Goal: Task Accomplishment & Management: Manage account settings

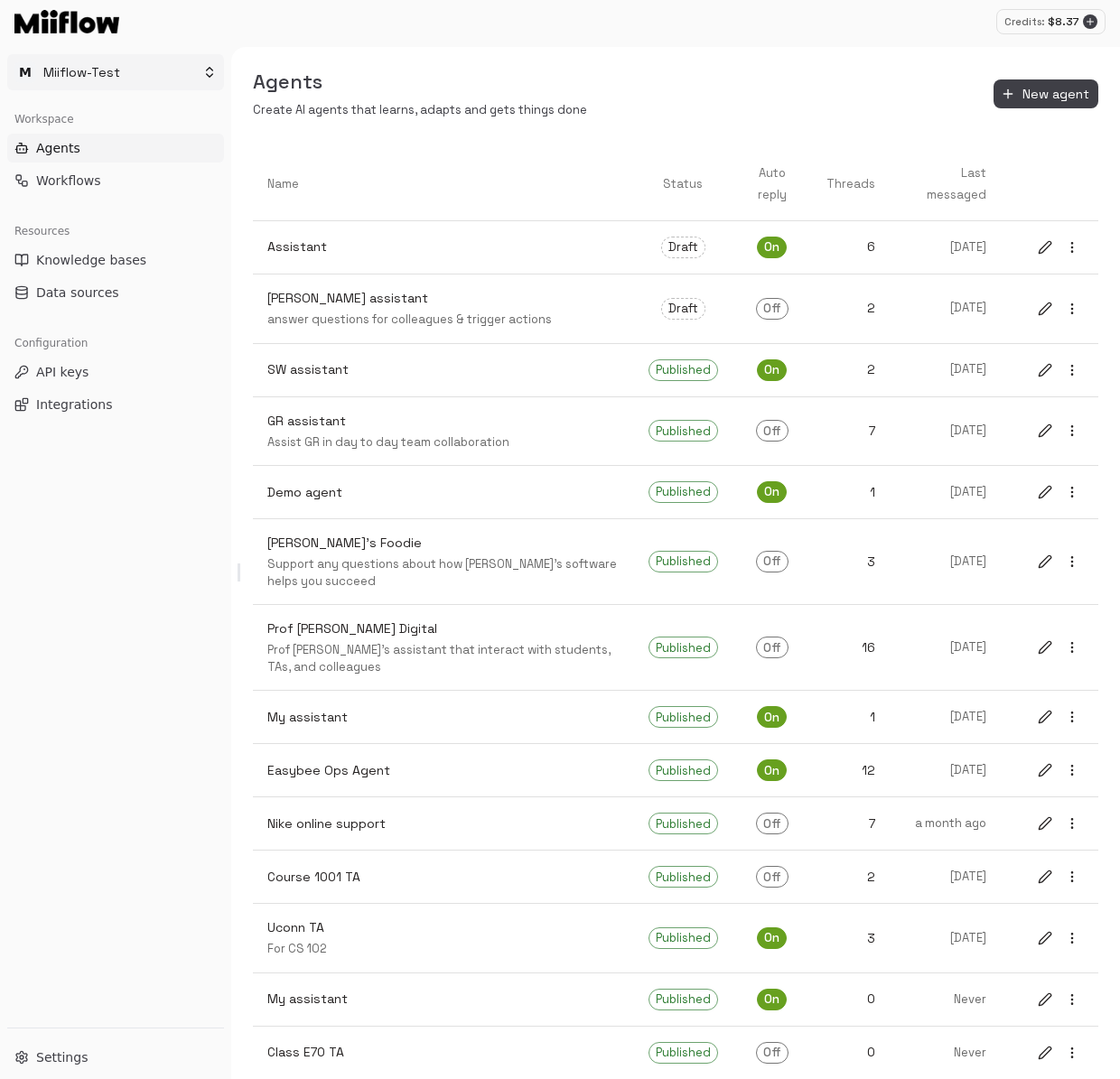
click at [159, 74] on html "Credits: $ 8.37 M Miiflow-Test Workspace Agents Workflows Resources Knowledge b…" at bounding box center [560, 540] width 1120 height 1079
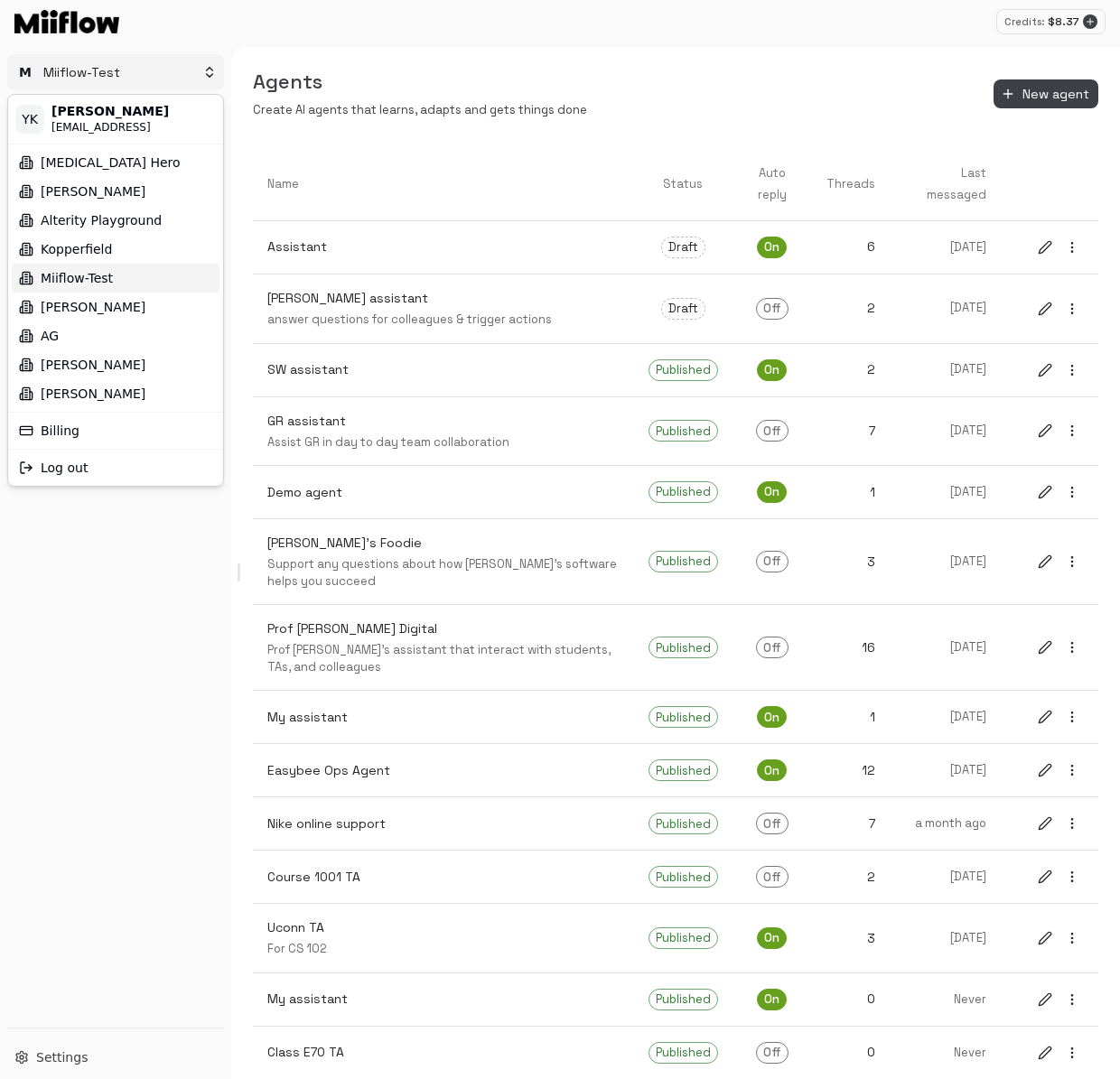
click at [133, 634] on html "Credits: $ 8.37 M Miiflow-Test Workspace Agents Workflows Resources Knowledge b…" at bounding box center [560, 540] width 1120 height 1079
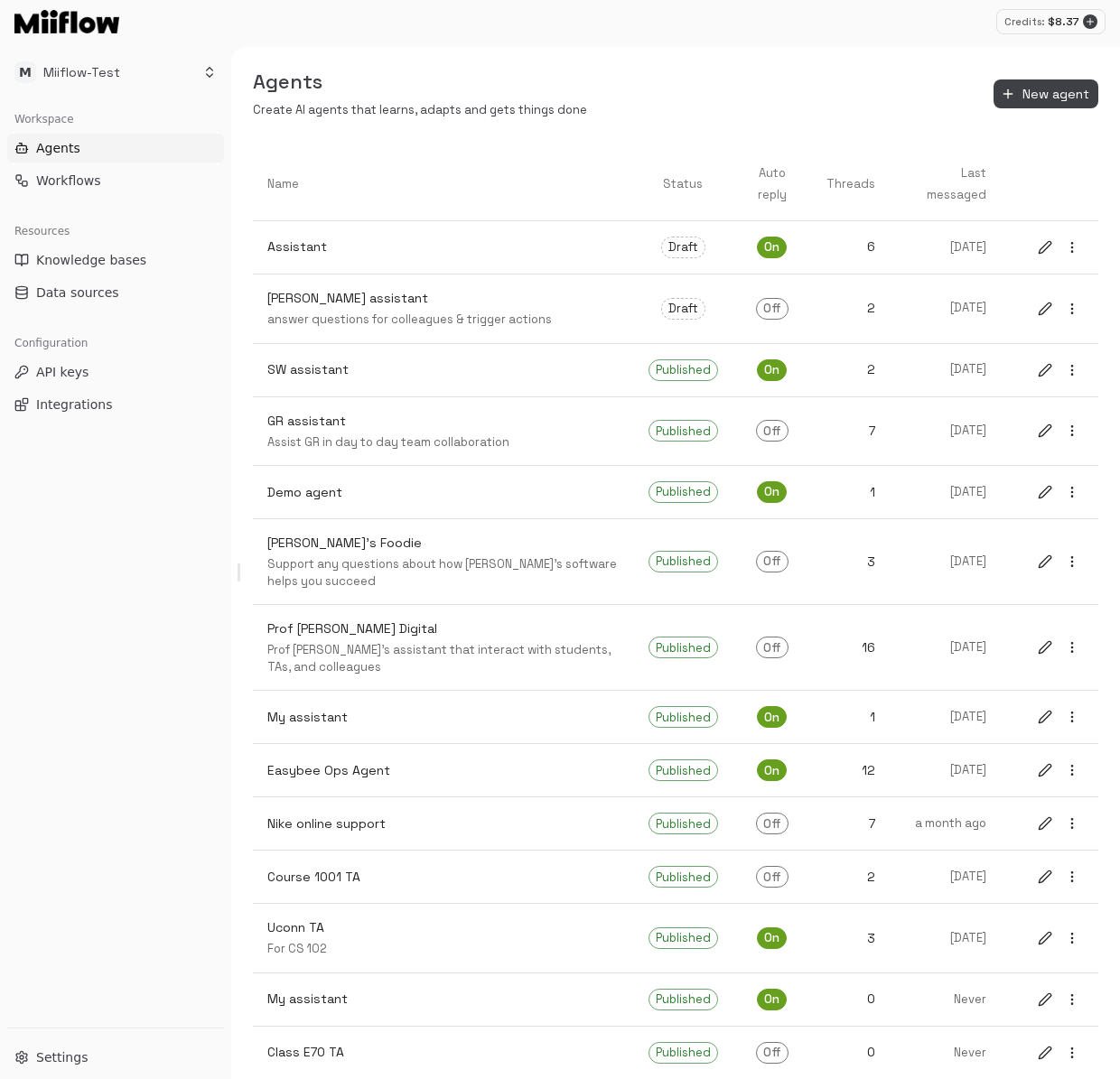
click at [133, 636] on div "Workspace Agents Workflows Resources Knowledge bases Data sources Configuration…" at bounding box center [115, 562] width 231 height 930
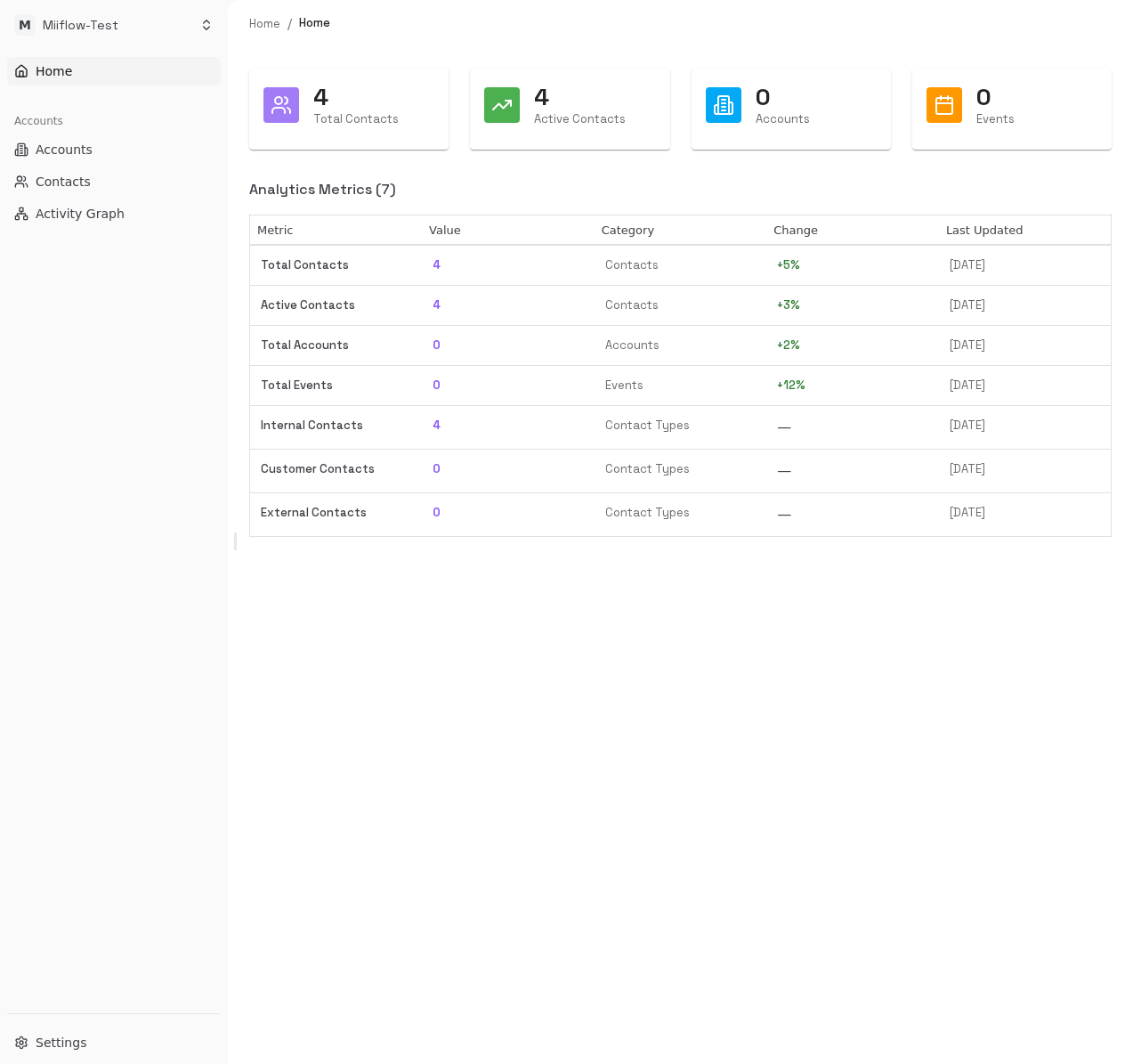
click at [742, 744] on div "4 Total Contacts 4 Active Contacts 0 Accounts 0 Events Analytics Metrics ( 7 ) …" at bounding box center [680, 555] width 905 height 1017
click at [110, 147] on button "Accounts" at bounding box center [113, 149] width 213 height 29
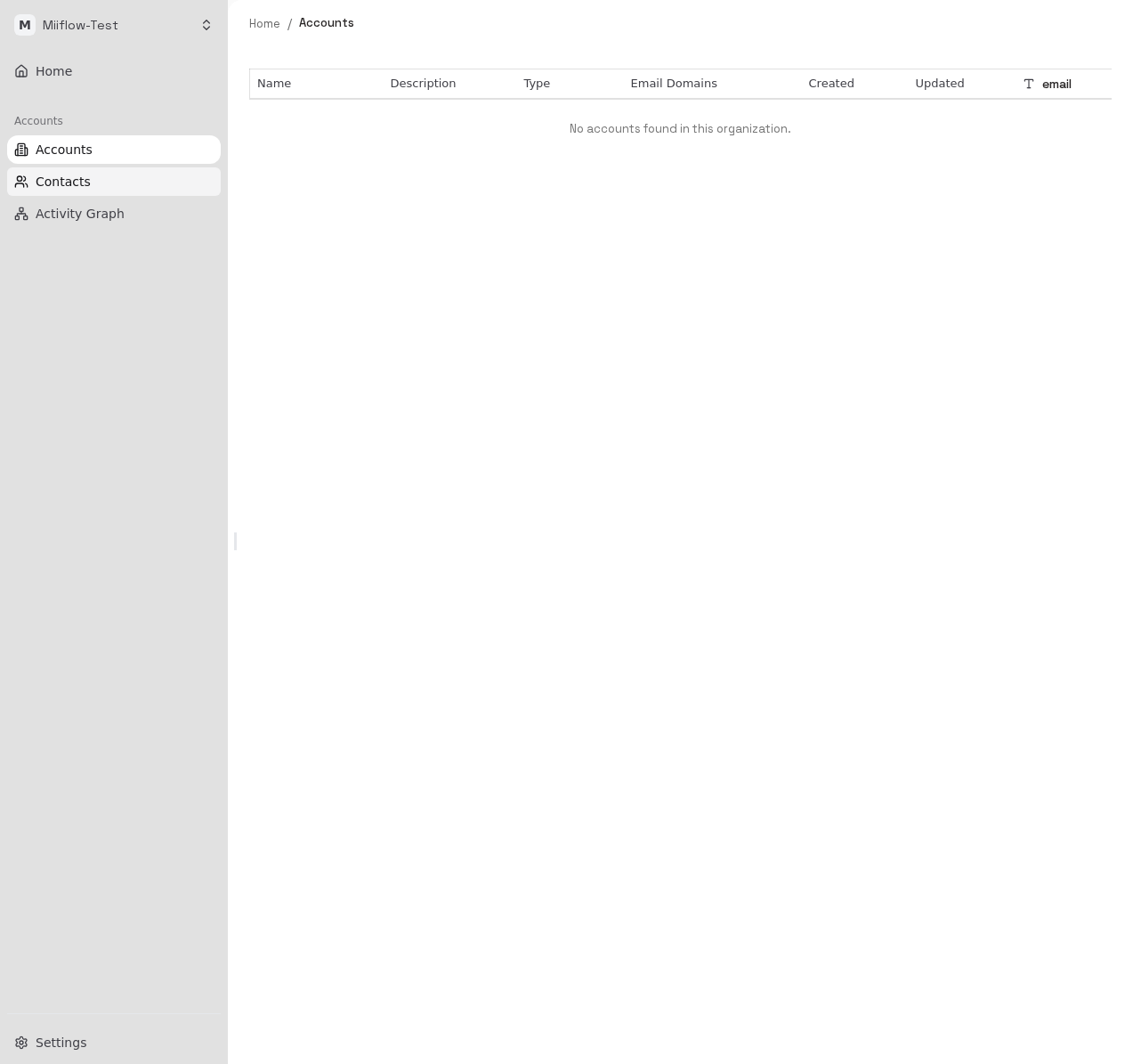
click at [65, 186] on span "Contacts" at bounding box center [63, 182] width 55 height 18
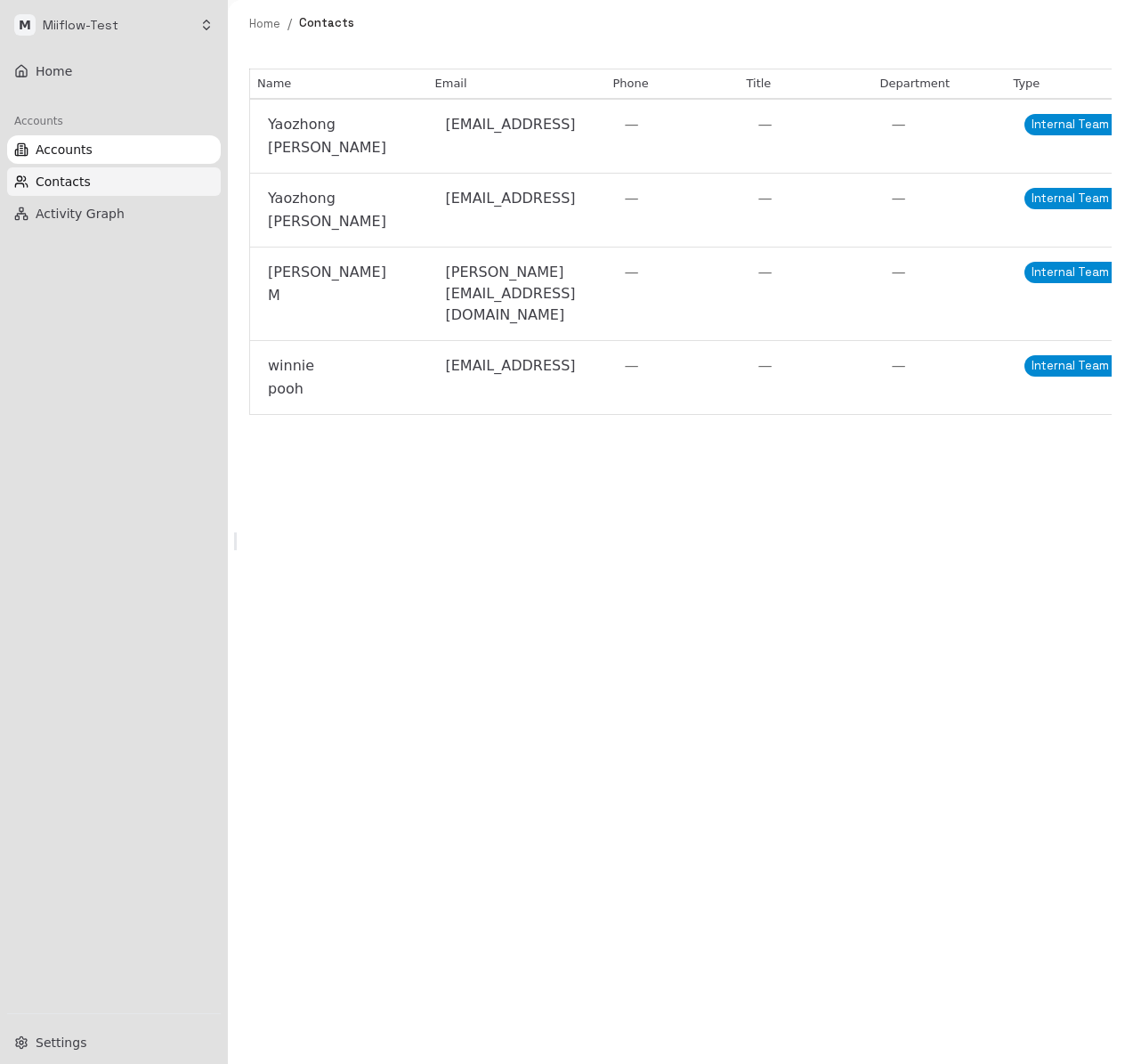
click at [130, 138] on button "Accounts" at bounding box center [113, 149] width 213 height 29
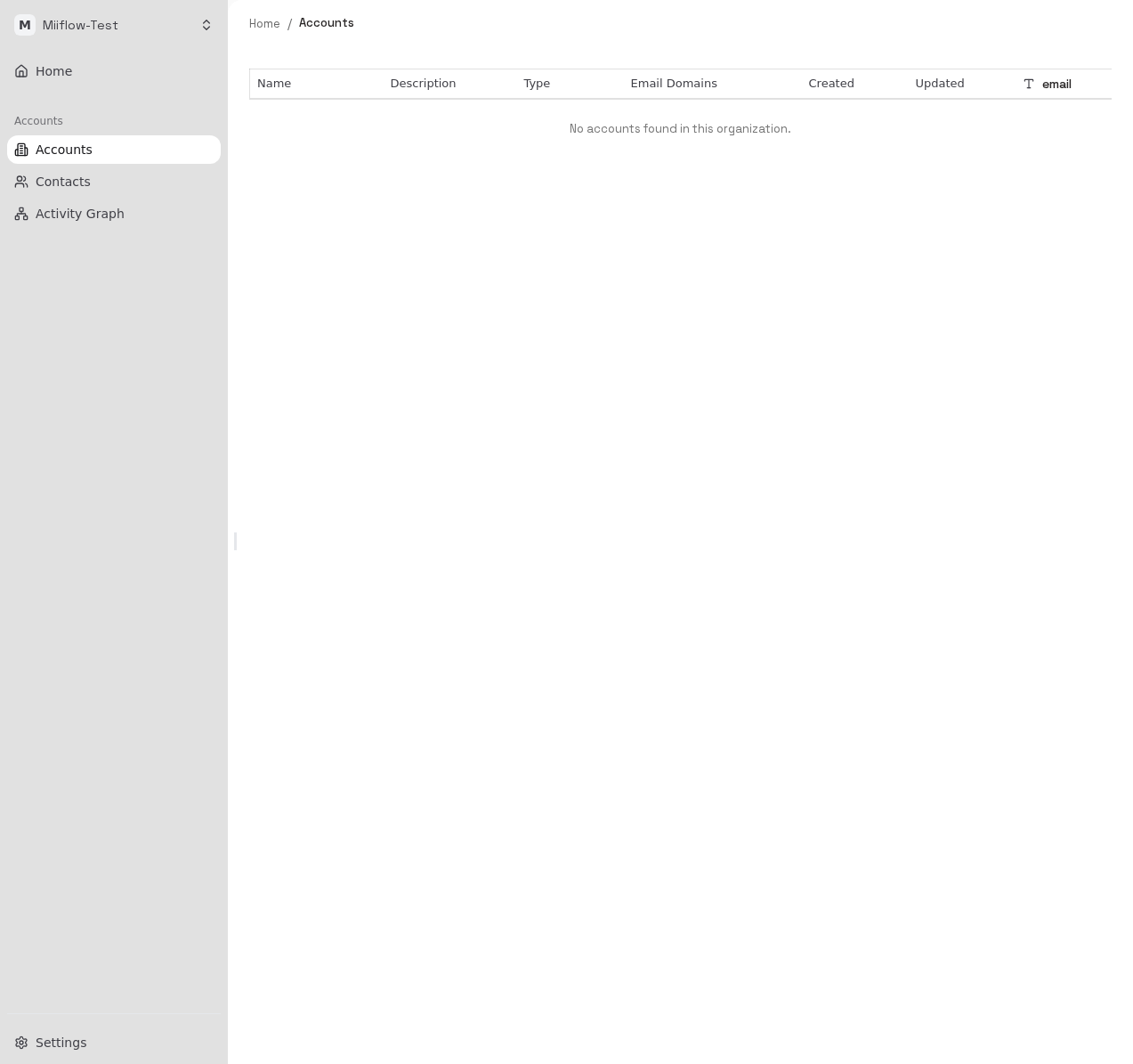
click at [1129, 185] on div "Name Description Type Email Domains Created Updated email Add Column No account…" at bounding box center [680, 555] width 905 height 1017
drag, startPoint x: 1129, startPoint y: 187, endPoint x: 1948, endPoint y: 271, distance: 823.3
click at [1132, 271] on html "M Miiflow-Test Home Accounts Accounts Contacts Activity Graph Settings Home / A…" at bounding box center [566, 532] width 1133 height 1064
click at [98, 185] on button "Contacts" at bounding box center [113, 182] width 213 height 29
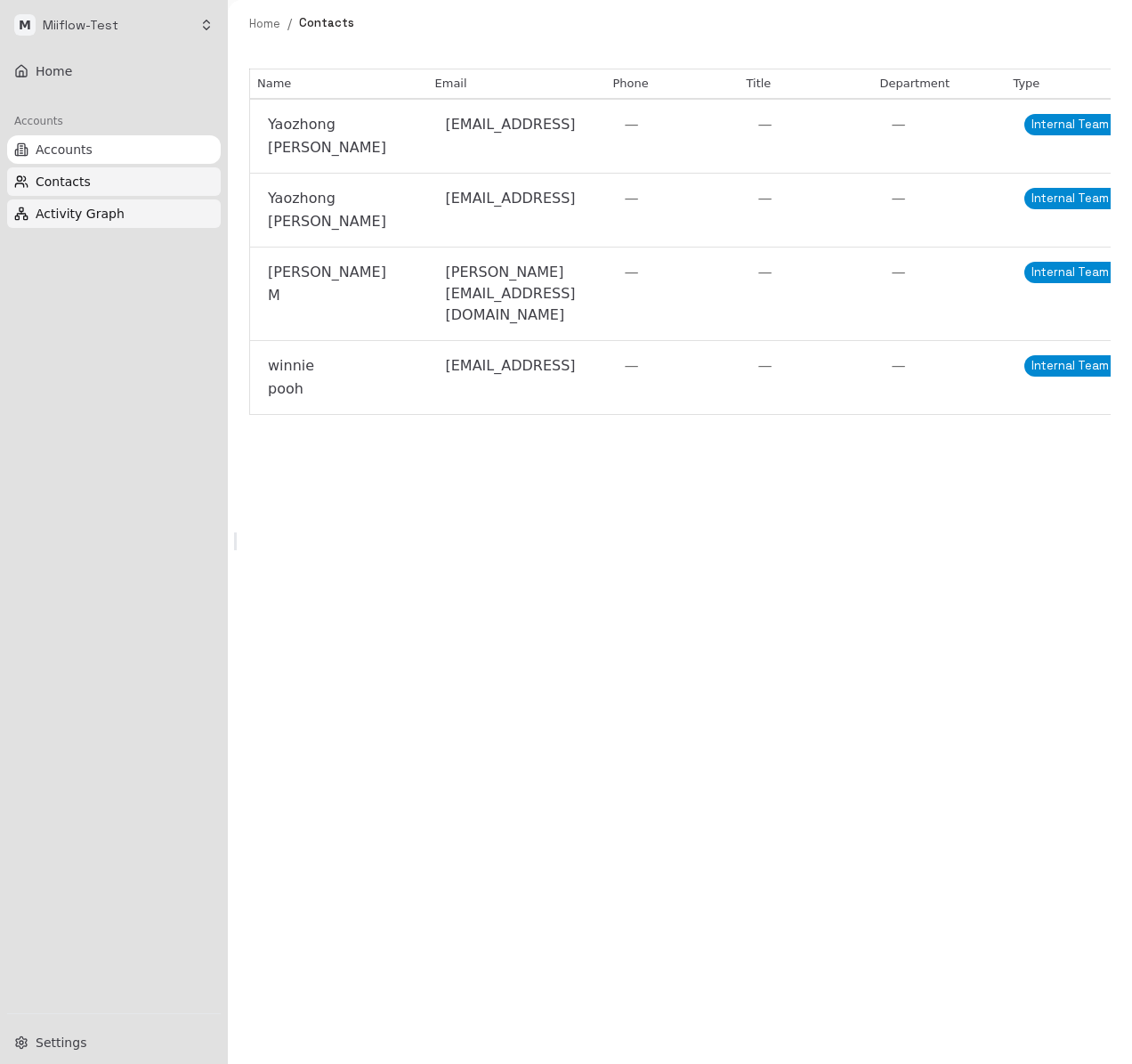
click at [89, 208] on span "Activity Graph" at bounding box center [80, 214] width 89 height 18
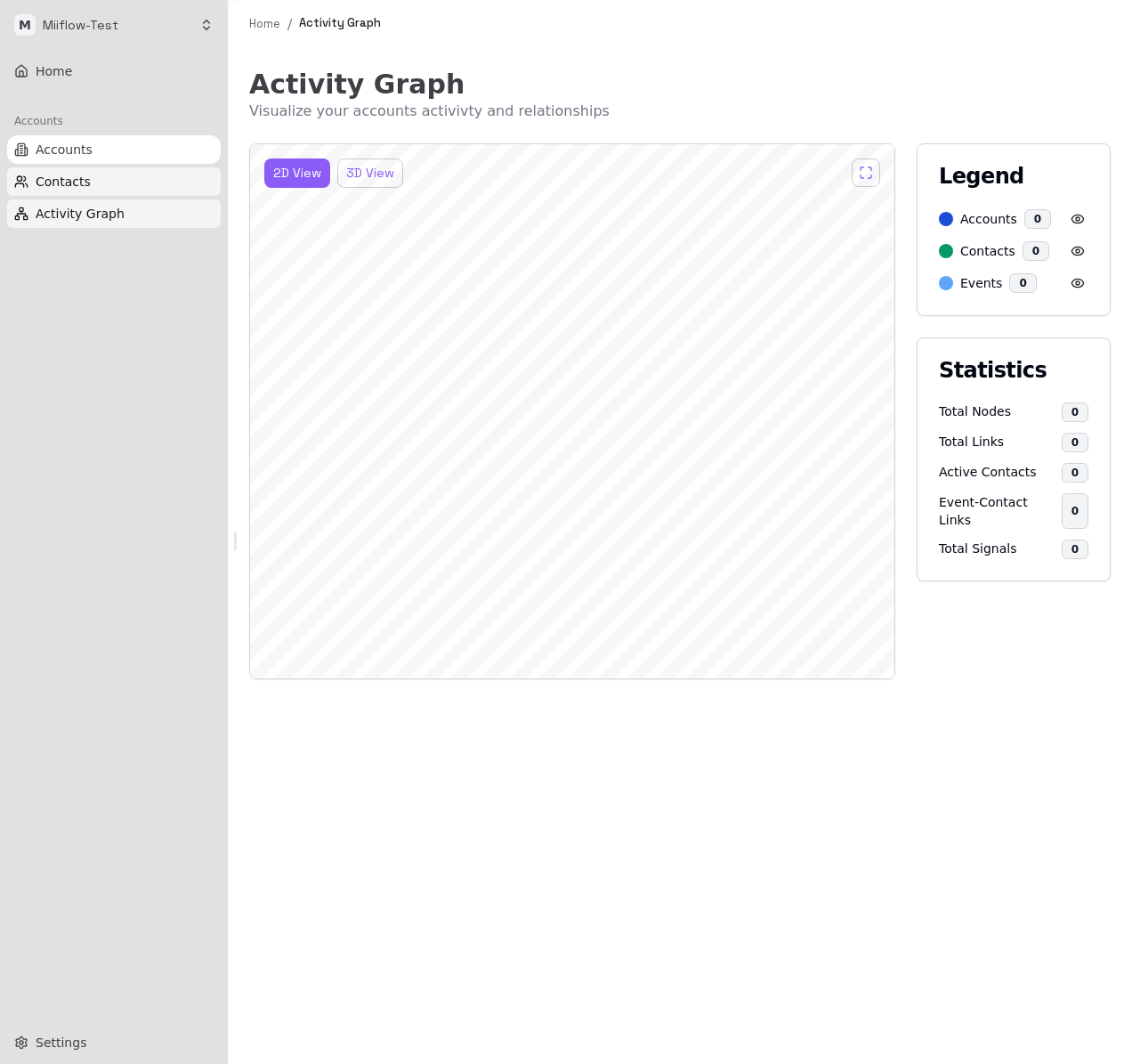
click at [84, 185] on span "Contacts" at bounding box center [63, 182] width 55 height 18
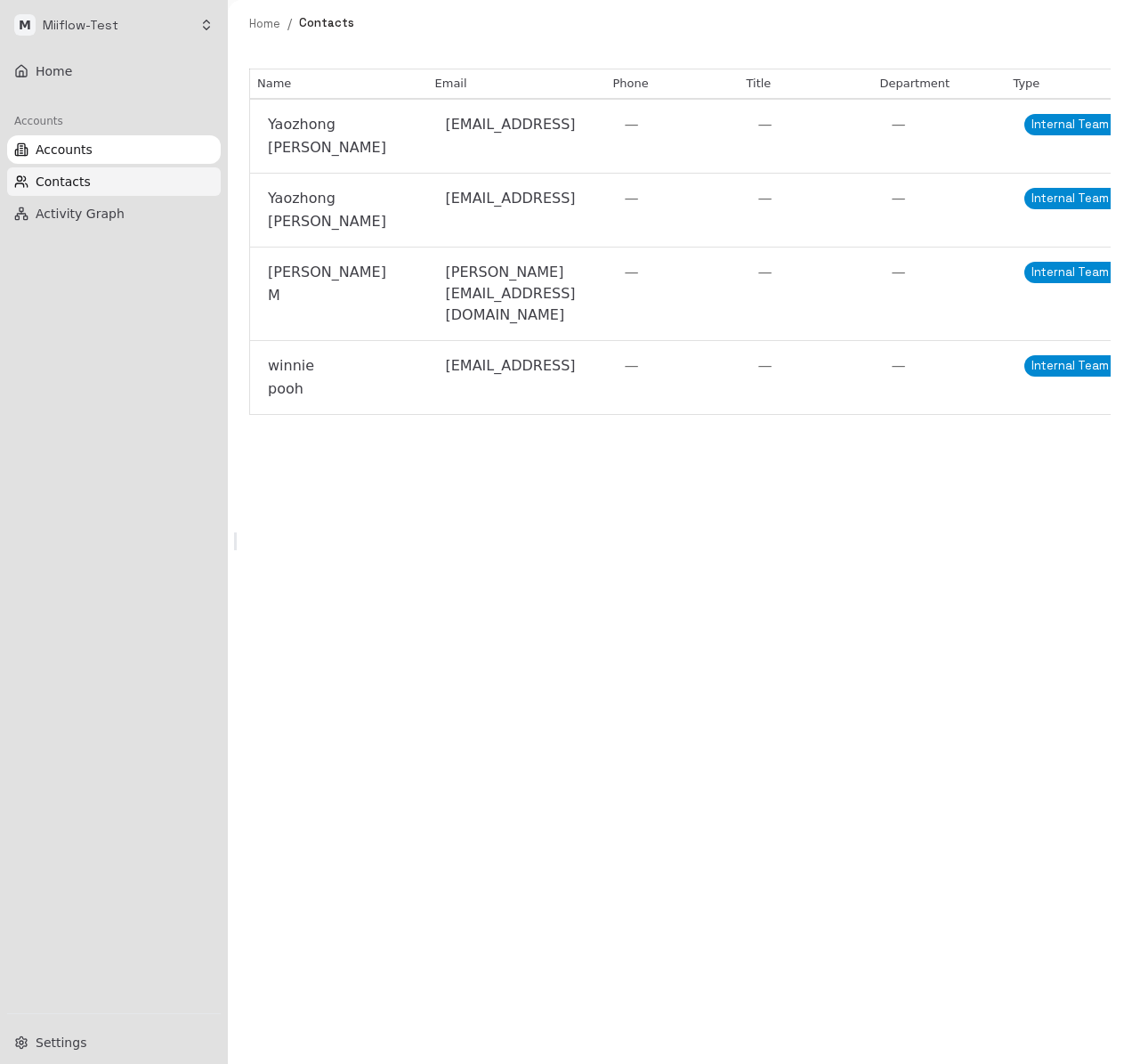
click at [85, 160] on button "Accounts" at bounding box center [113, 149] width 213 height 29
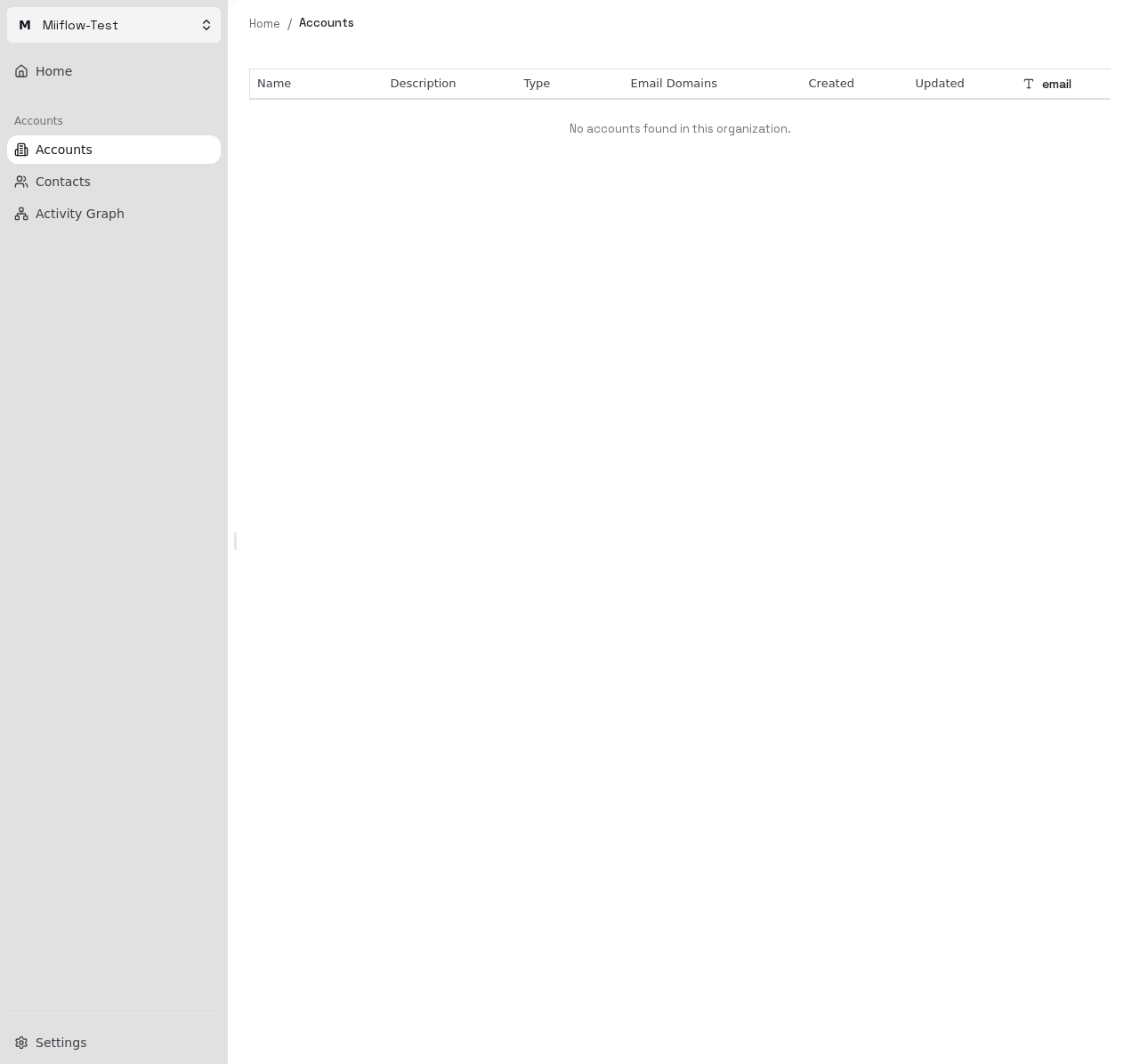
click at [184, 25] on html "M Miiflow-Test Home Accounts Accounts Contacts Activity Graph Settings Home / A…" at bounding box center [566, 532] width 1132 height 1064
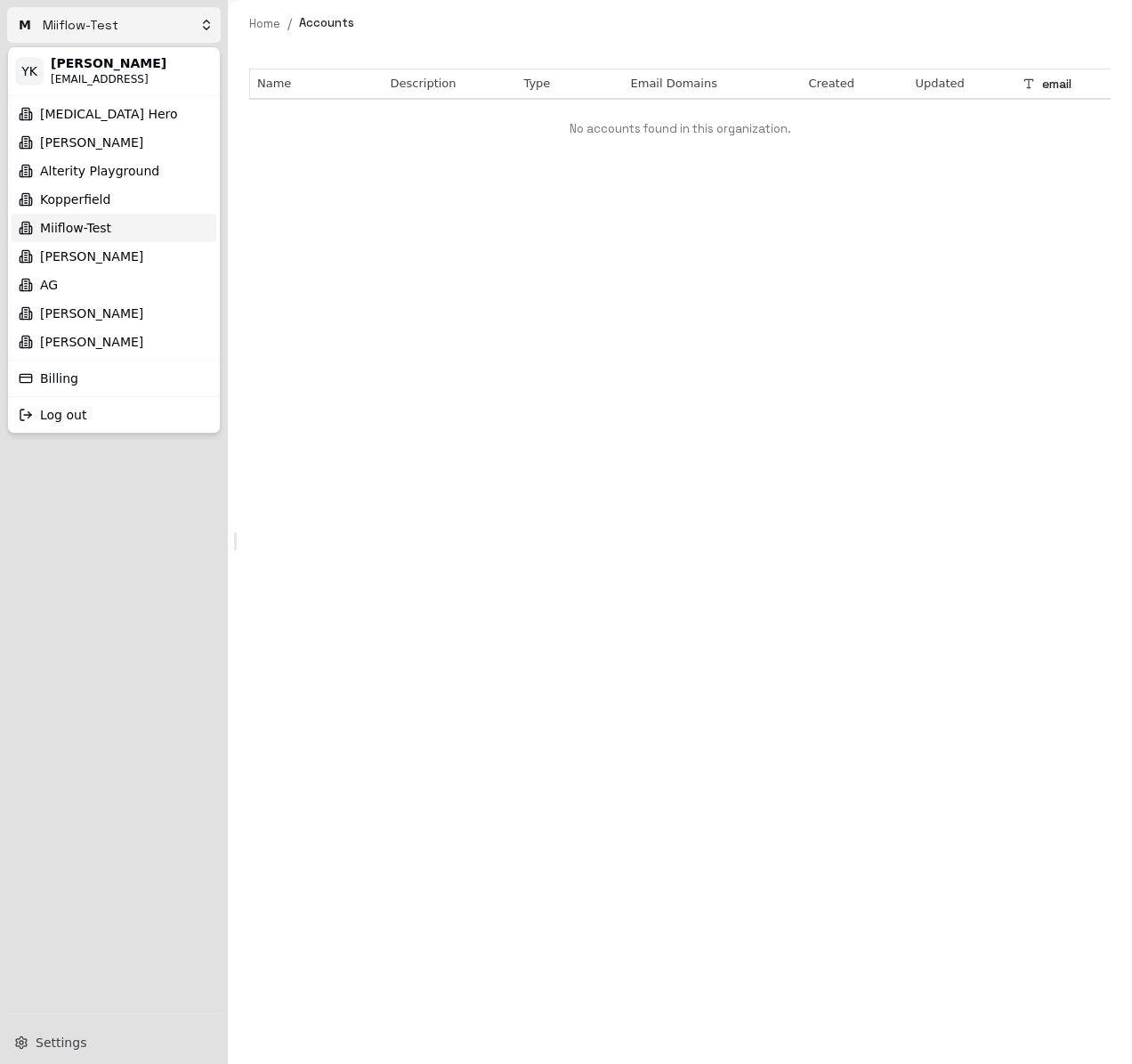
click at [343, 491] on html "M Miiflow-Test Home Accounts Accounts Contacts Activity Graph Settings Home / A…" at bounding box center [566, 532] width 1132 height 1064
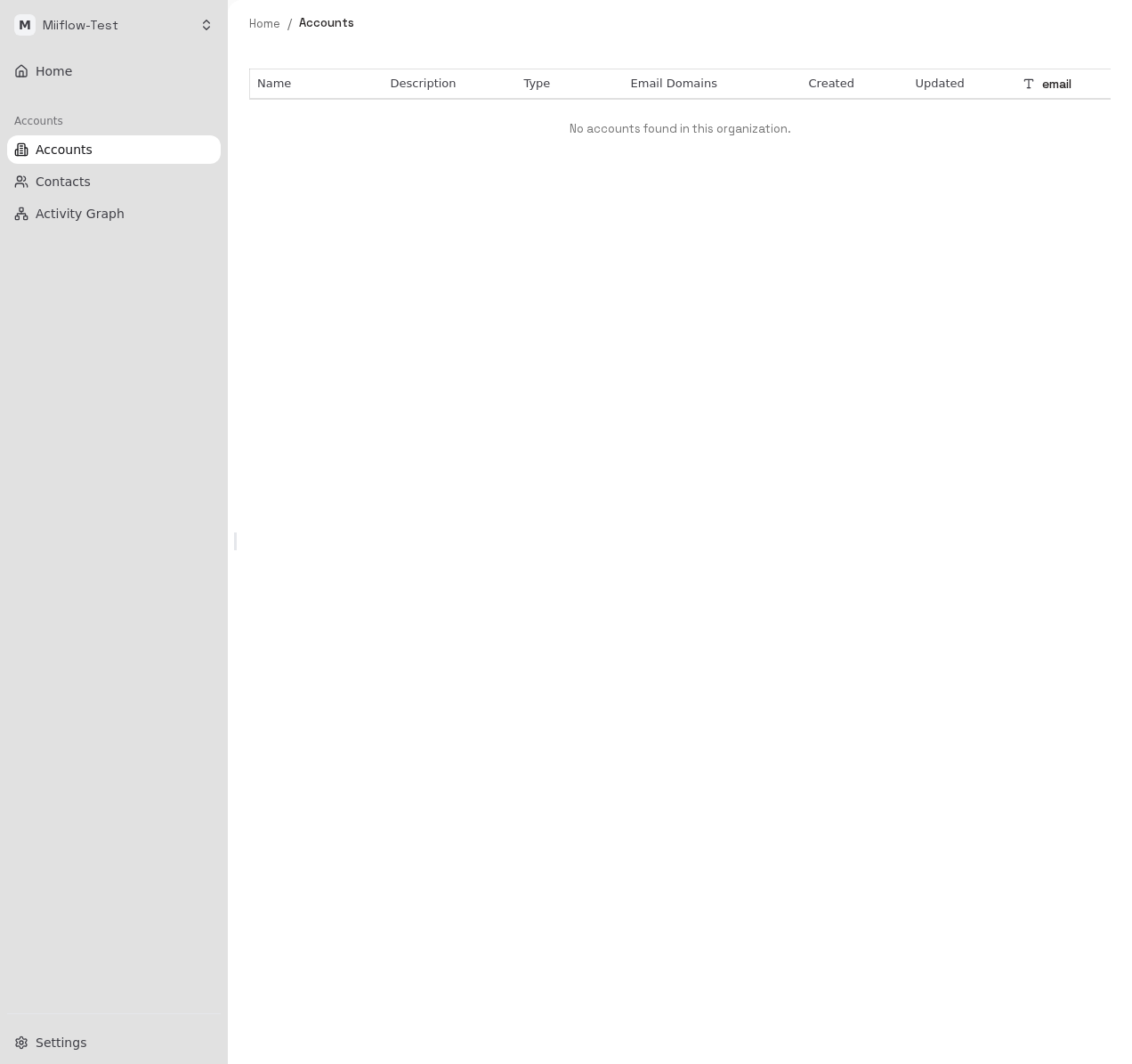
click at [343, 491] on div "Name Description Type Email Domains Created Updated email Add Column No account…" at bounding box center [679, 555] width 904 height 1017
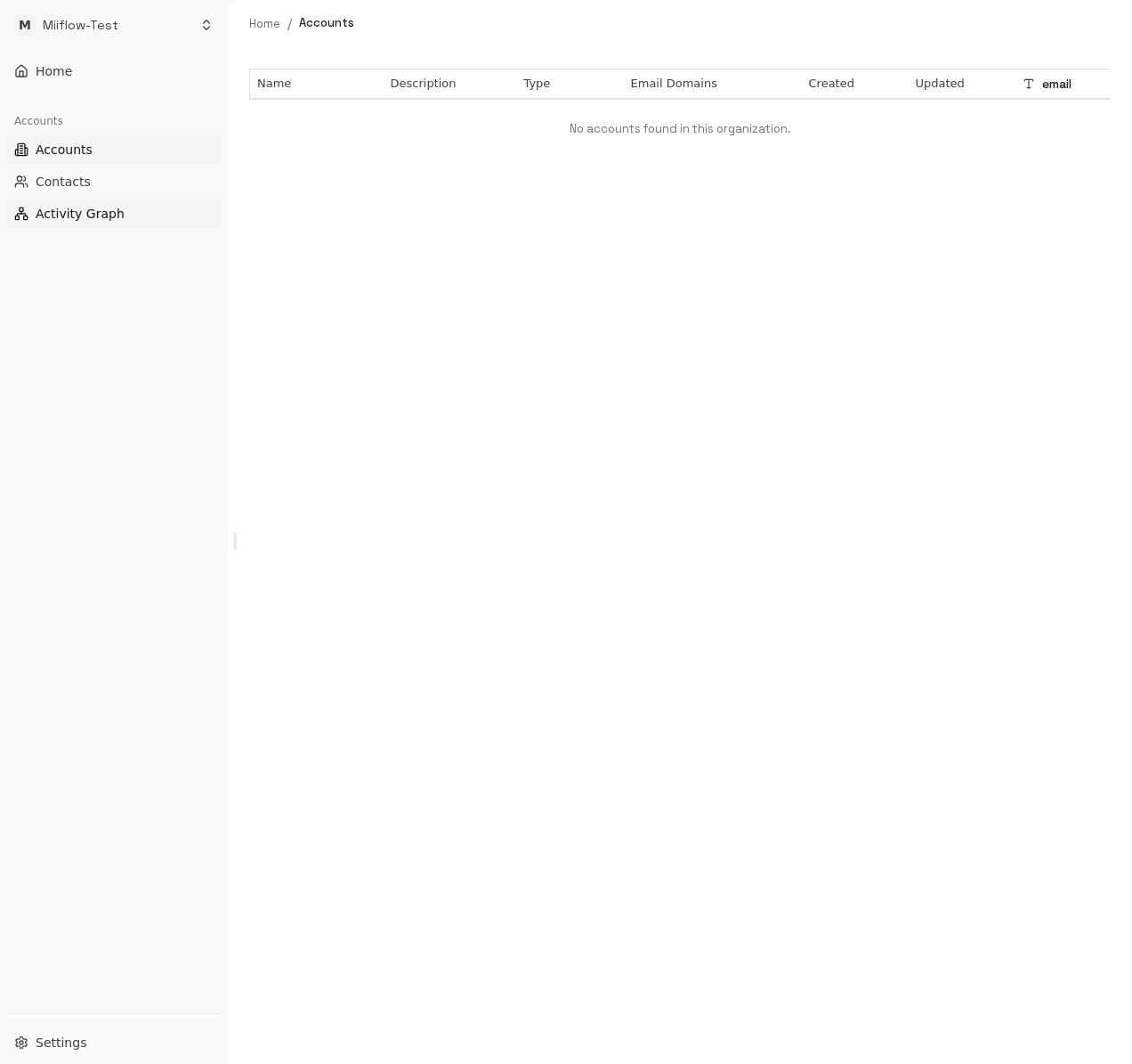
click at [67, 202] on button "Activity Graph" at bounding box center [113, 214] width 213 height 29
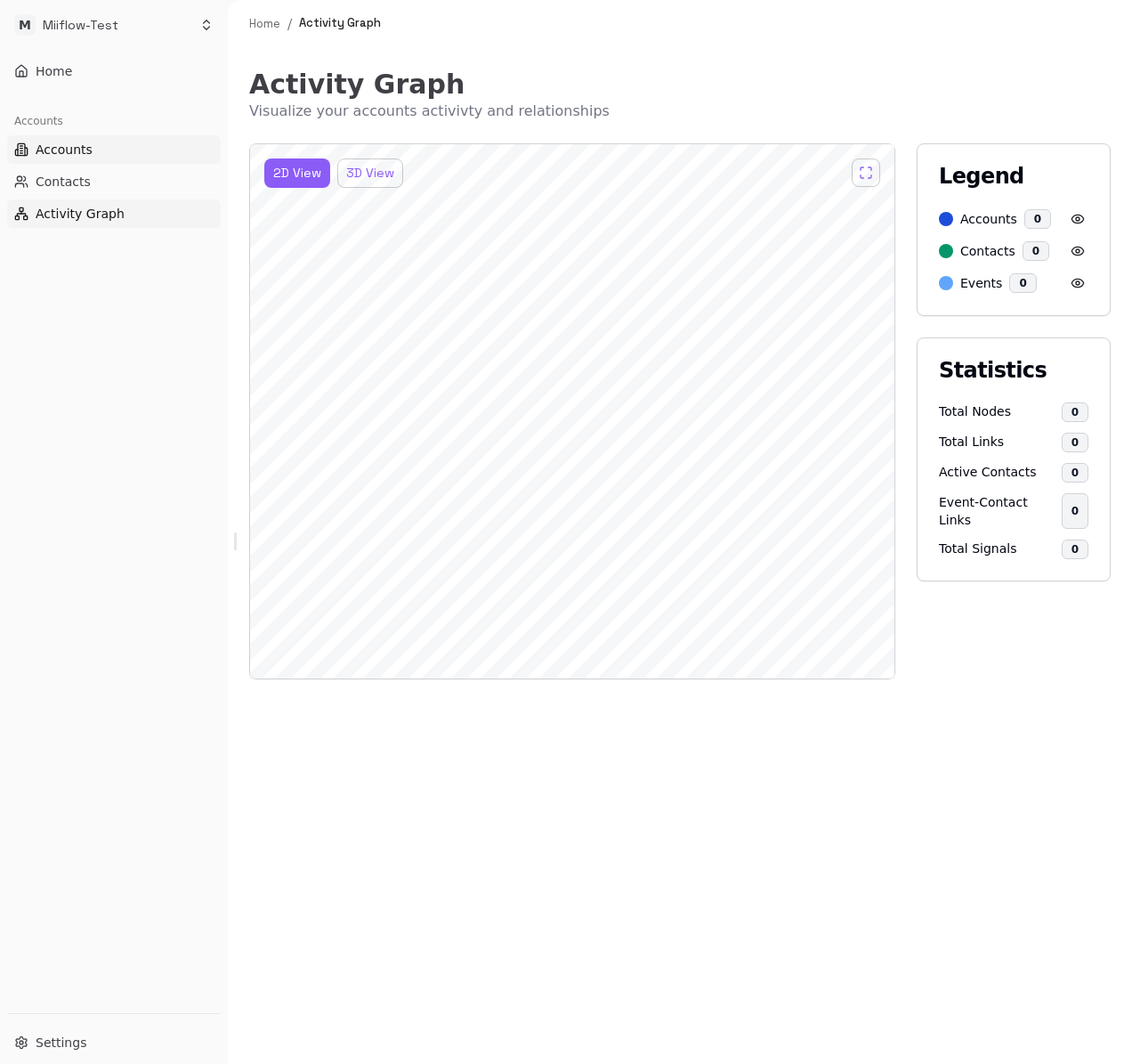
click at [75, 152] on span "Accounts" at bounding box center [64, 149] width 57 height 18
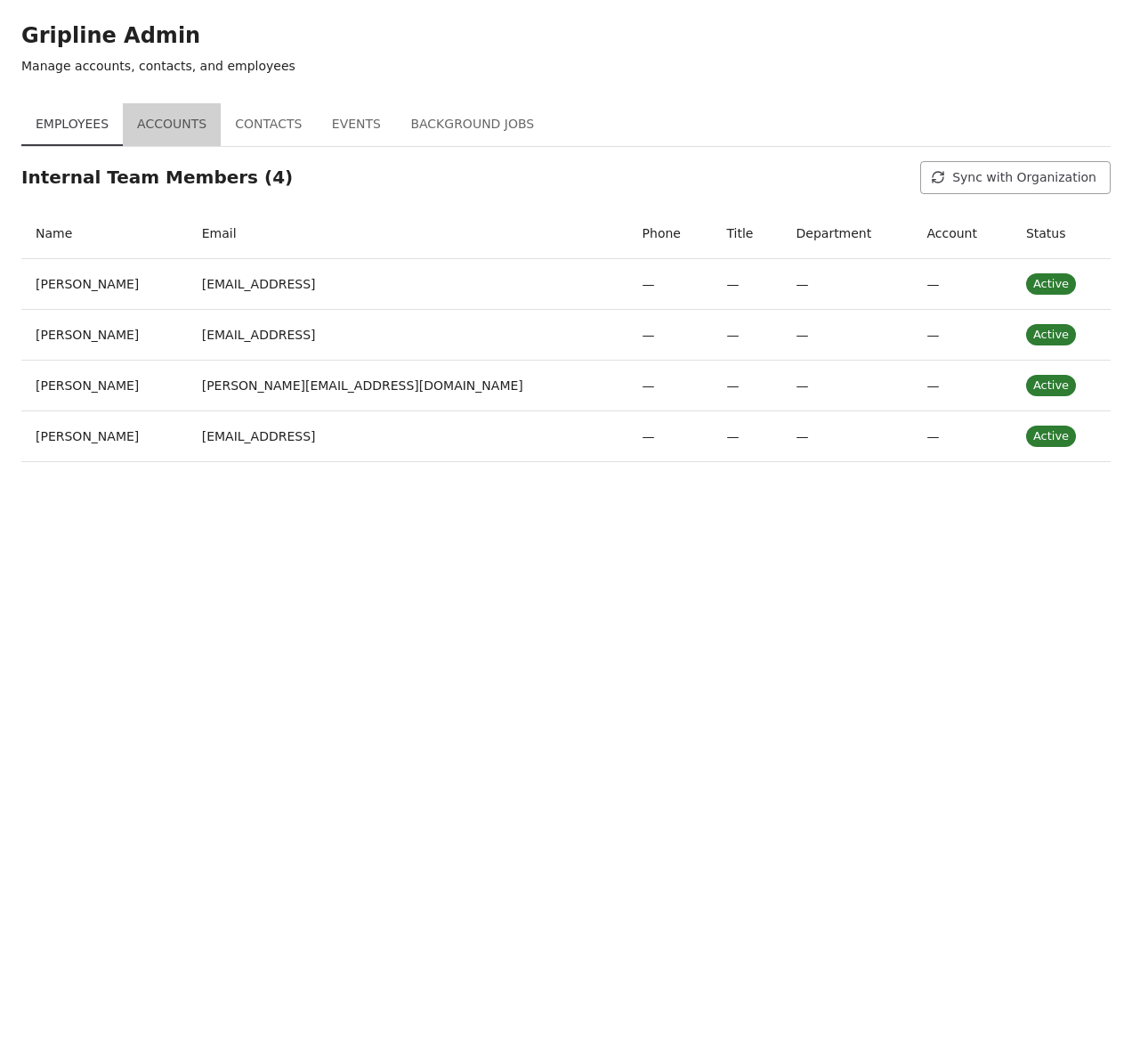
click at [208, 133] on button "Accounts" at bounding box center [172, 124] width 98 height 42
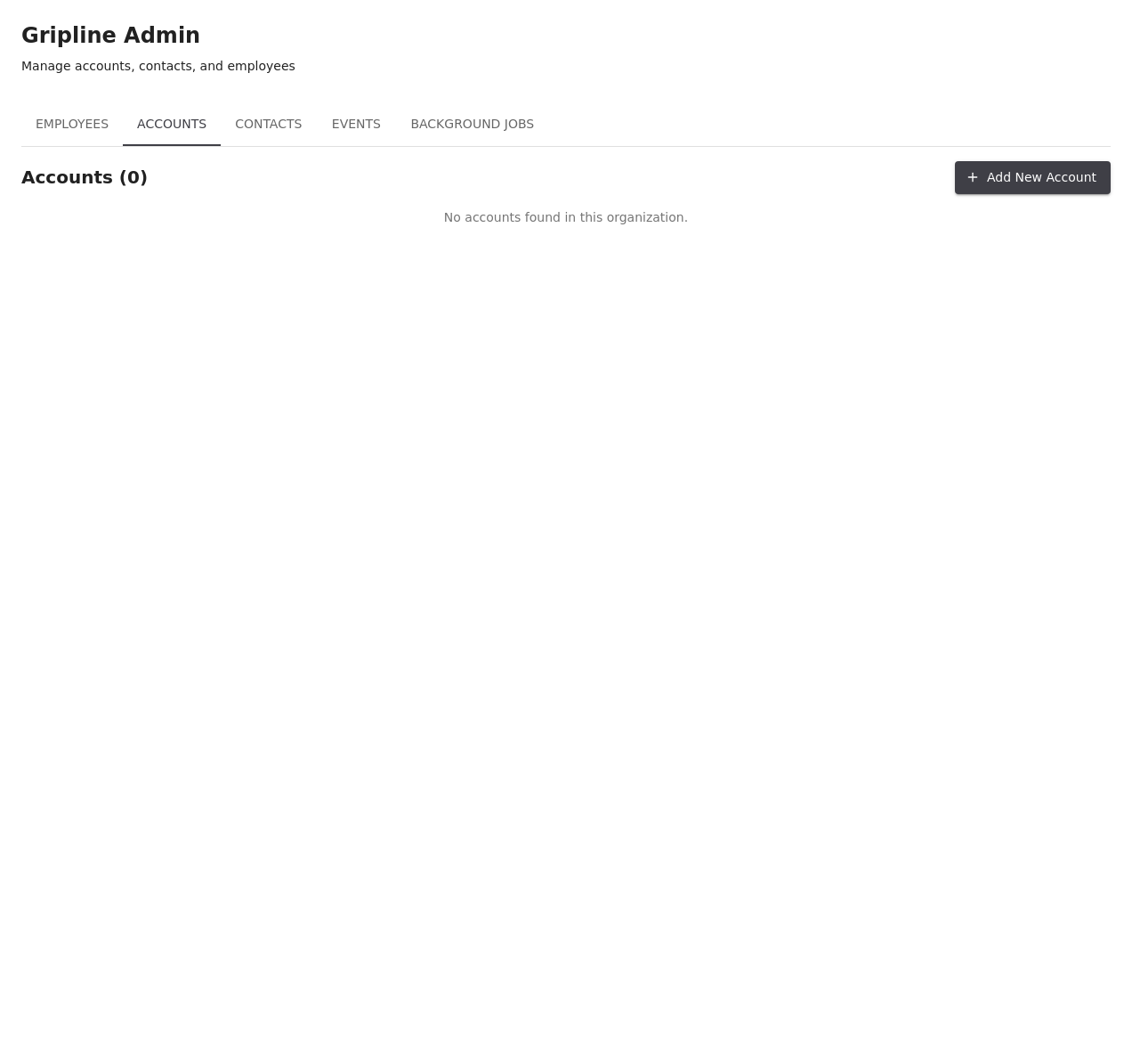
click at [1022, 174] on button "Add New Account" at bounding box center [1032, 177] width 156 height 33
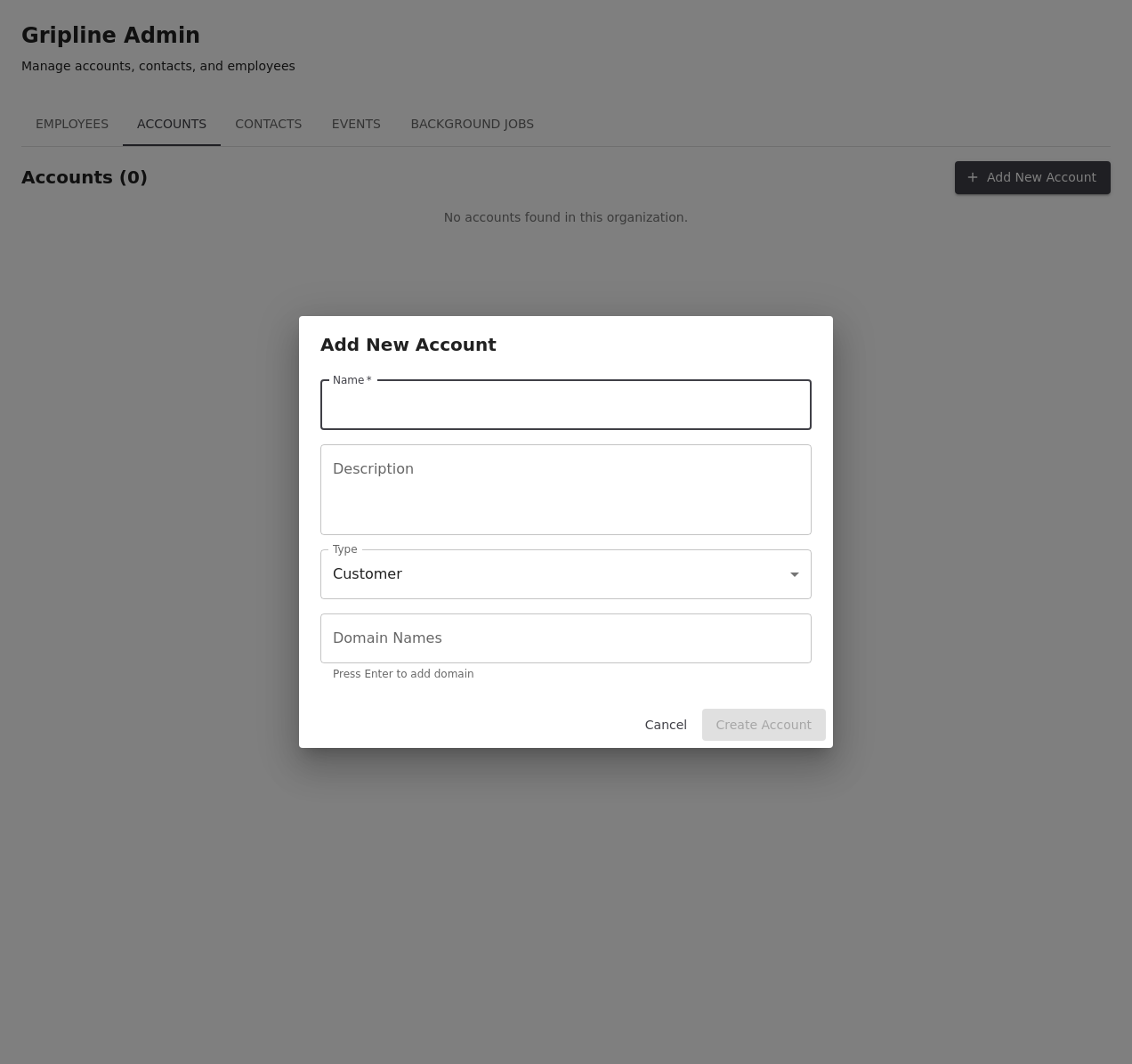
click at [581, 404] on input "Name   *" at bounding box center [566, 404] width 491 height 50
type input "********"
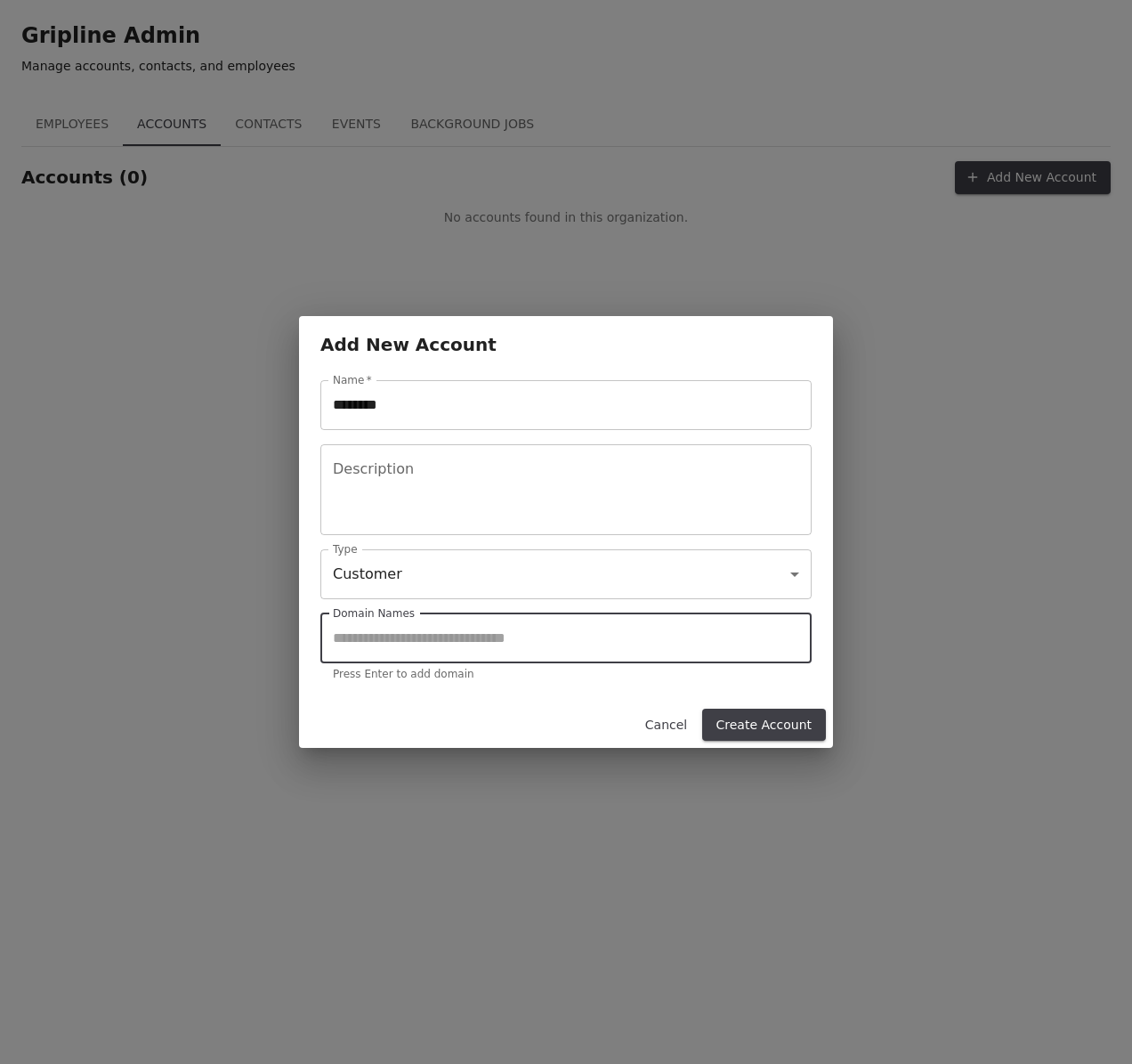
click at [540, 644] on input "Domain Names" at bounding box center [566, 638] width 491 height 50
type input "**********"
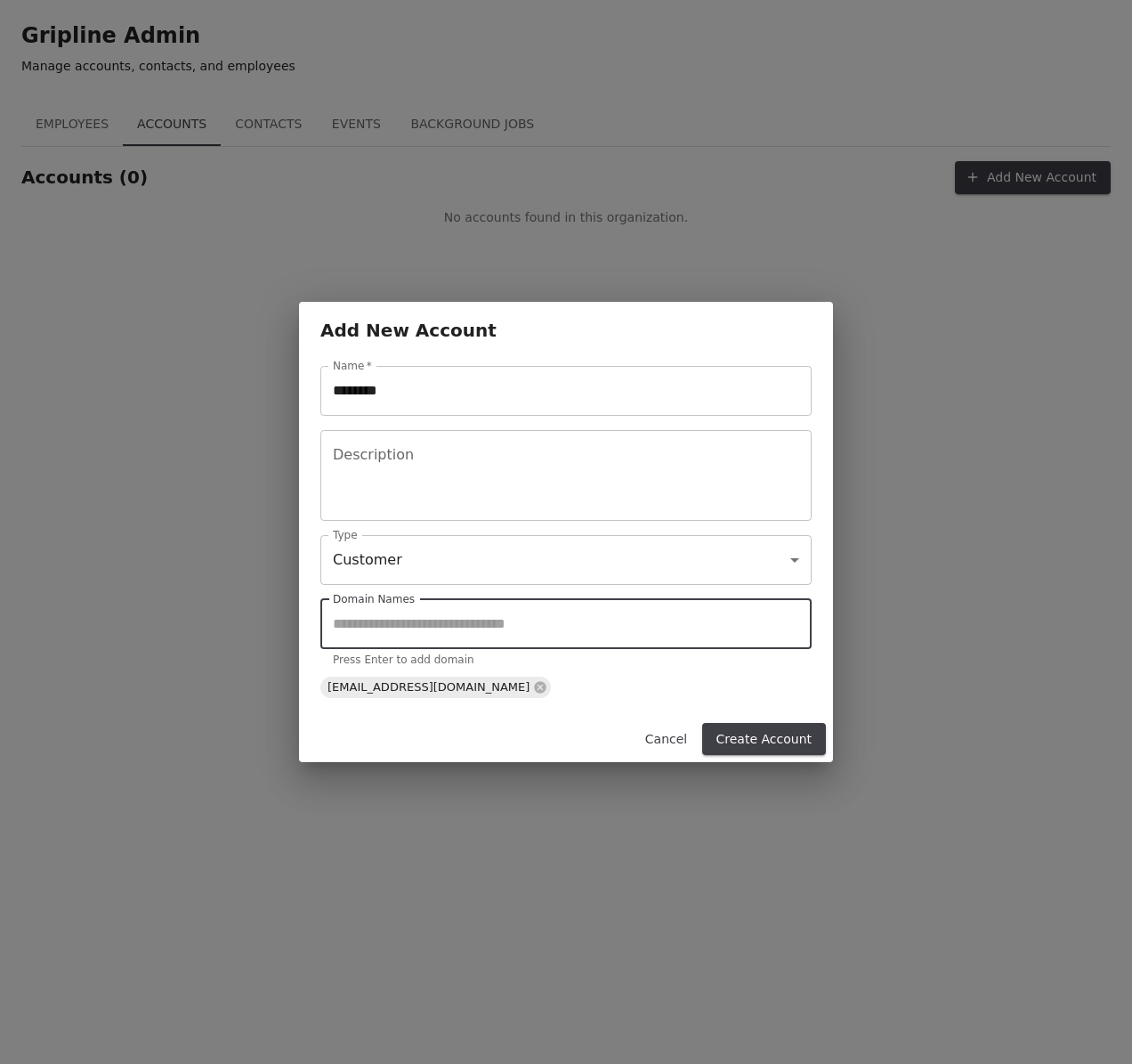
click at [767, 731] on button "Create Account" at bounding box center [765, 739] width 124 height 33
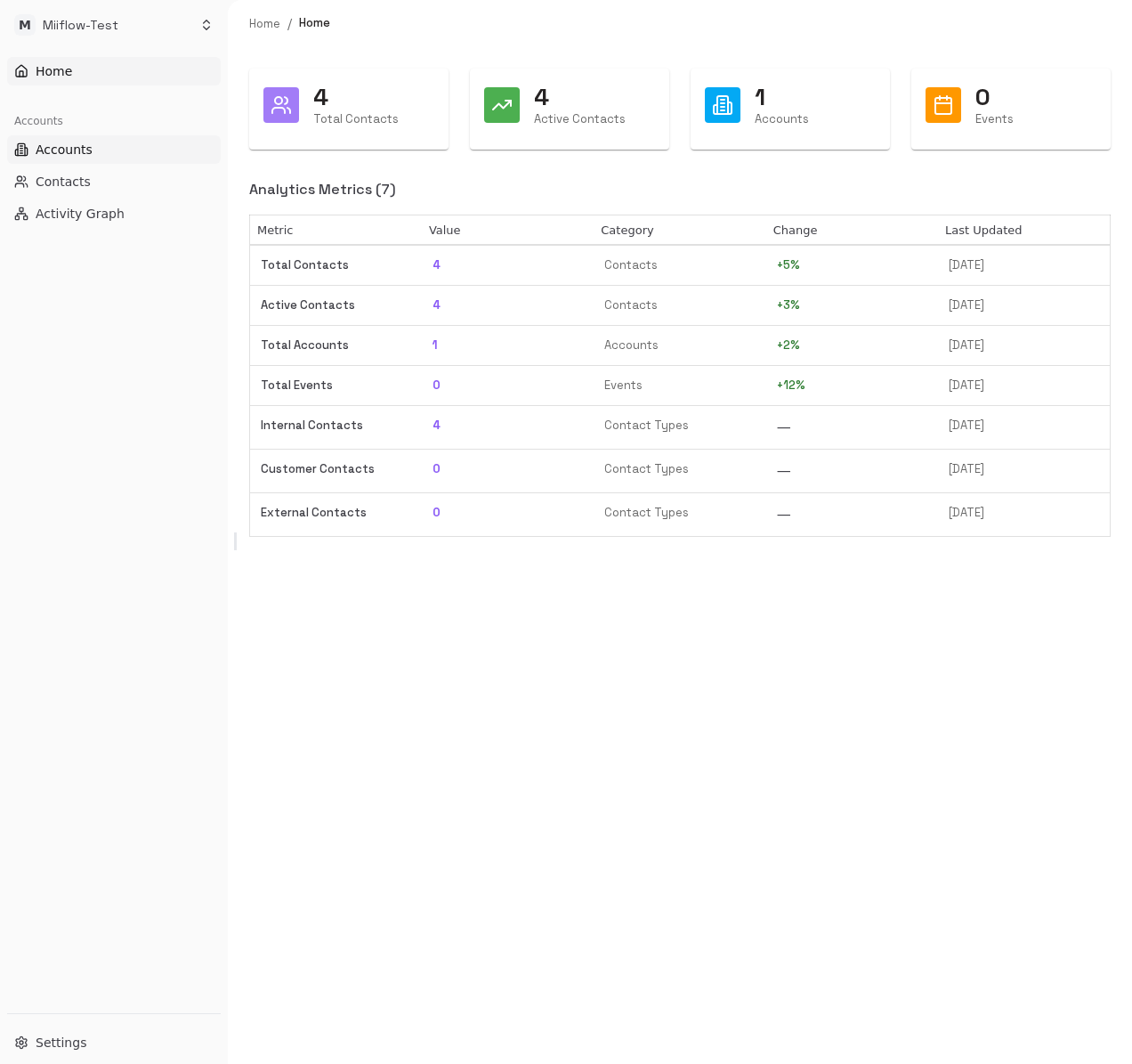
click at [103, 151] on button "Accounts" at bounding box center [113, 149] width 213 height 29
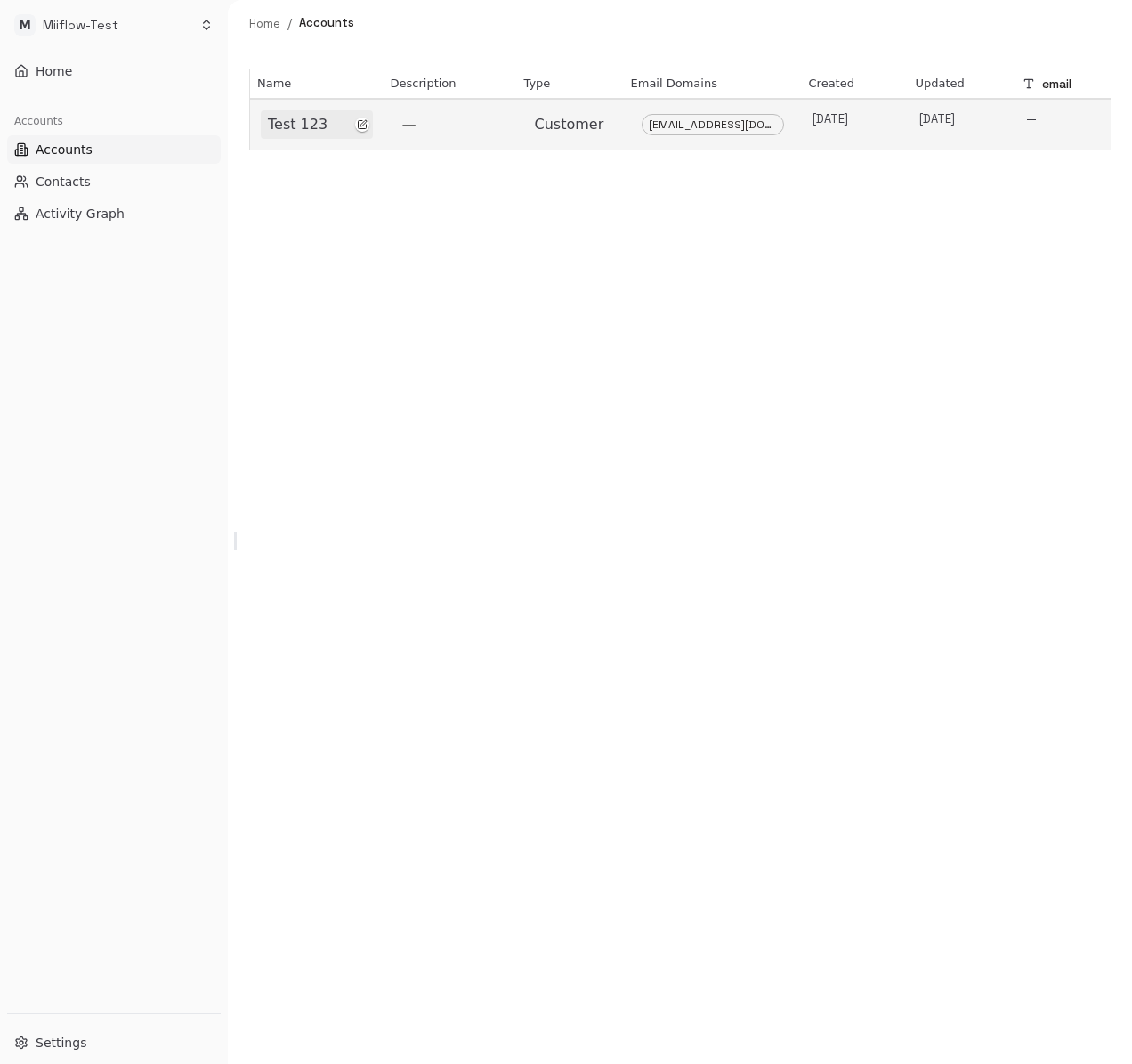
click at [353, 124] on div "Test 123" at bounding box center [317, 125] width 98 height 22
click at [394, 111] on td "—" at bounding box center [450, 137] width 133 height 76
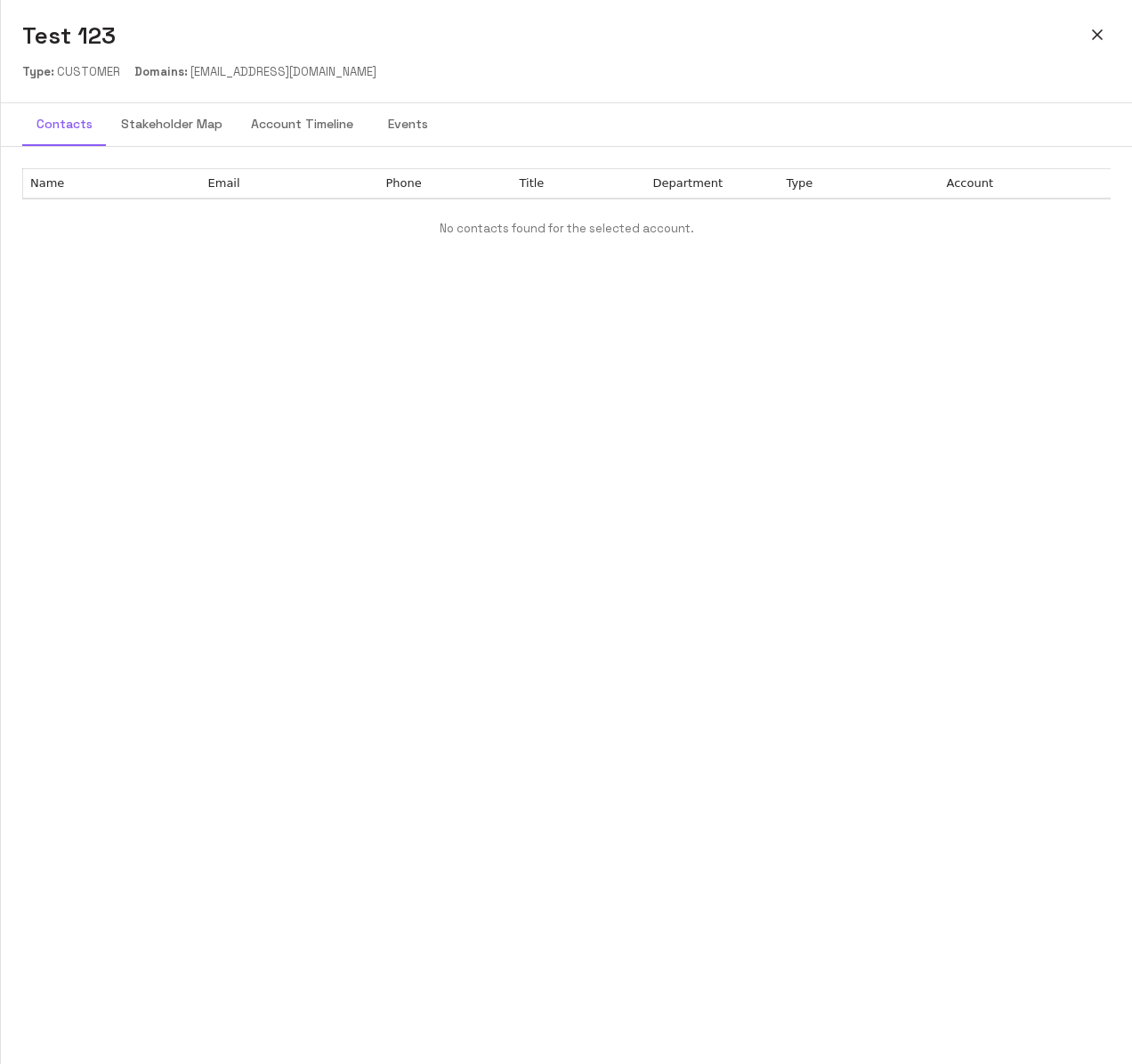
click at [182, 137] on button "Stakeholder Map" at bounding box center [172, 124] width 130 height 42
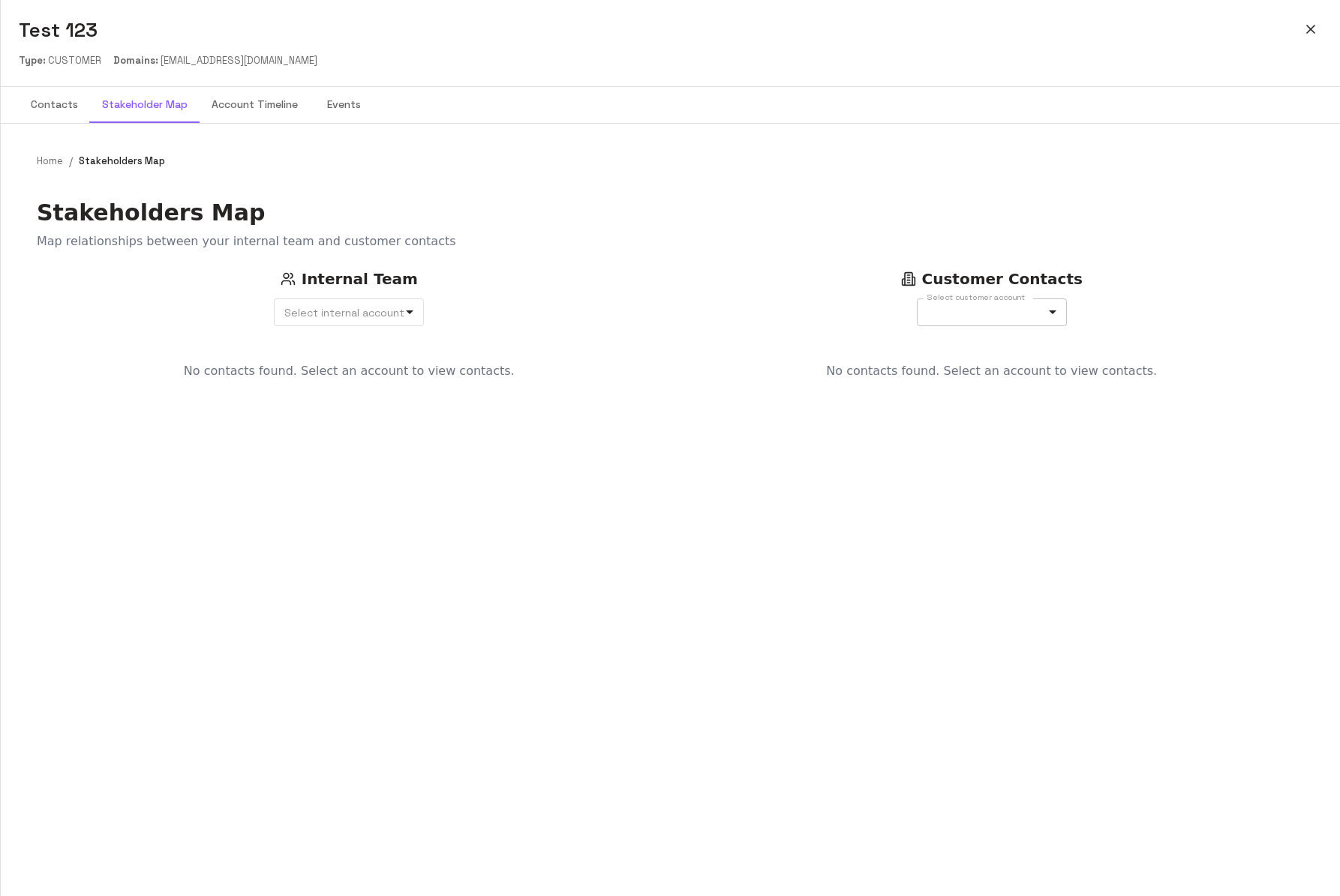
click at [953, 315] on body "**********" at bounding box center [670, 448] width 1340 height 896
click at [953, 390] on div at bounding box center [670, 448] width 1340 height 896
click at [397, 312] on body "**********" at bounding box center [670, 448] width 1340 height 896
click at [616, 432] on div at bounding box center [670, 448] width 1340 height 896
click at [616, 433] on div "No contacts found. Select an account to view contacts." at bounding box center [349, 673] width 625 height 671
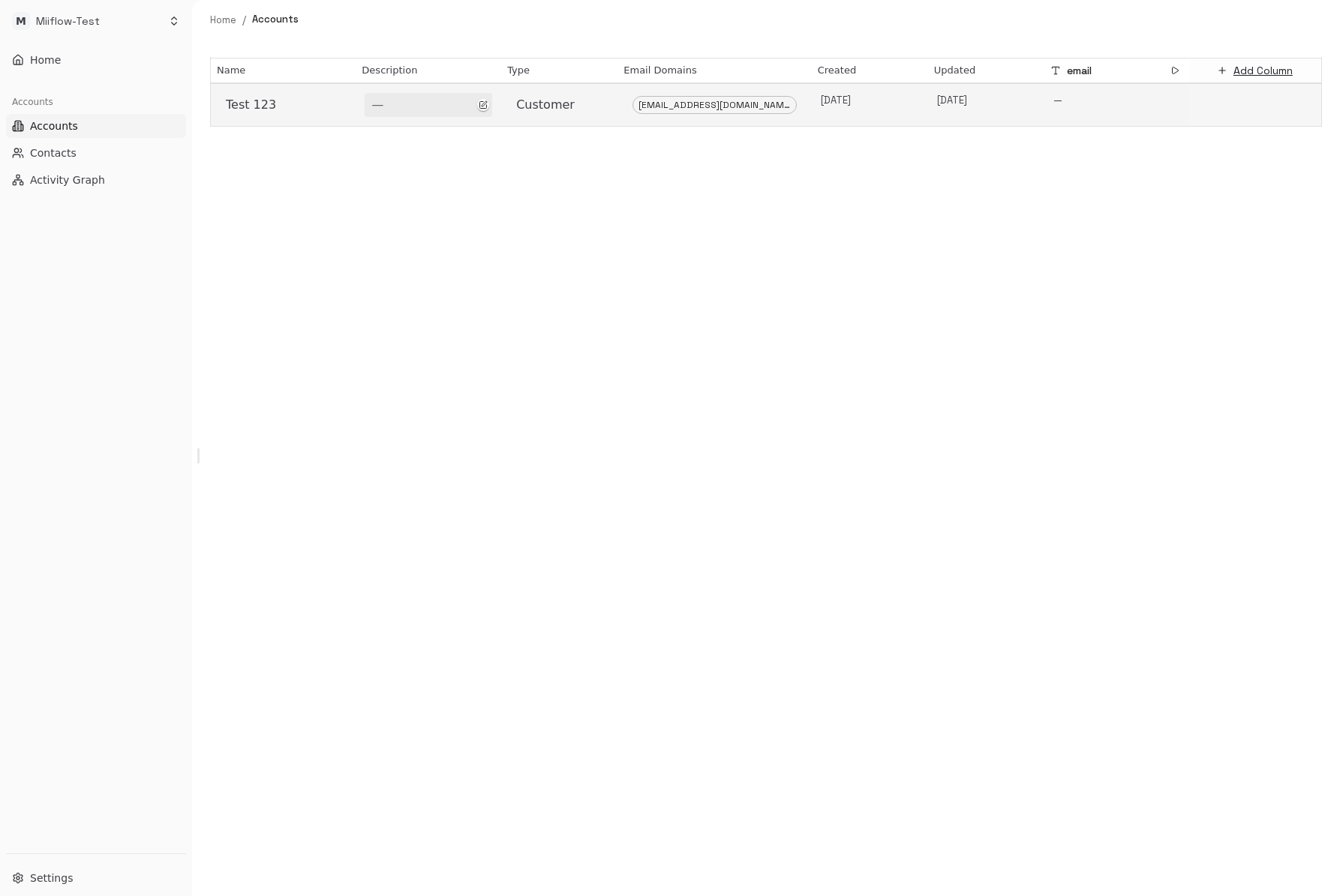
click at [454, 114] on div "—" at bounding box center [428, 105] width 127 height 24
click at [321, 102] on div "Test 123" at bounding box center [283, 105] width 115 height 18
click at [786, 136] on td "[EMAIL_ADDRESS][DOMAIN_NAME]" at bounding box center [714, 115] width 193 height 64
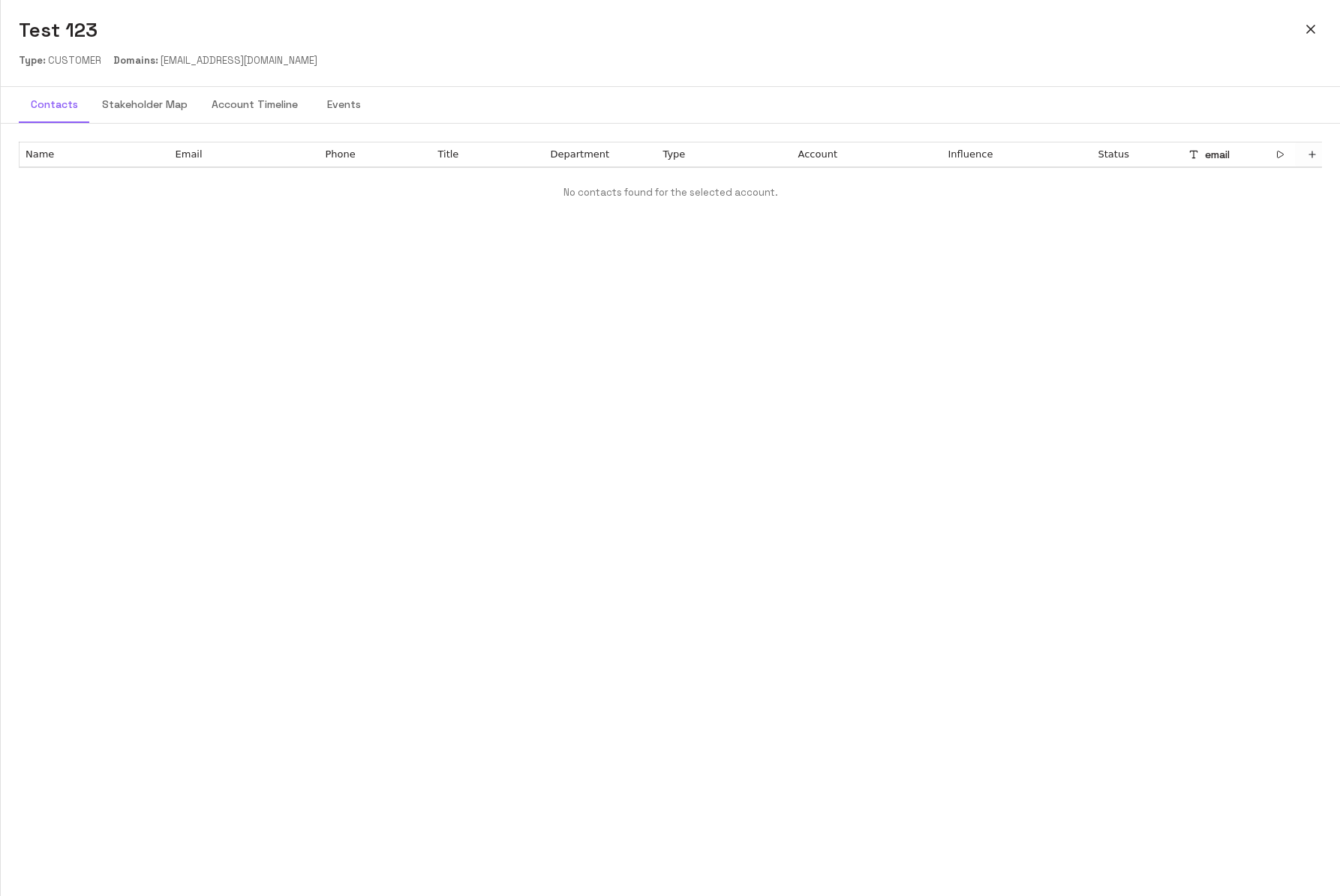
click at [172, 101] on button "Stakeholder Map" at bounding box center [145, 105] width 109 height 36
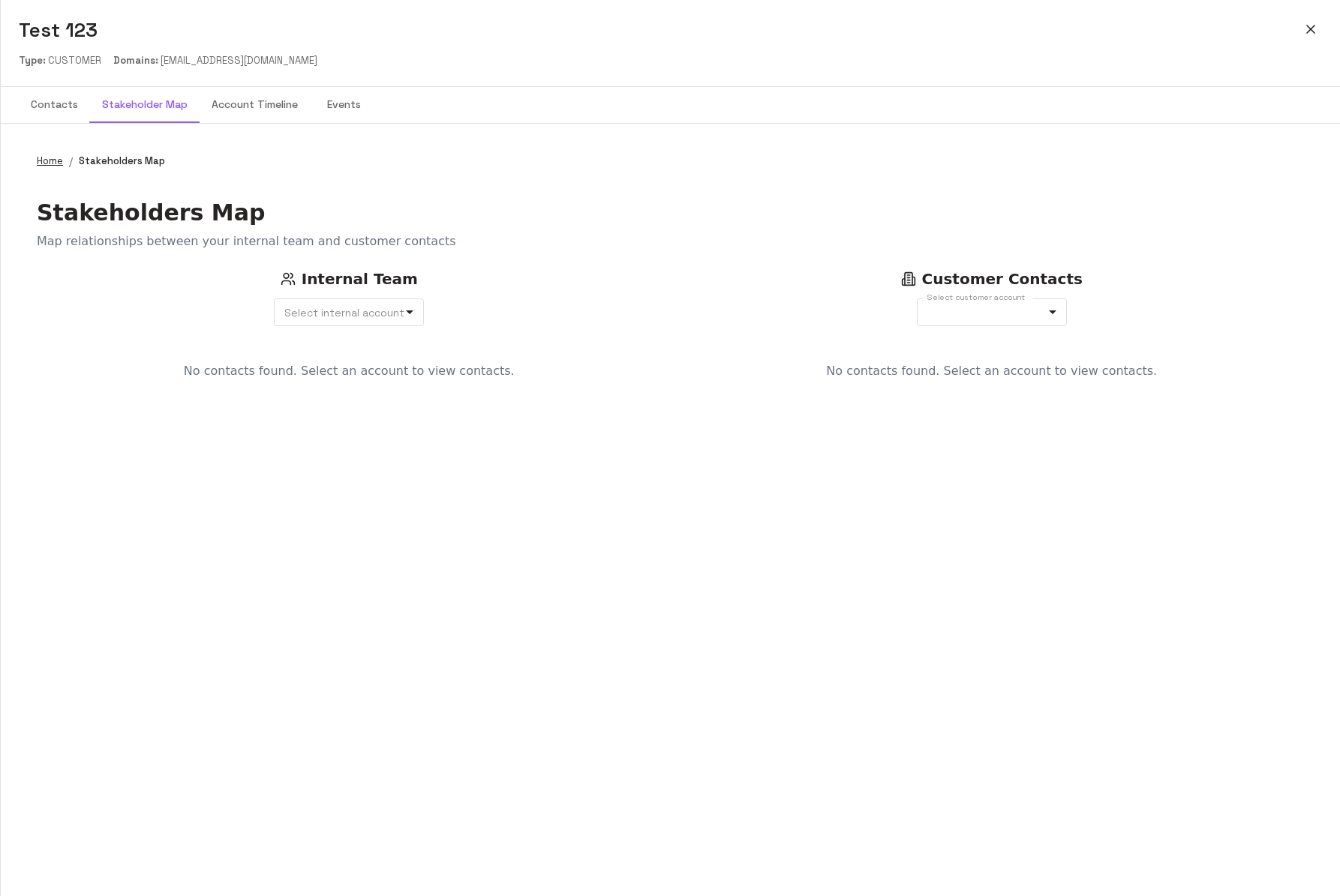
click at [50, 162] on link "Home" at bounding box center [49, 161] width 27 height 15
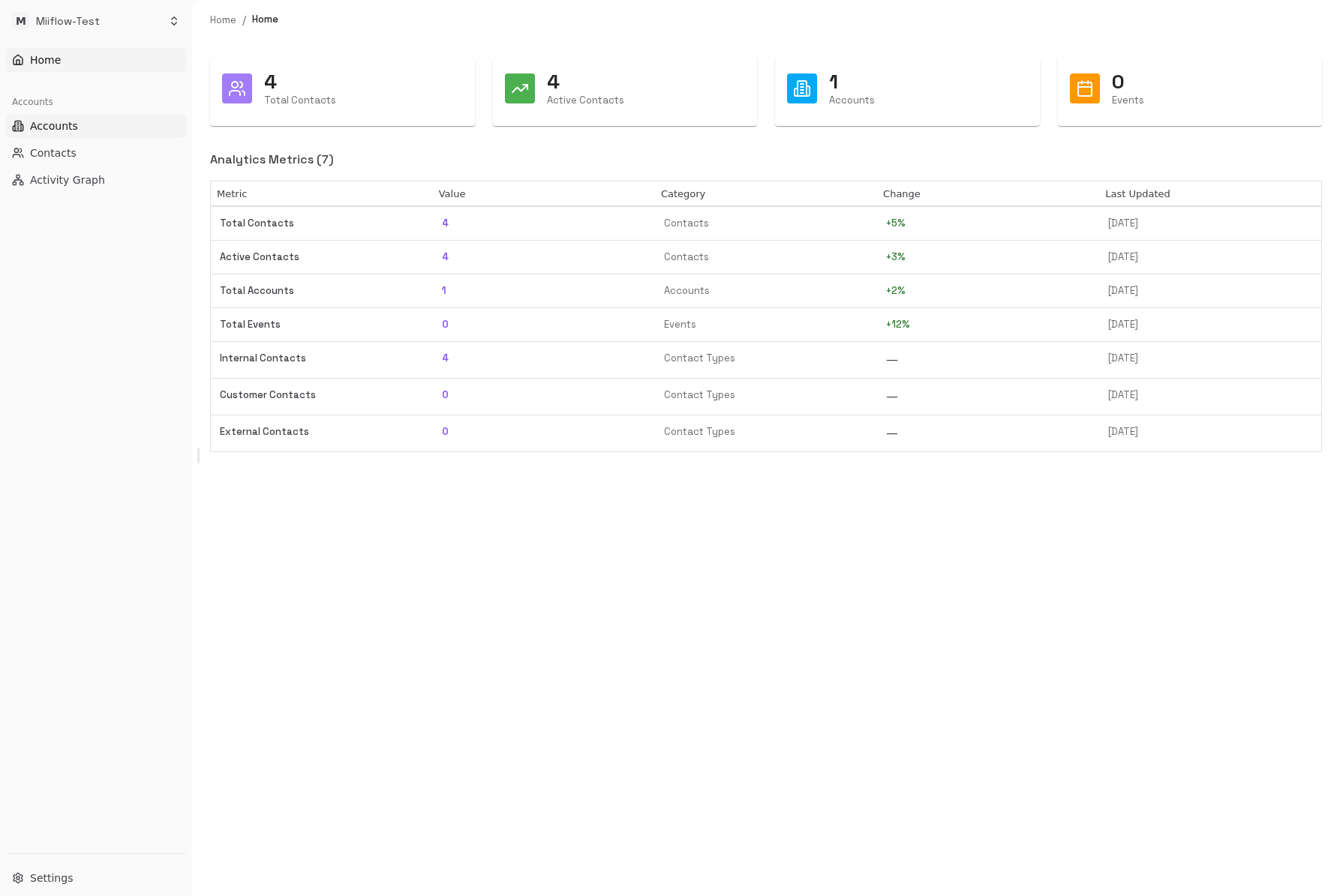
click at [93, 126] on button "Accounts" at bounding box center [96, 126] width 180 height 24
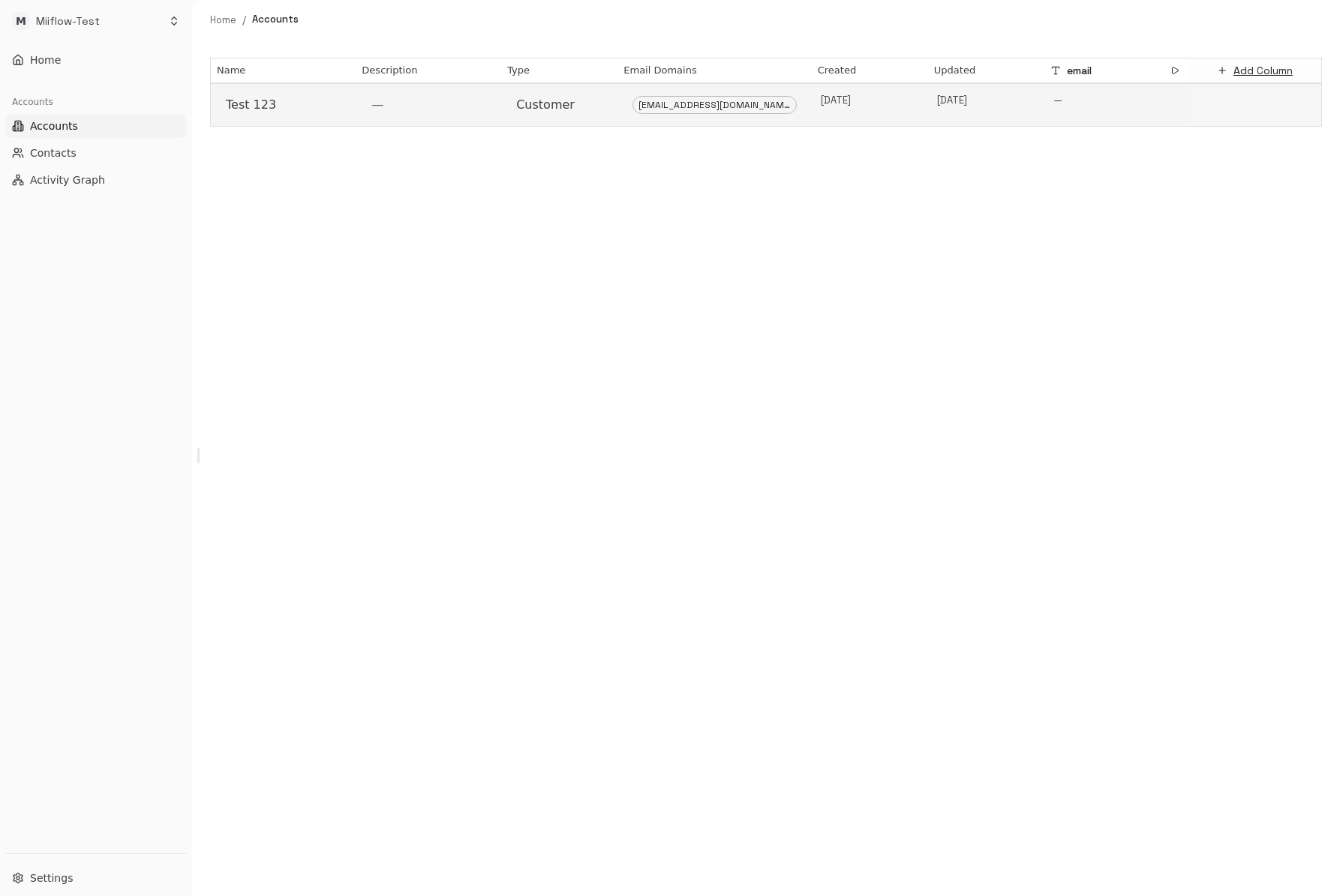
click at [541, 89] on td "Customer" at bounding box center [559, 105] width 116 height 43
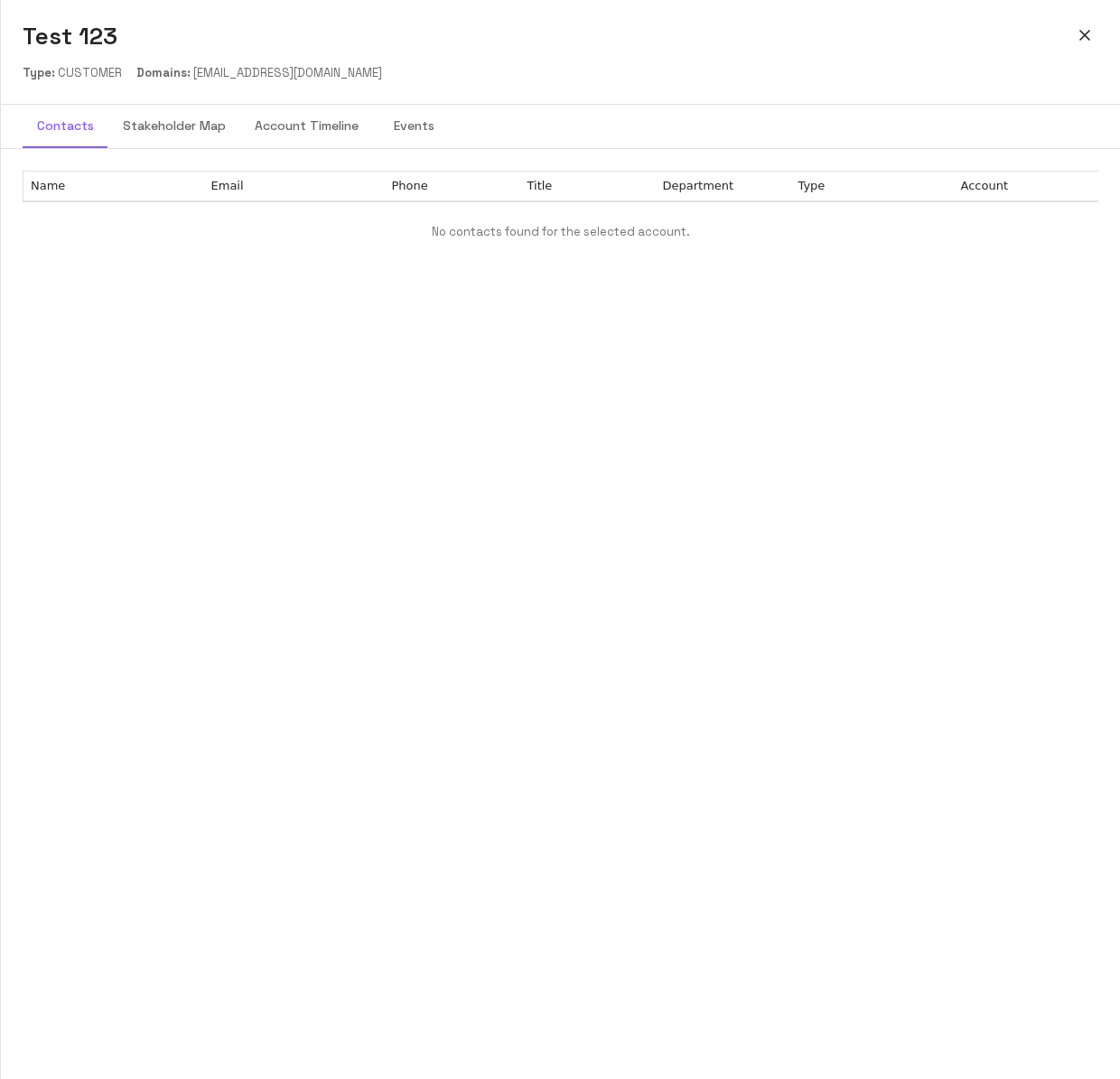
click at [1081, 42] on icon "button" at bounding box center [1084, 36] width 18 height 18
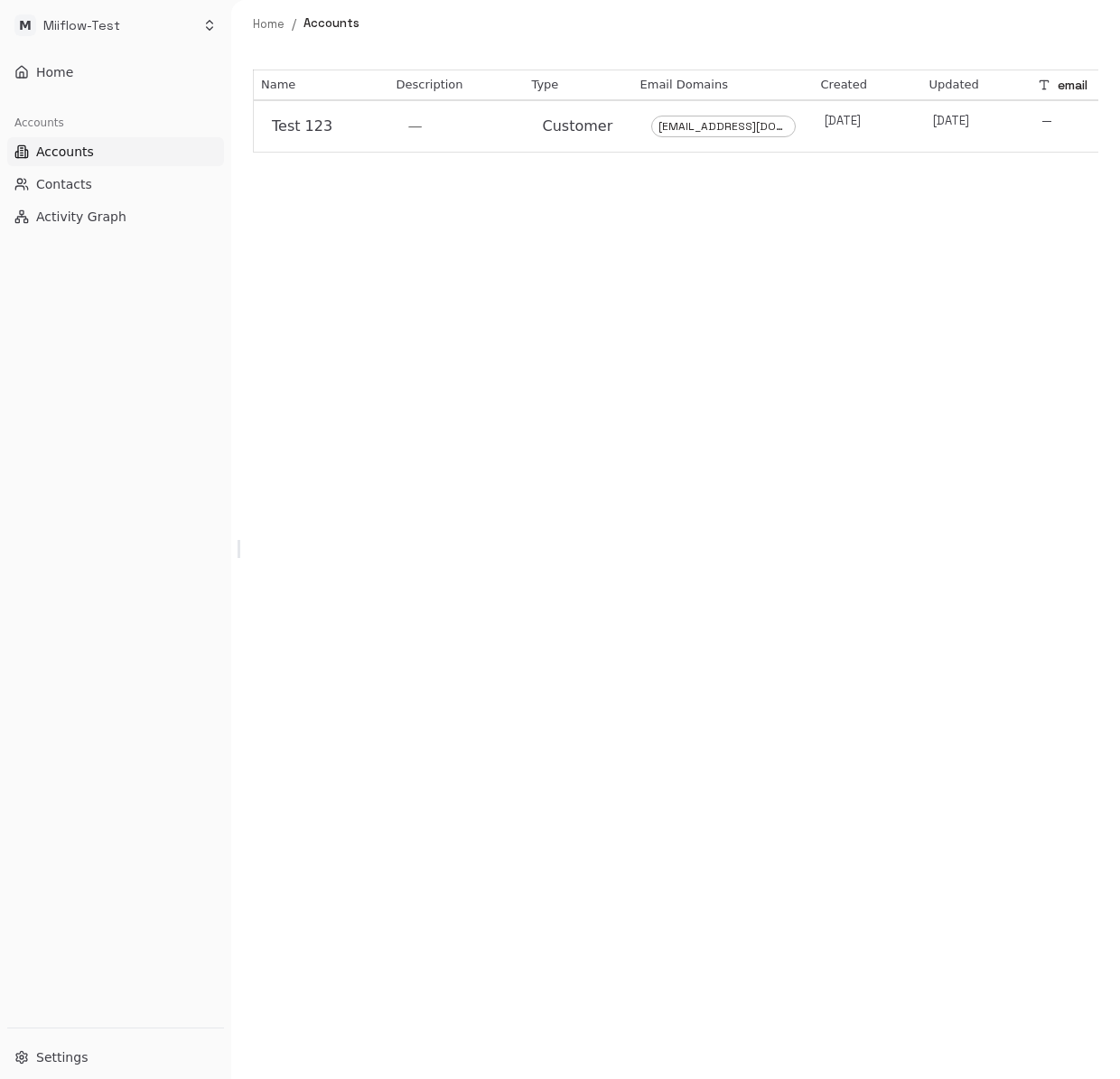
drag, startPoint x: 1115, startPoint y: 41, endPoint x: 2168, endPoint y: 108, distance: 1055.1
click at [1120, 108] on html "M Miiflow-Test Home Accounts Accounts Contacts Activity Graph Settings Home / A…" at bounding box center [560, 540] width 1120 height 1079
click at [672, 383] on div "Name Description Type Email Domains Created Updated email Add Column Test 123 —…" at bounding box center [675, 563] width 888 height 1032
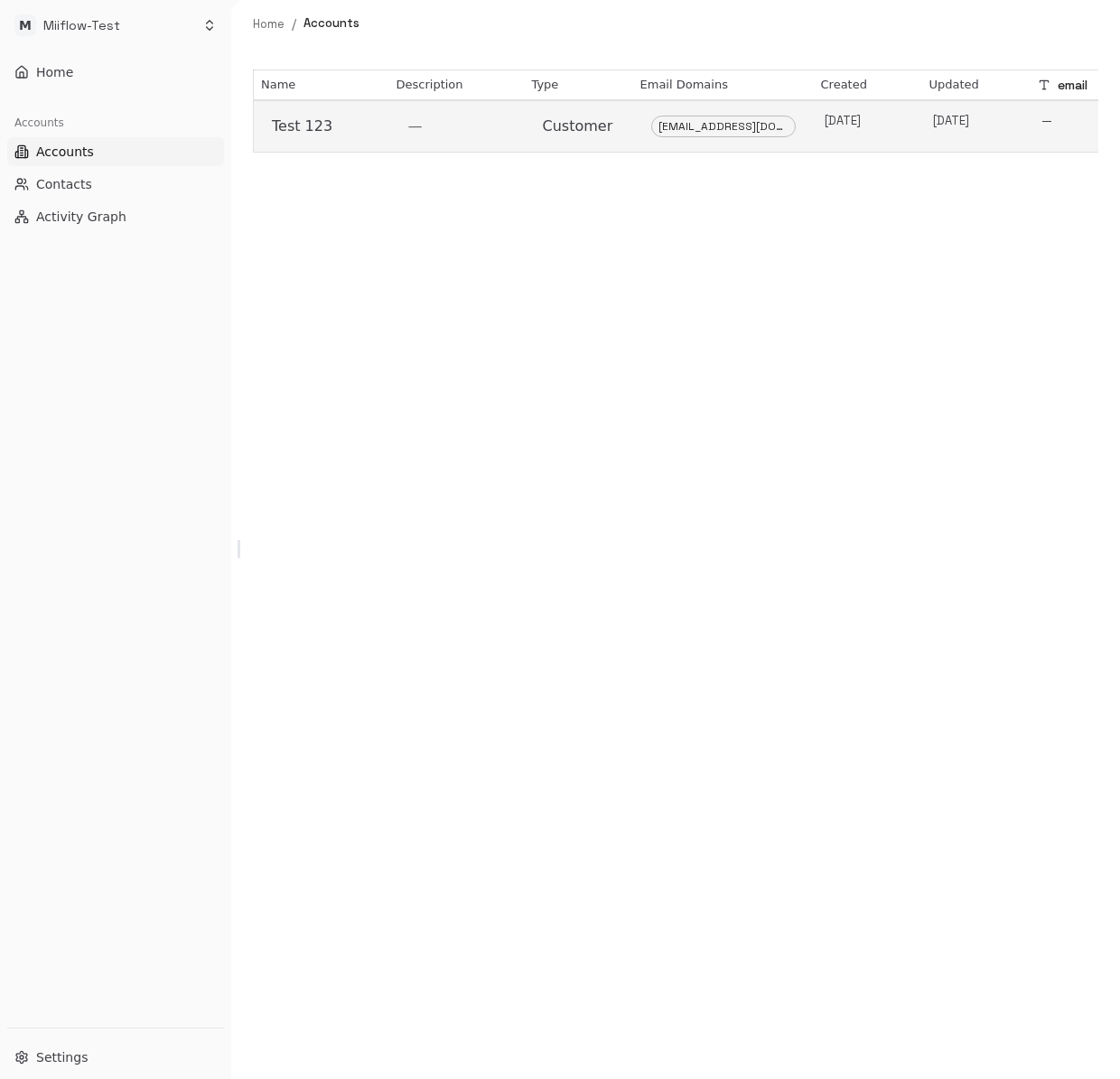
click at [816, 121] on td "[DATE]" at bounding box center [867, 126] width 109 height 52
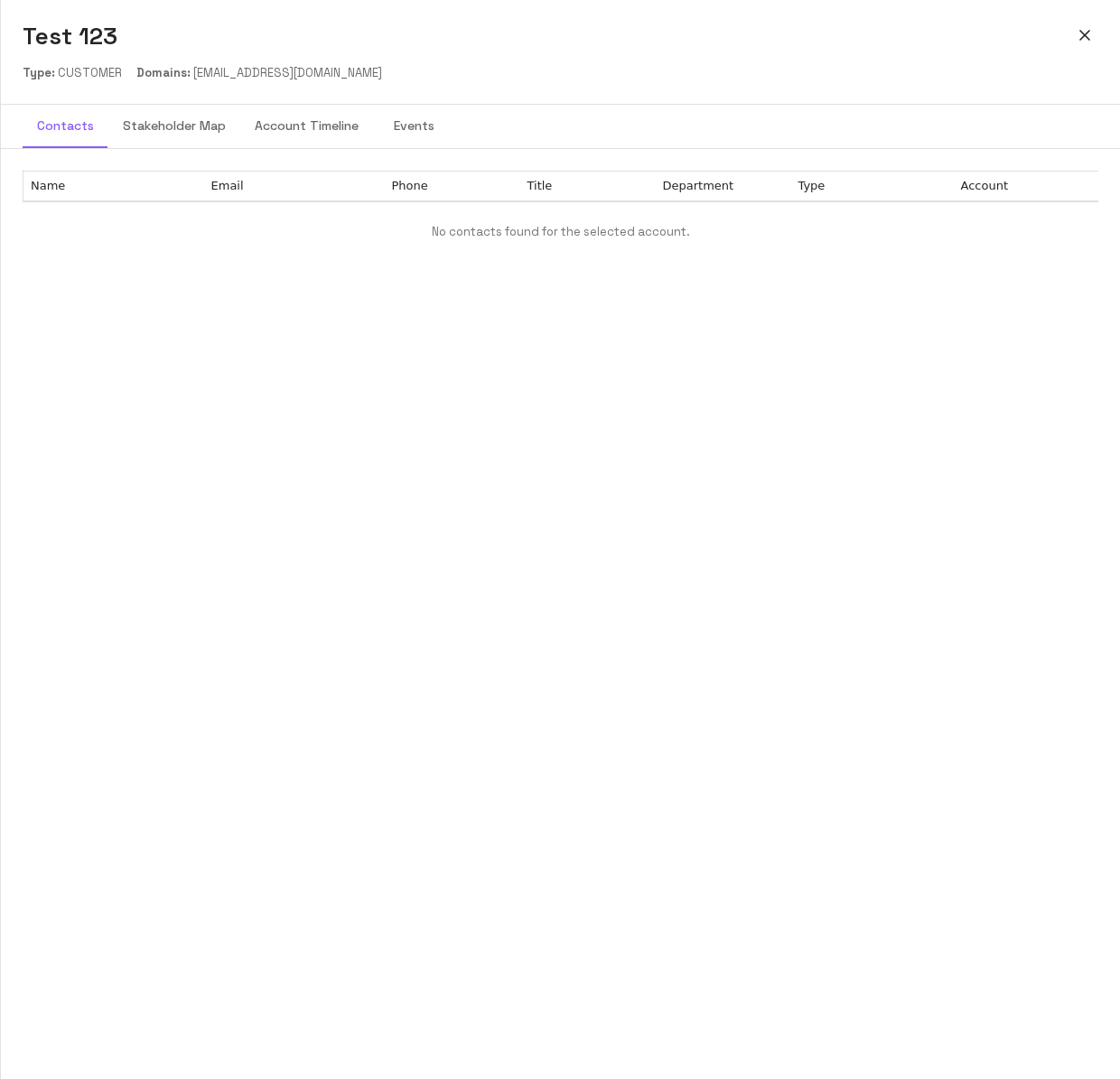
click at [1080, 33] on icon "button" at bounding box center [1084, 36] width 18 height 18
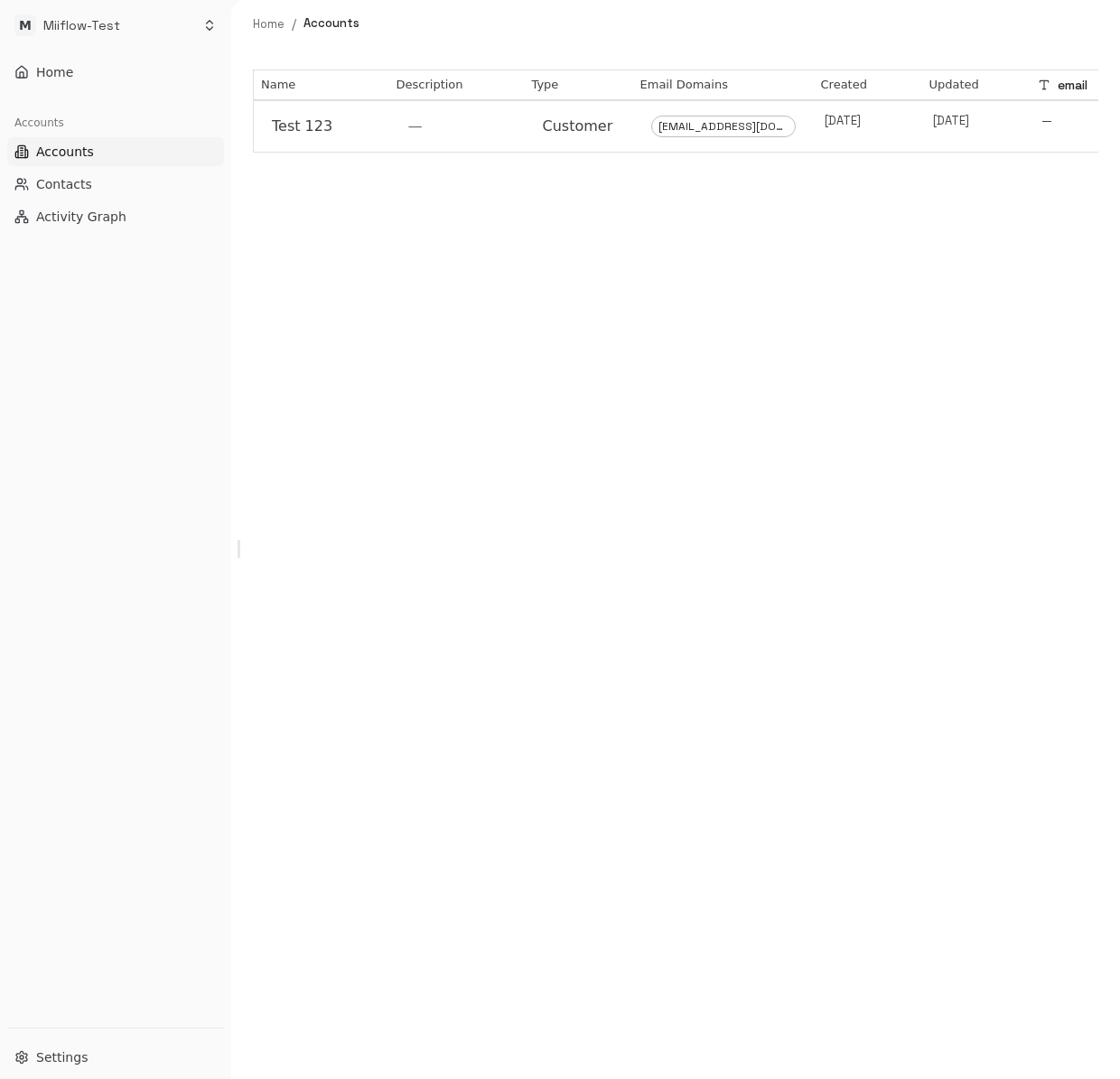
click at [518, 494] on div "Name Description Type Email Domains Created Updated email Add Column Test 123 —…" at bounding box center [675, 563] width 888 height 1032
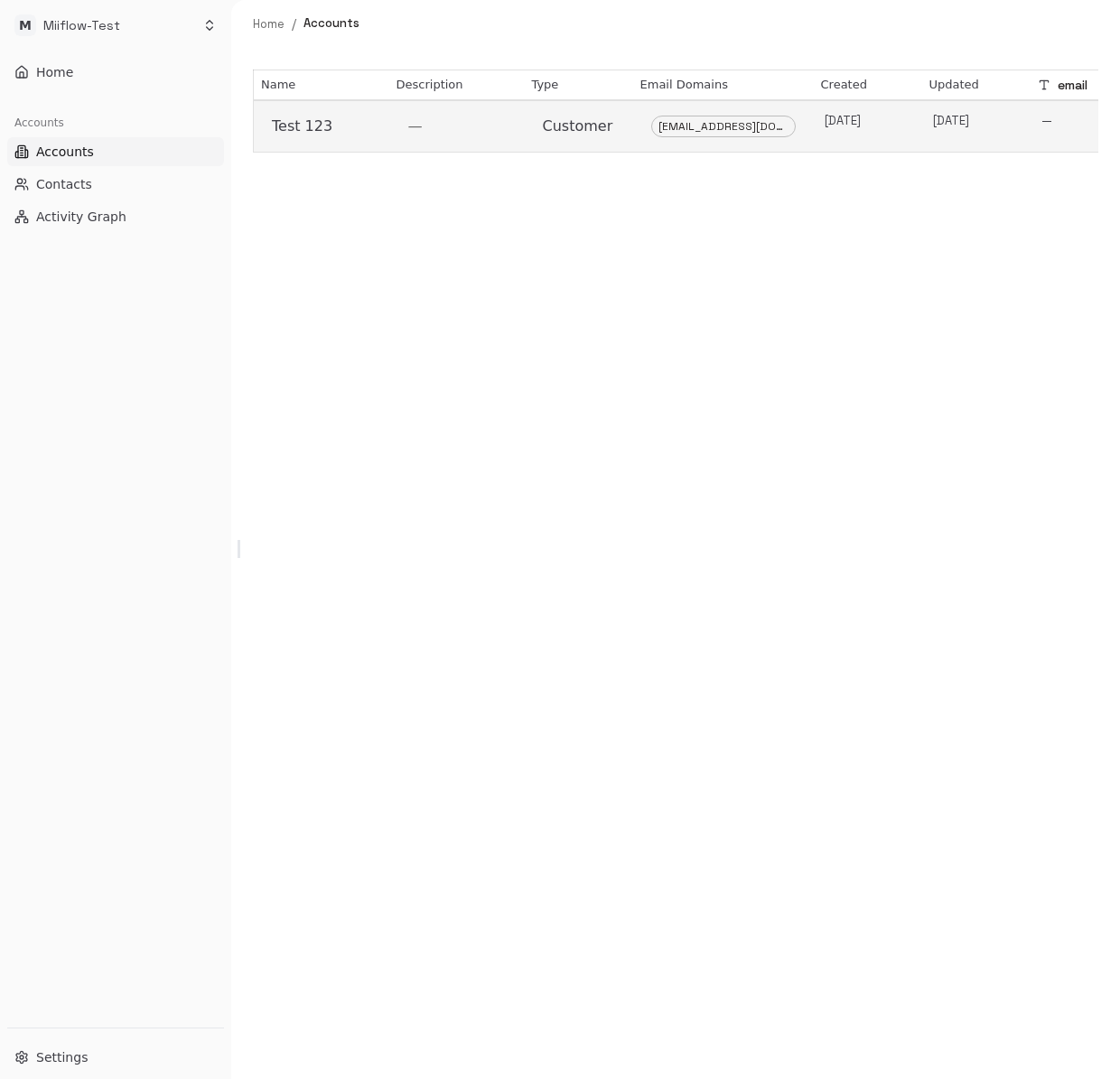
click at [444, 106] on td "—" at bounding box center [456, 126] width 135 height 52
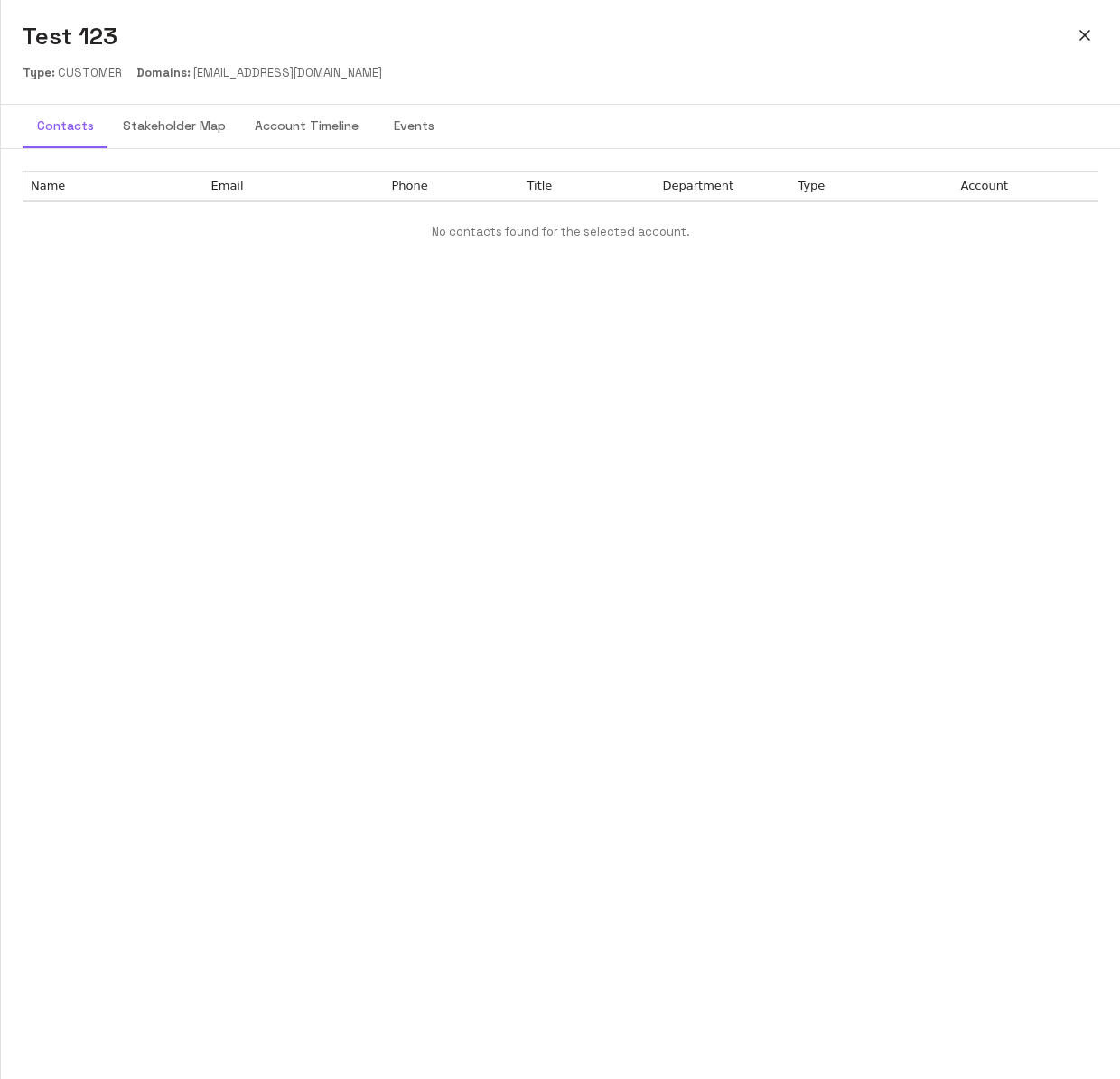
click at [153, 119] on button "Stakeholder Map" at bounding box center [174, 126] width 131 height 43
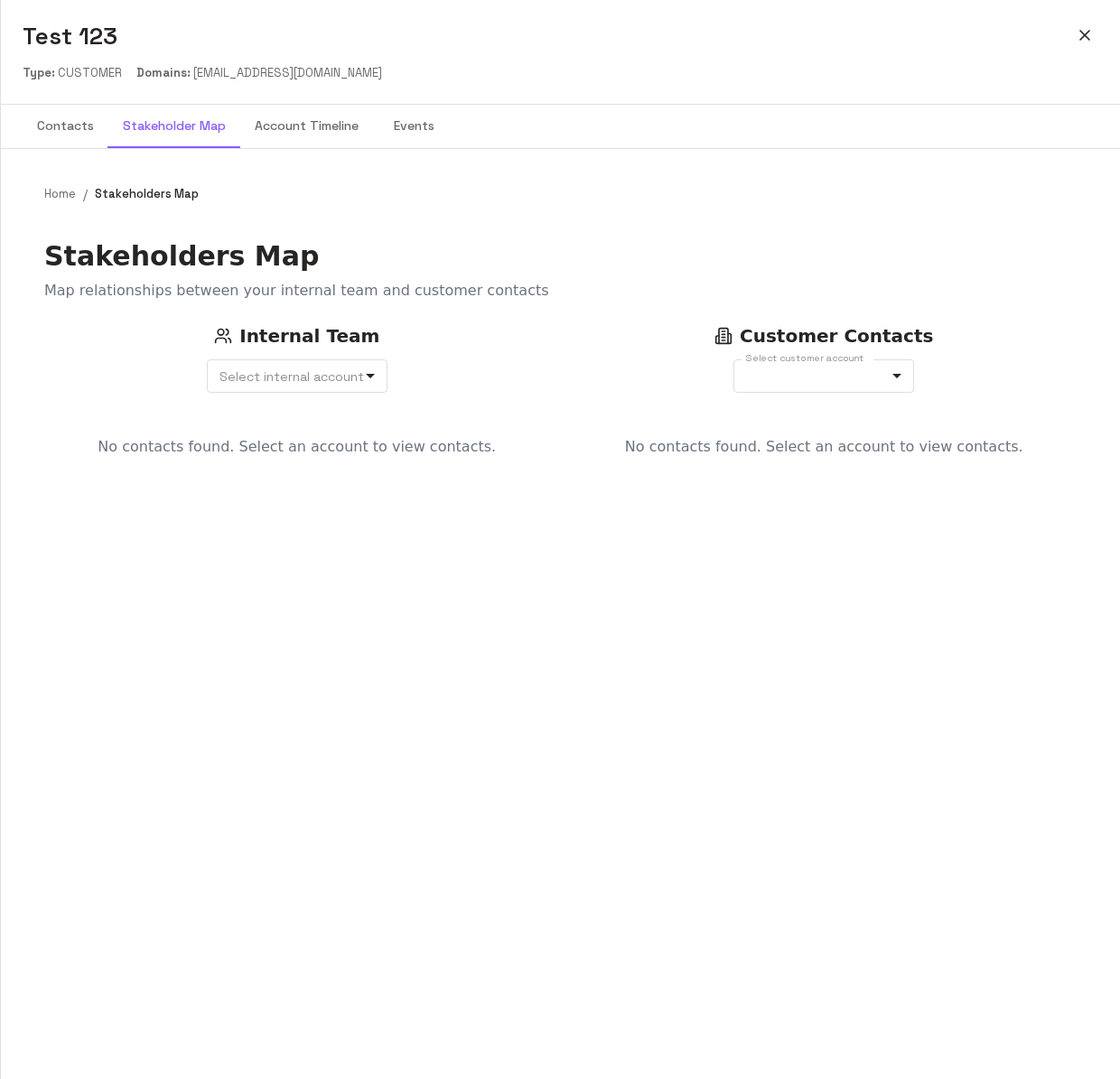
click at [317, 119] on button "Account Timeline" at bounding box center [306, 126] width 132 height 43
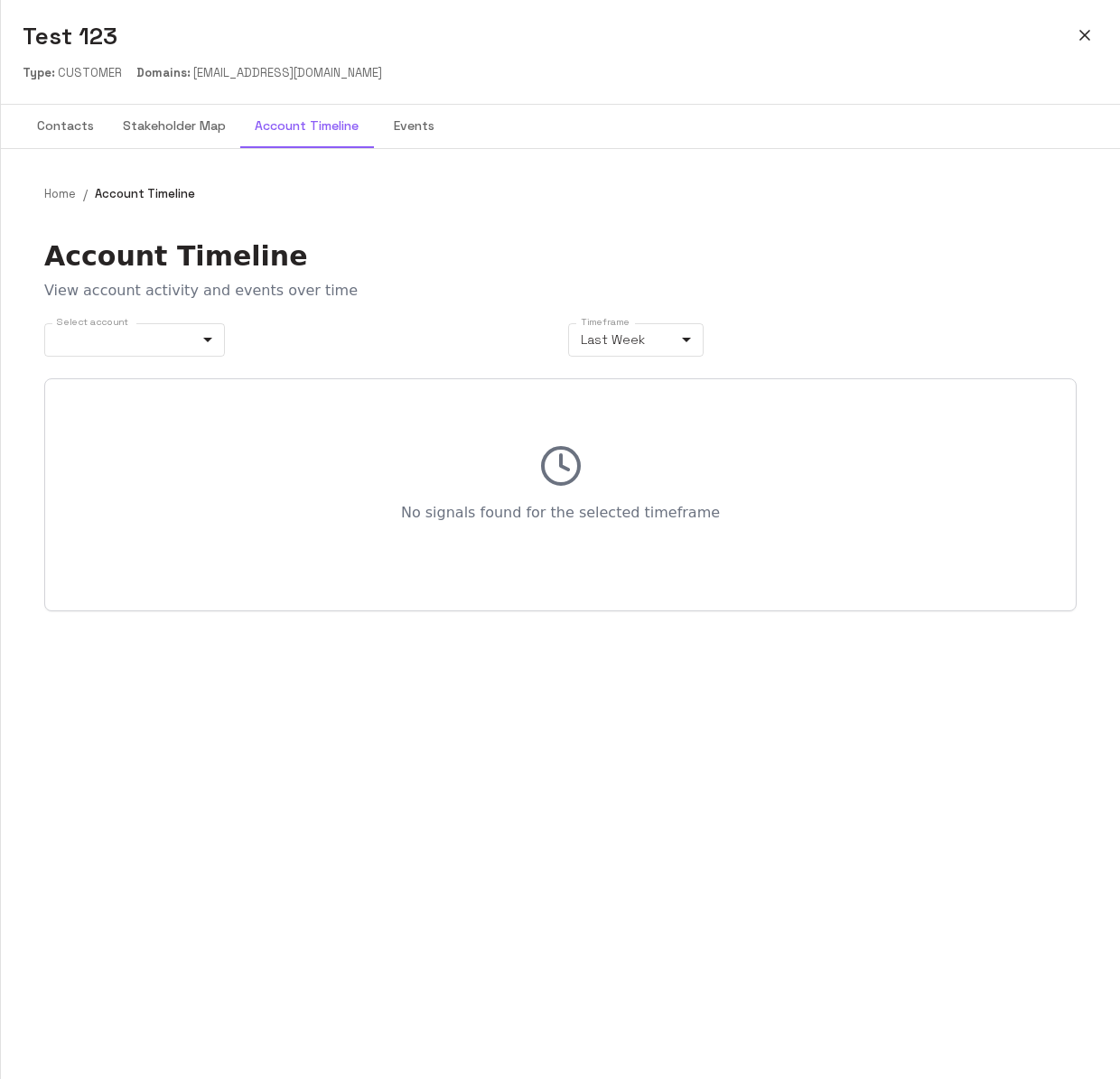
click at [411, 130] on button "Events" at bounding box center [413, 126] width 81 height 43
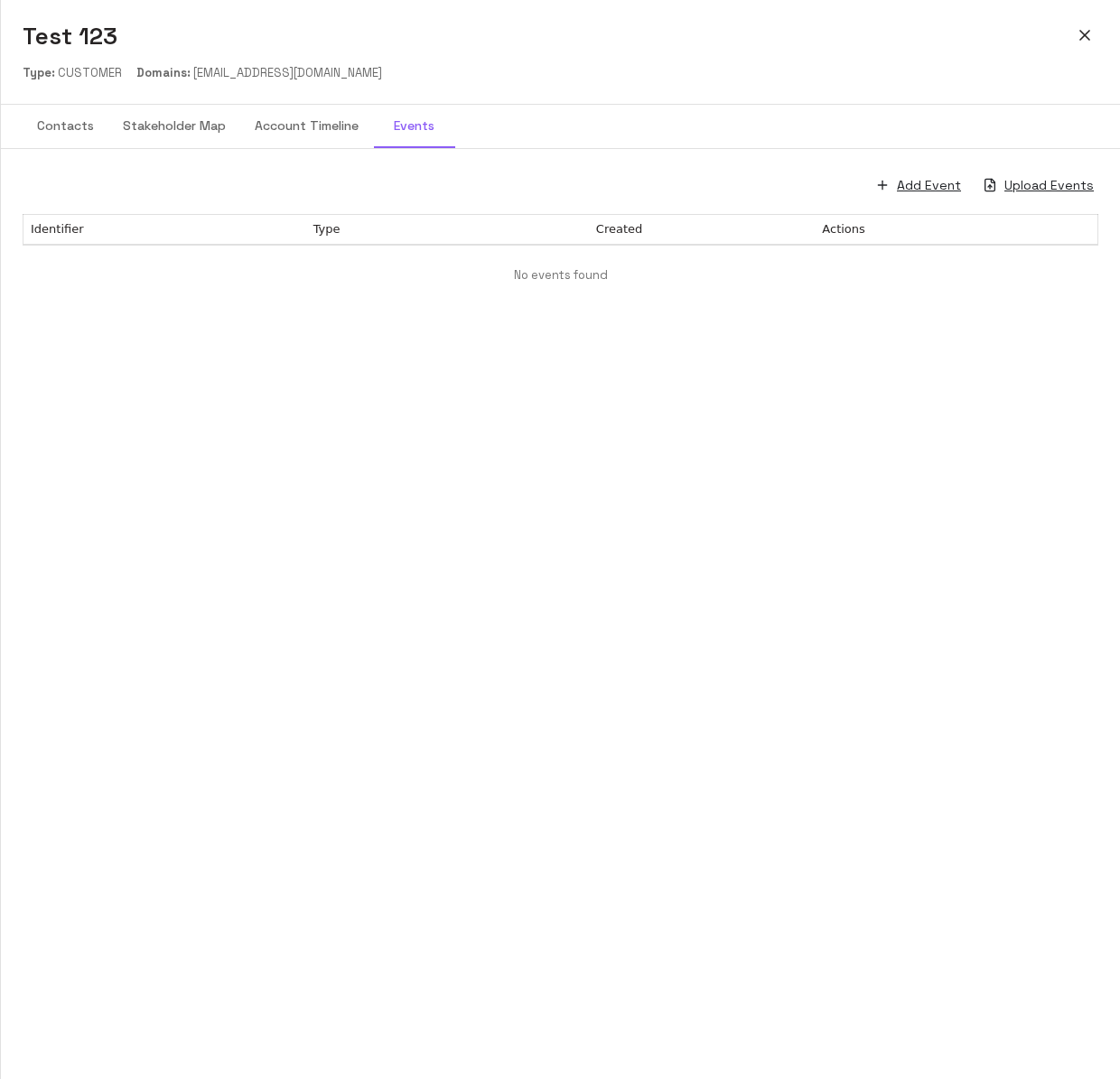
click at [340, 130] on button "Account Timeline" at bounding box center [306, 126] width 132 height 43
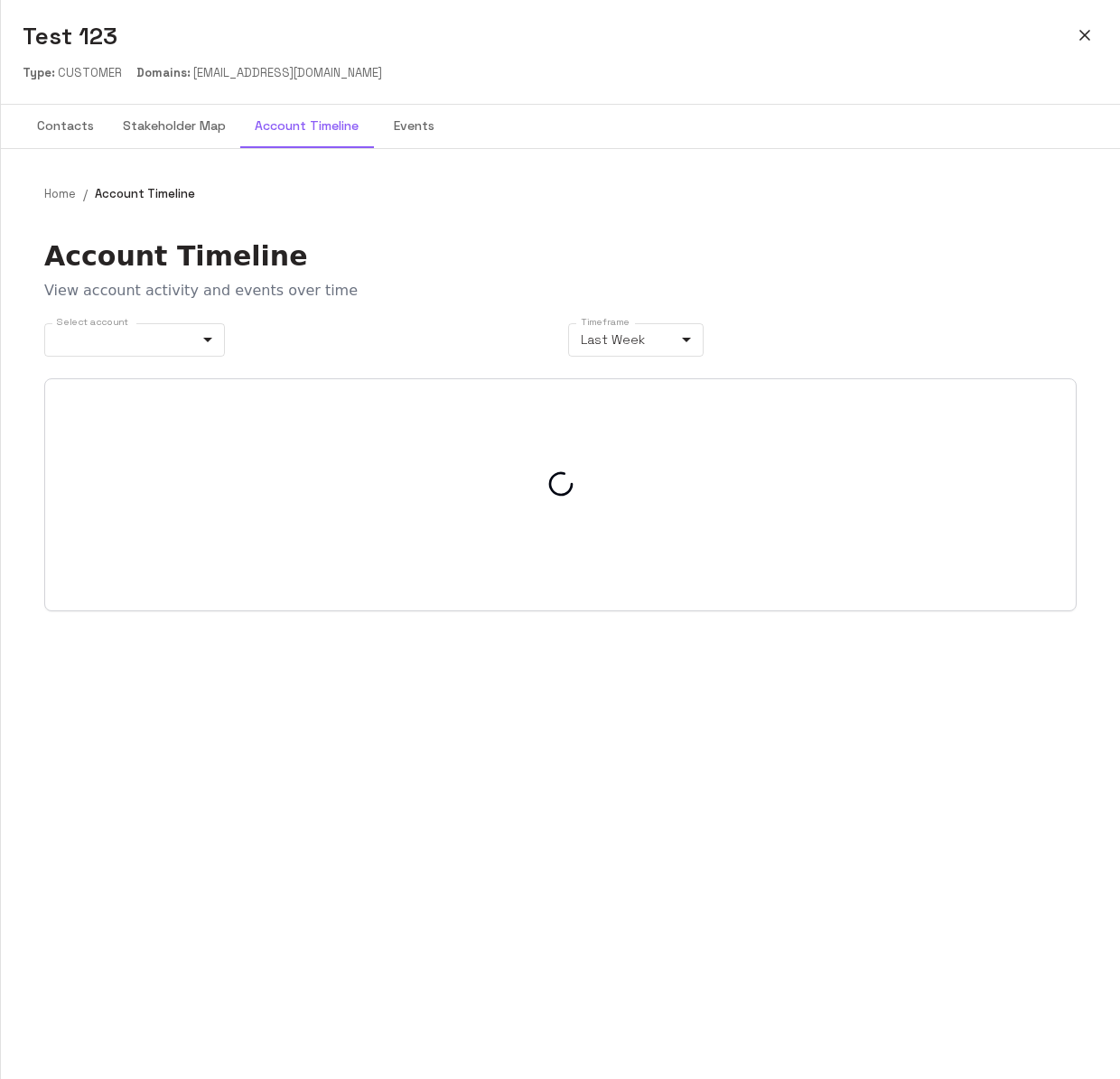
click at [174, 138] on button "Stakeholder Map" at bounding box center [174, 126] width 131 height 43
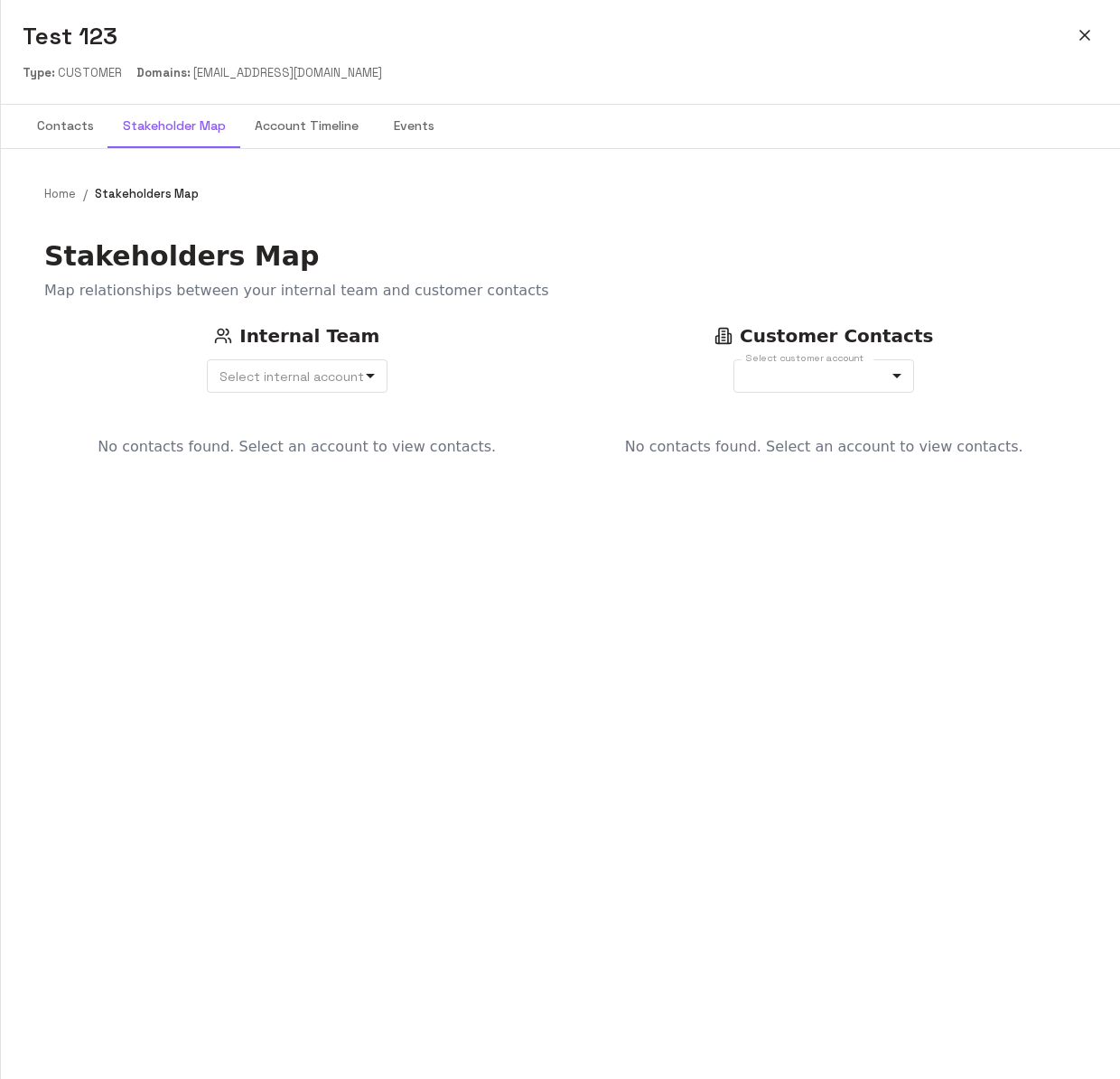
click at [81, 126] on button "Contacts" at bounding box center [66, 126] width 86 height 43
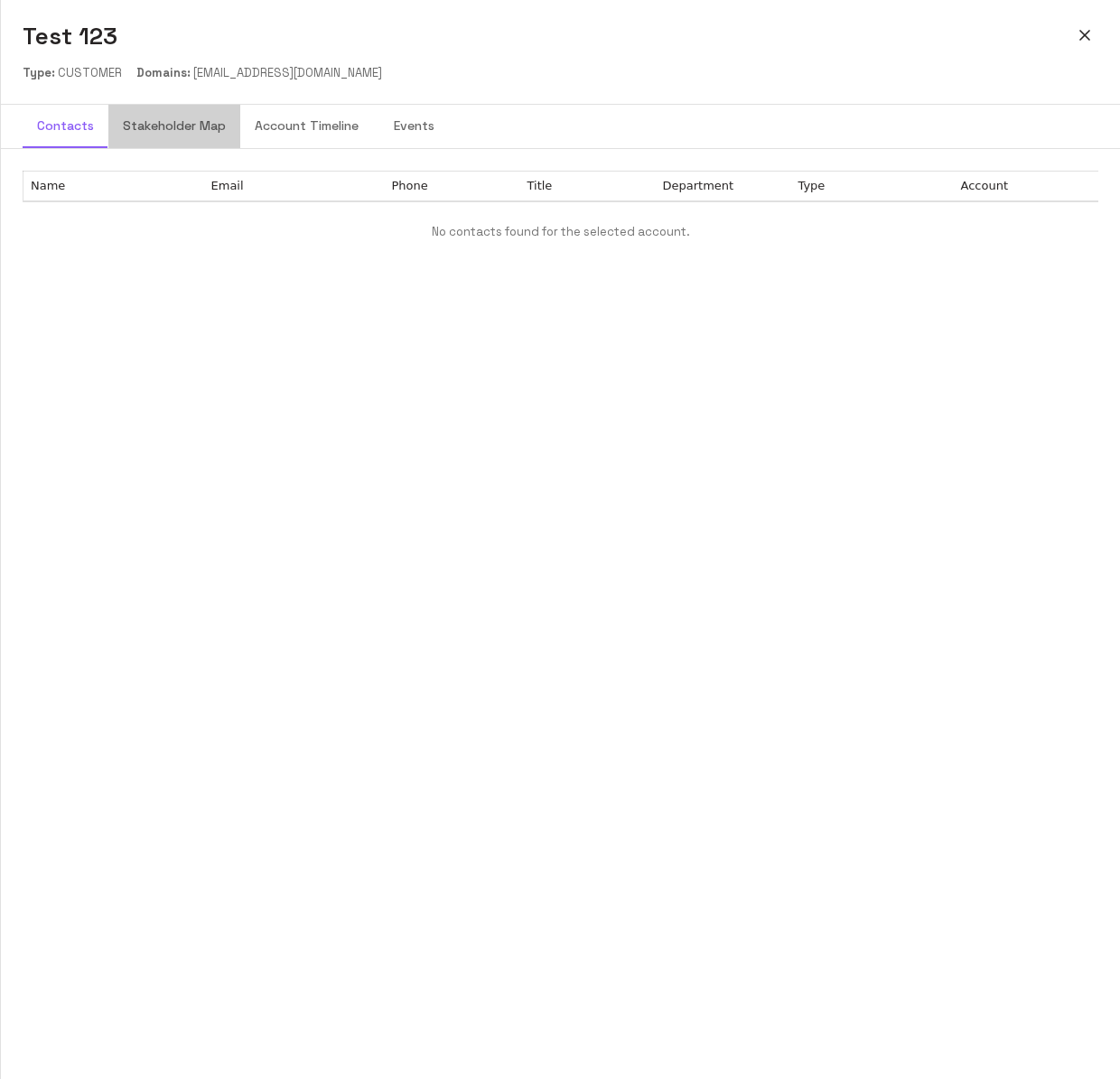
click at [180, 131] on button "Stakeholder Map" at bounding box center [174, 126] width 131 height 43
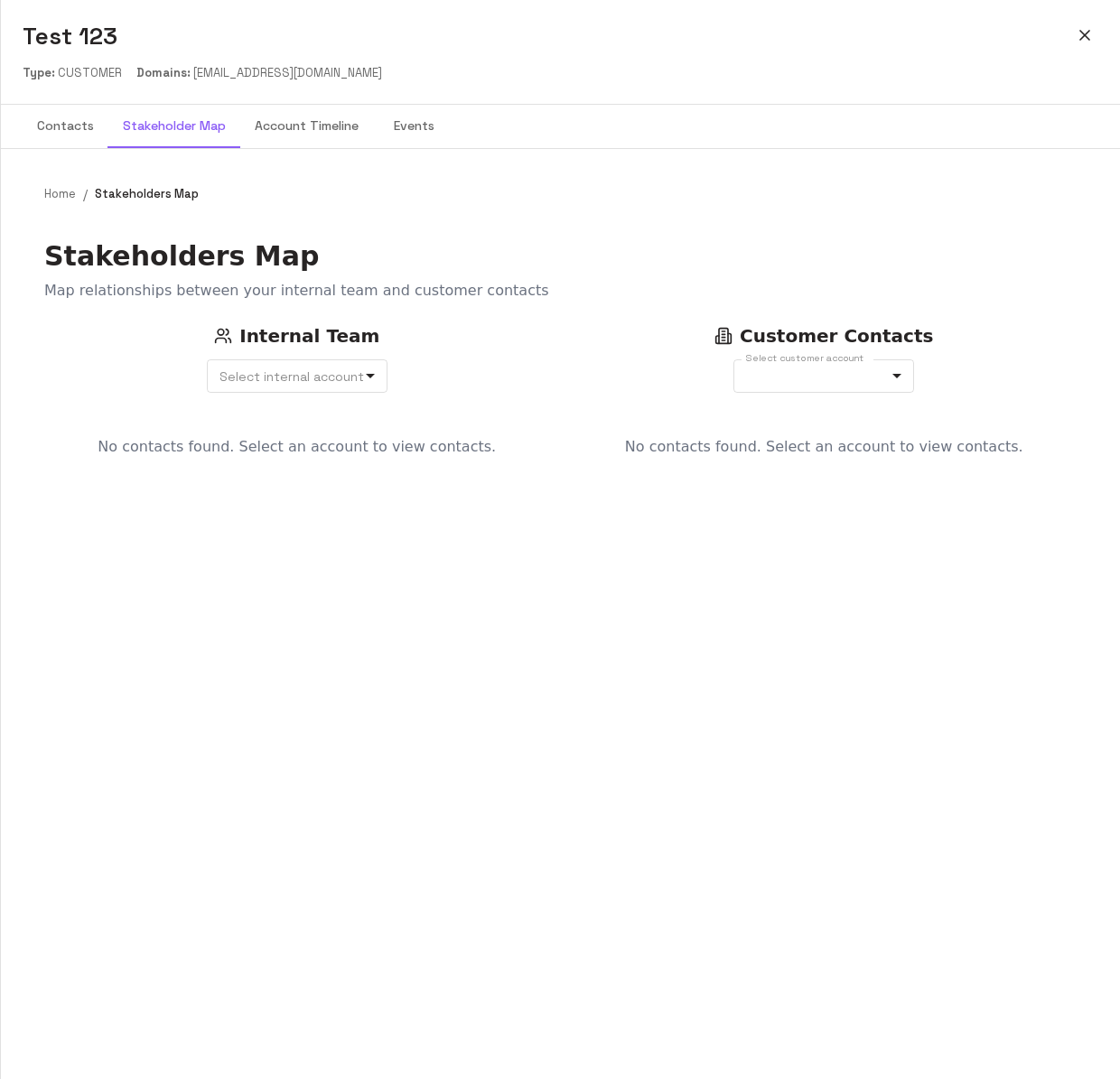
click at [301, 132] on button "Account Timeline" at bounding box center [306, 126] width 132 height 43
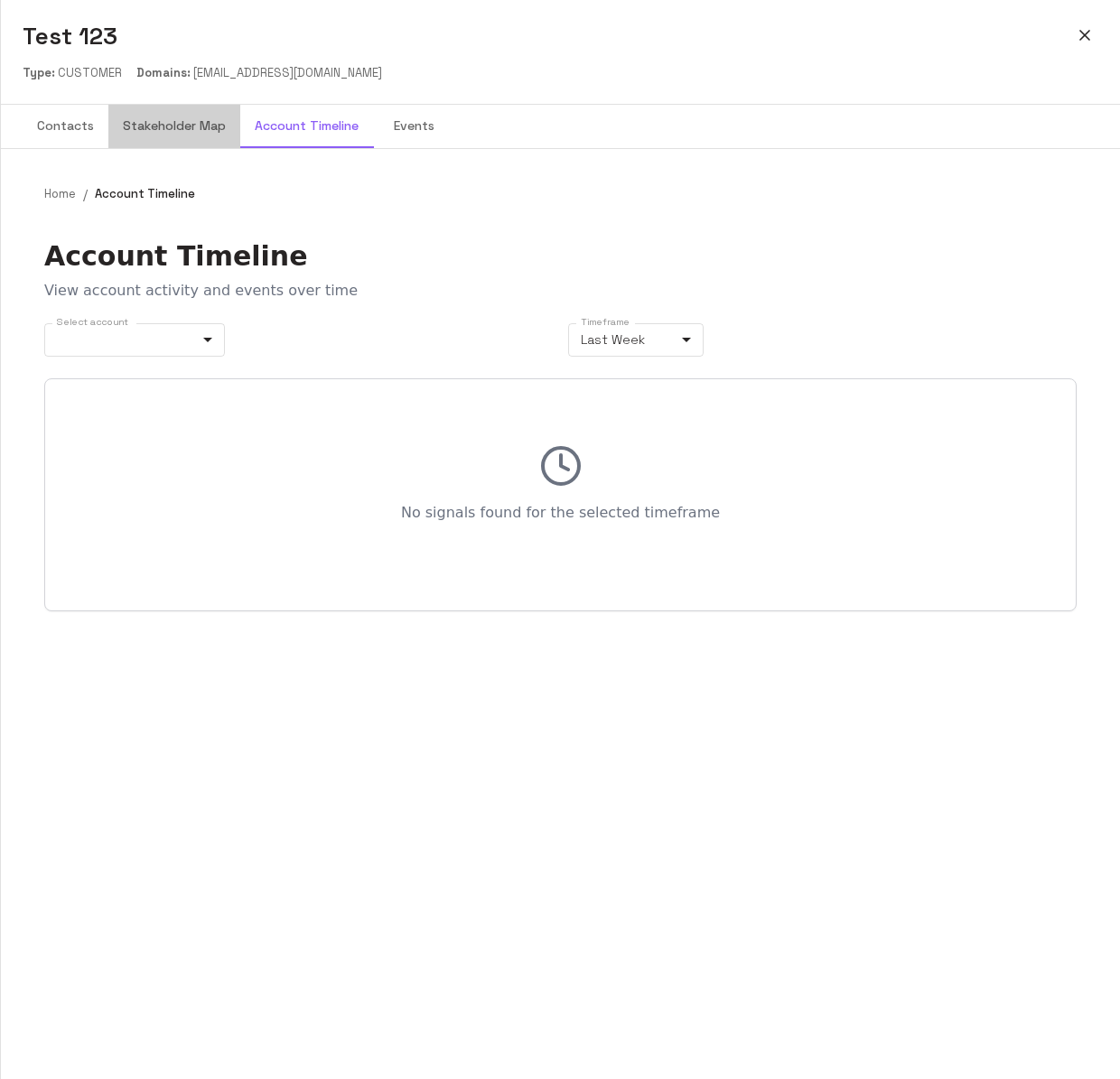
click at [166, 128] on button "Stakeholder Map" at bounding box center [174, 126] width 131 height 43
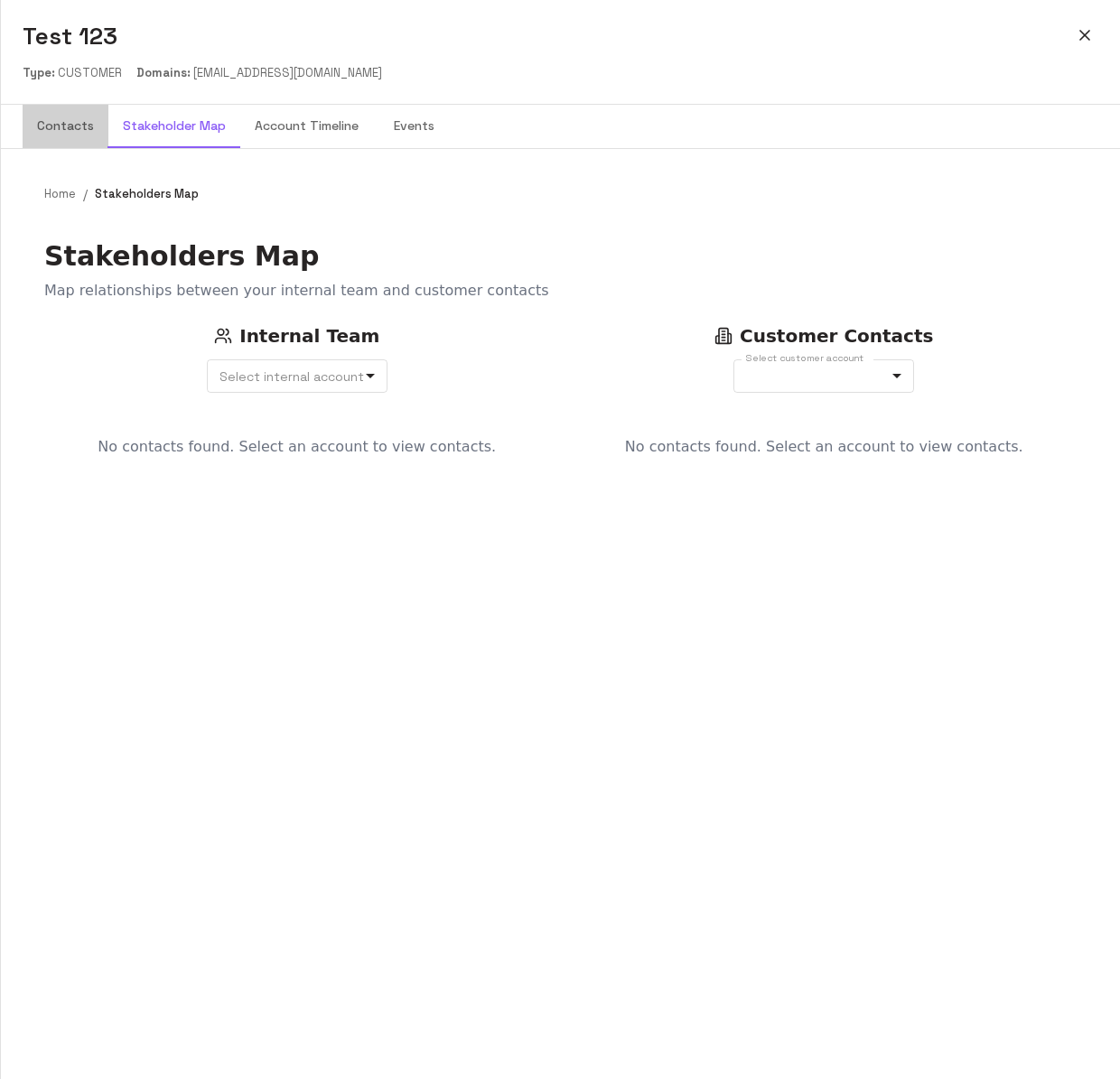
click at [67, 135] on button "Contacts" at bounding box center [66, 126] width 86 height 43
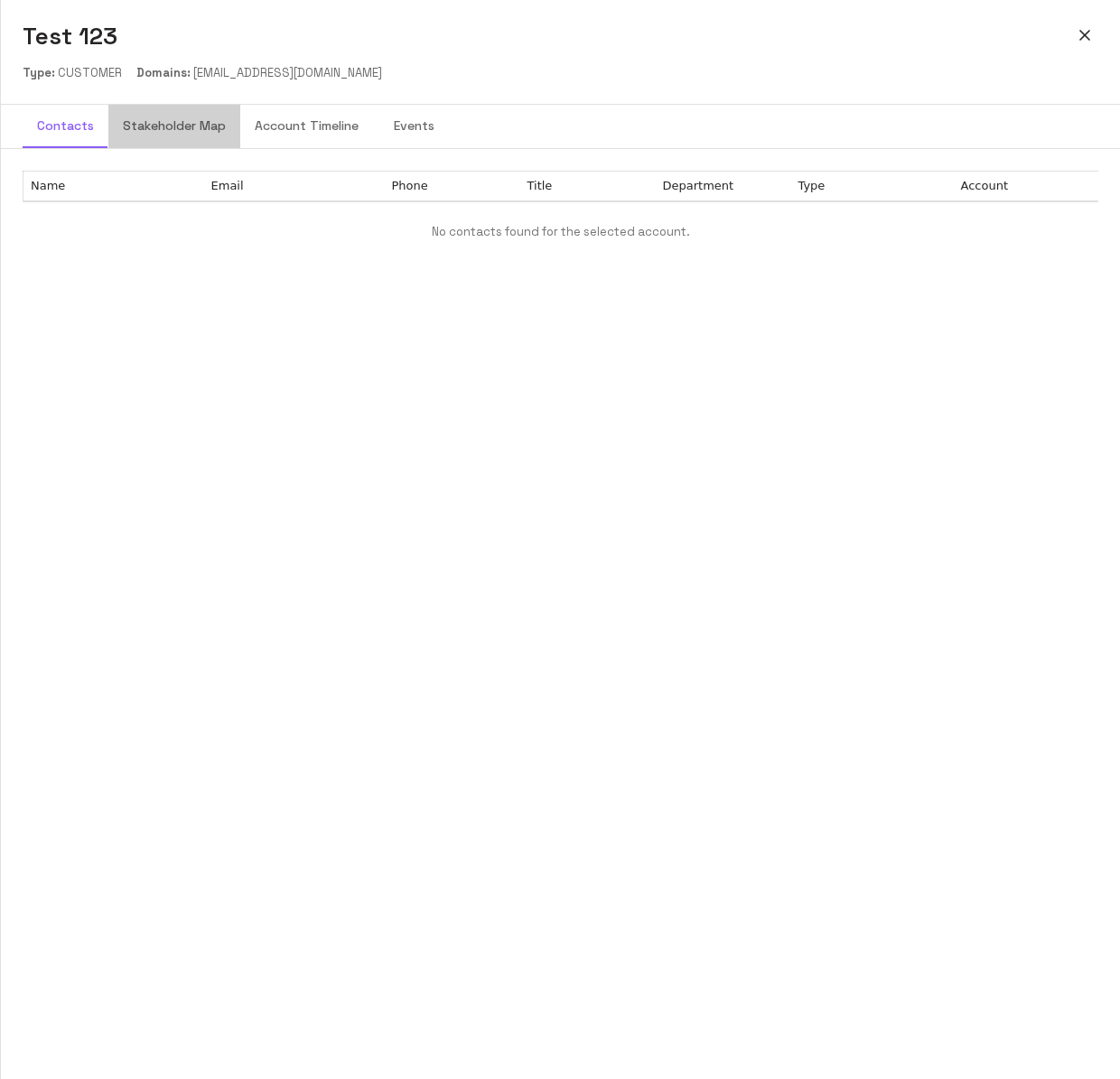
click at [184, 129] on button "Stakeholder Map" at bounding box center [174, 126] width 131 height 43
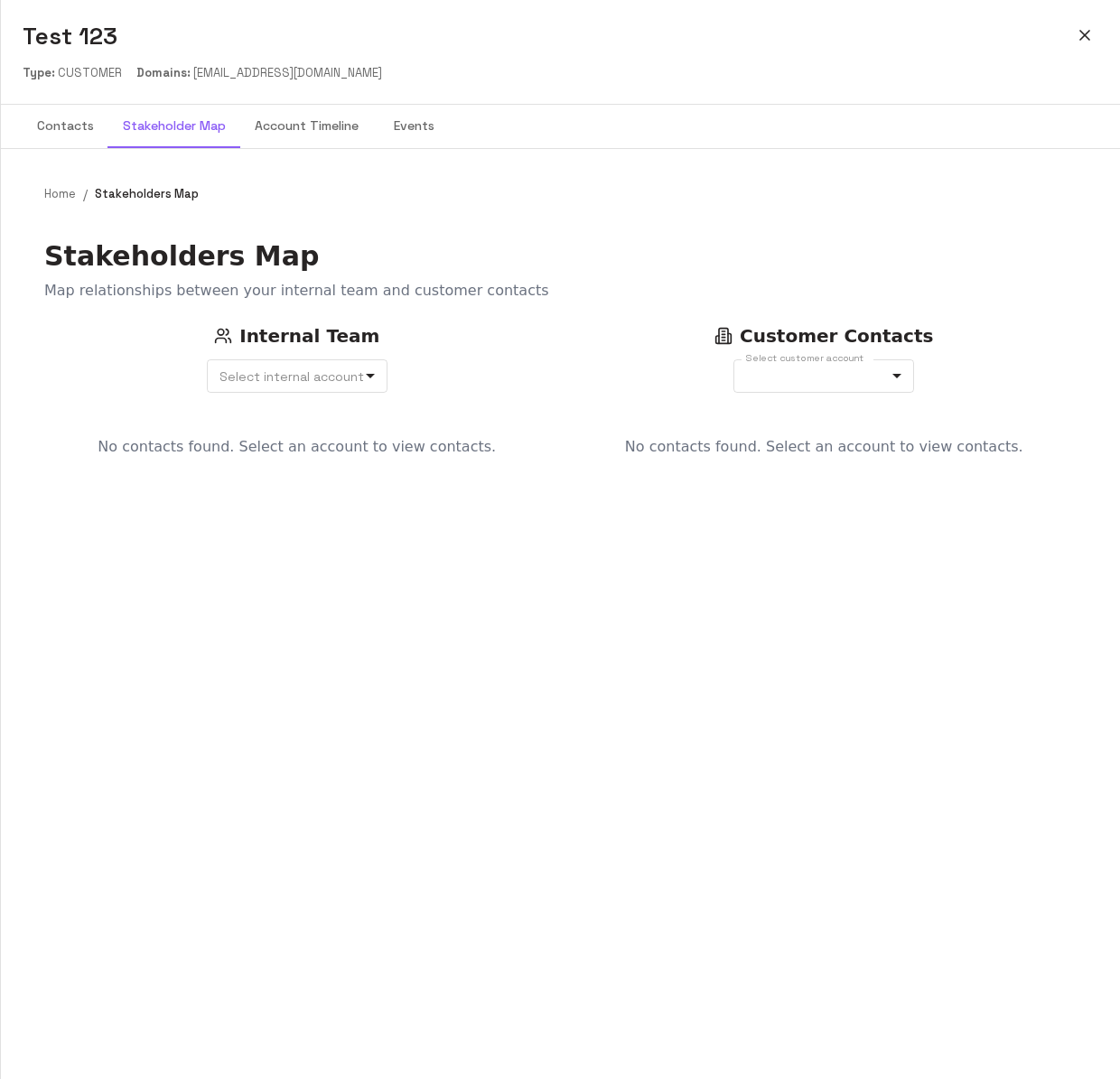
click at [287, 126] on button "Account Timeline" at bounding box center [306, 126] width 132 height 43
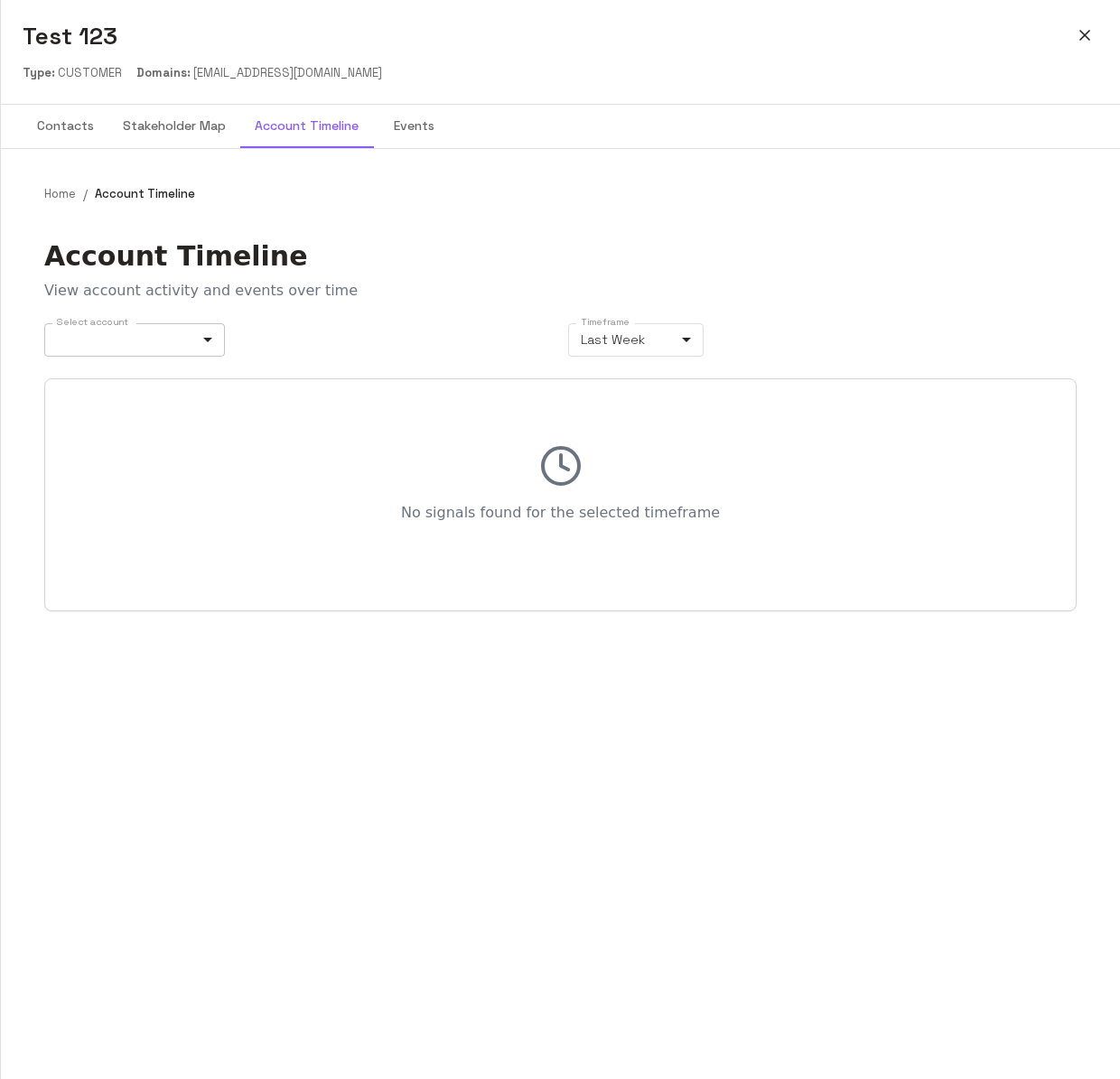
click at [186, 334] on body "**********" at bounding box center [560, 540] width 1120 height 1079
click at [878, 232] on div at bounding box center [560, 540] width 1120 height 1079
click at [878, 233] on div at bounding box center [560, 540] width 1120 height 1079
click at [89, 127] on button "Contacts" at bounding box center [66, 126] width 86 height 43
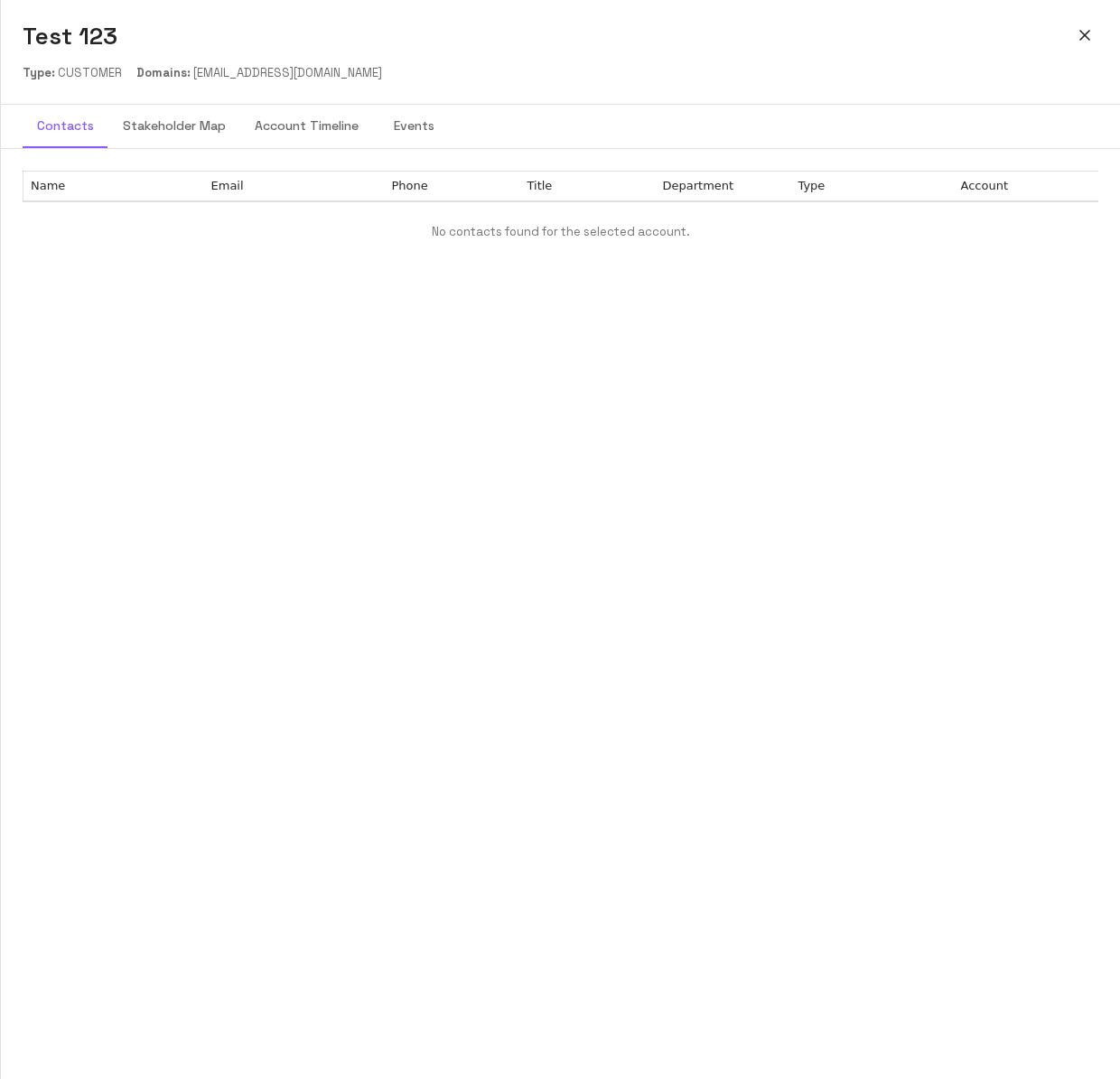
click at [215, 106] on button "Stakeholder Map" at bounding box center [174, 126] width 131 height 43
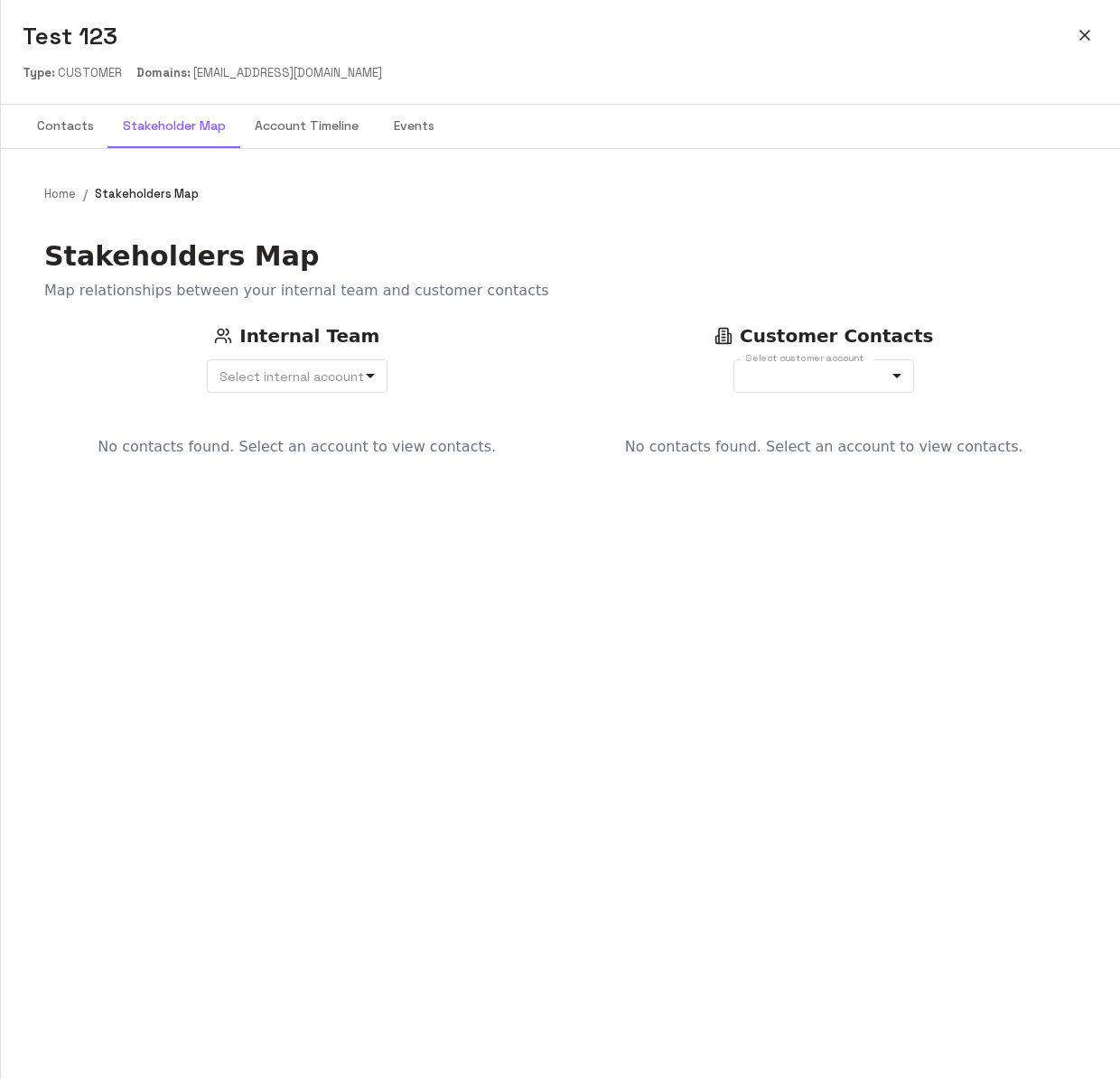
click at [264, 125] on button "Account Timeline" at bounding box center [306, 126] width 132 height 43
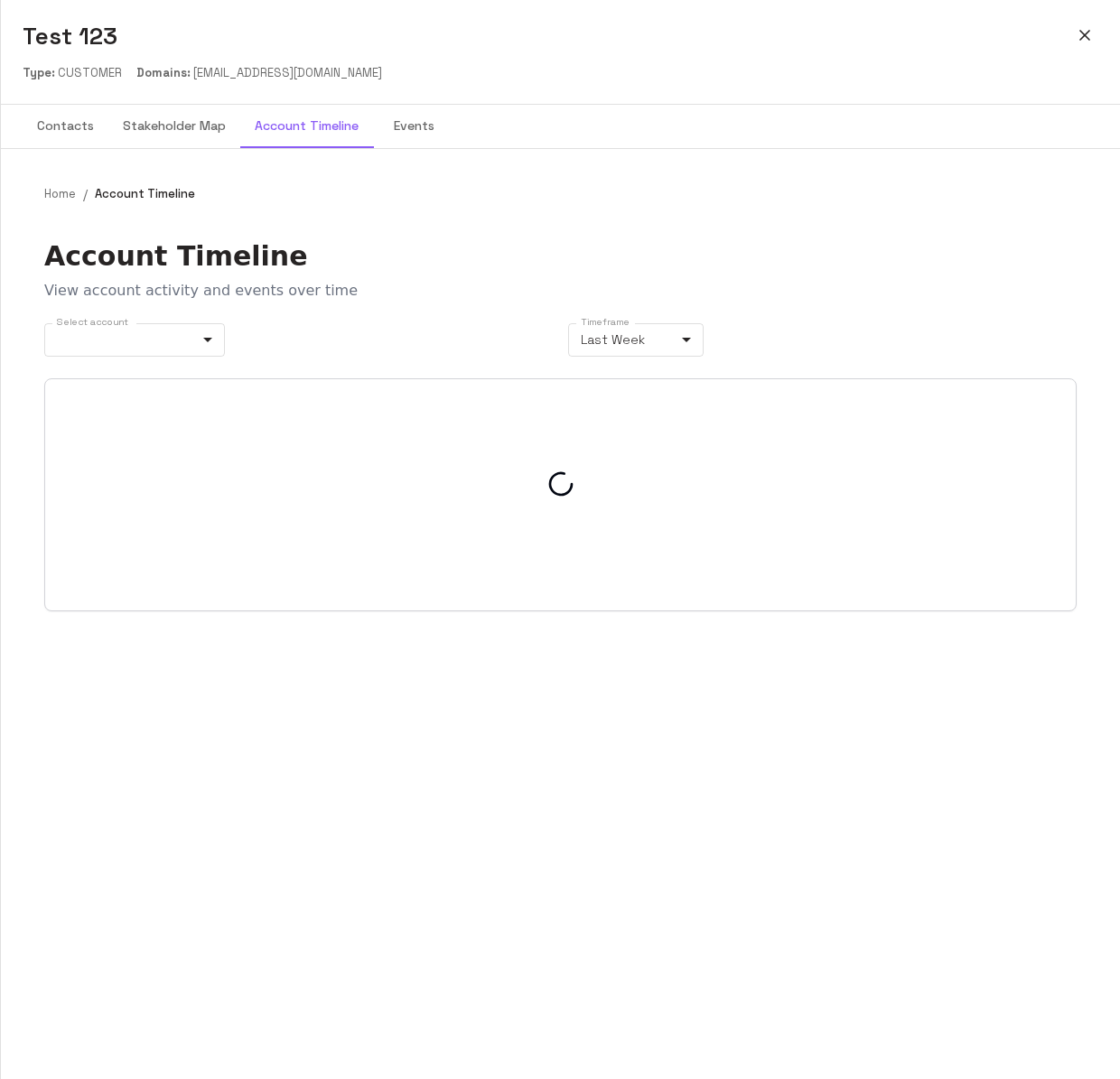
click at [403, 117] on button "Events" at bounding box center [413, 126] width 81 height 43
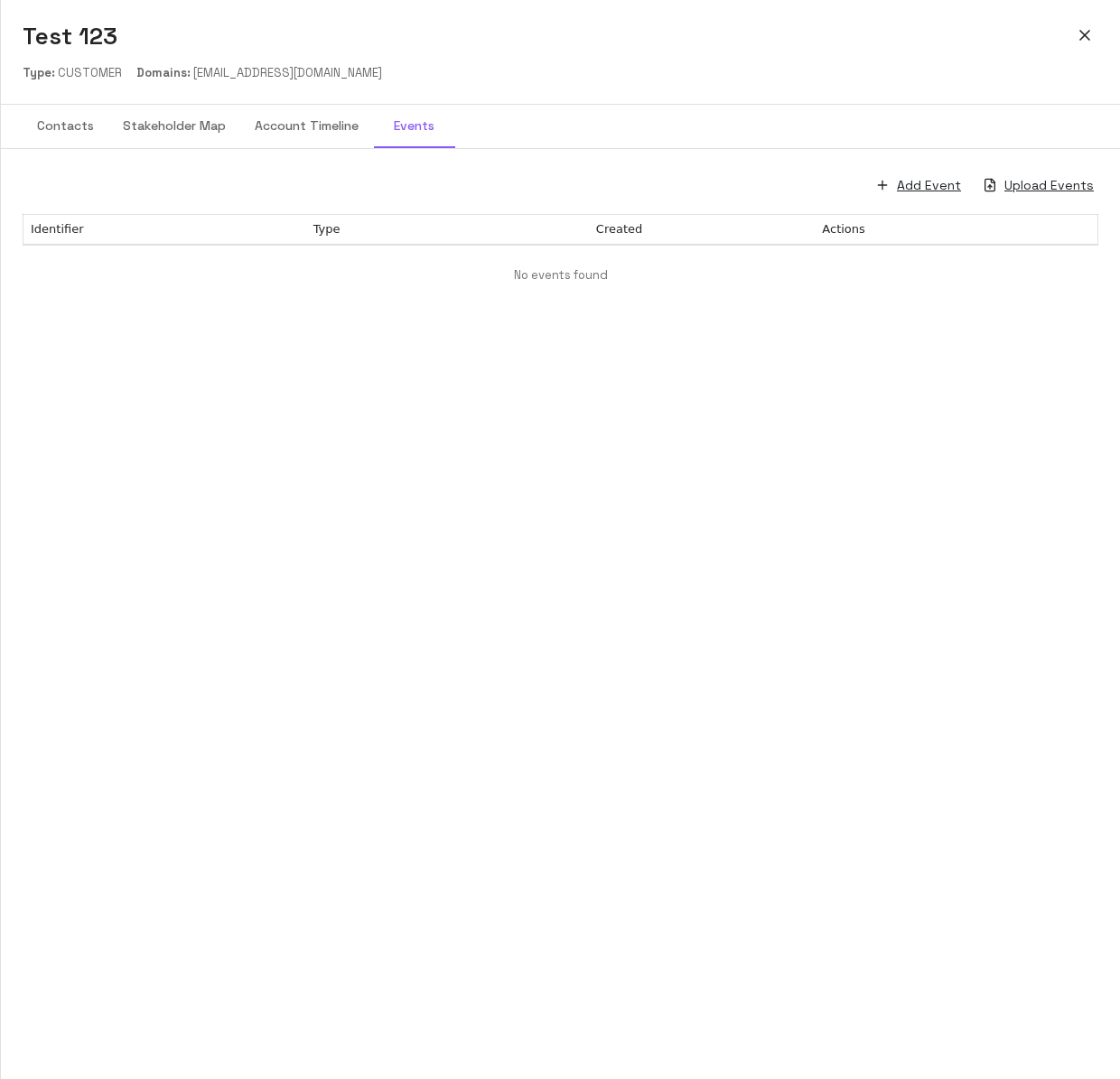
drag, startPoint x: 321, startPoint y: 129, endPoint x: 289, endPoint y: 129, distance: 32.0
click at [321, 129] on button "Account Timeline" at bounding box center [306, 126] width 132 height 43
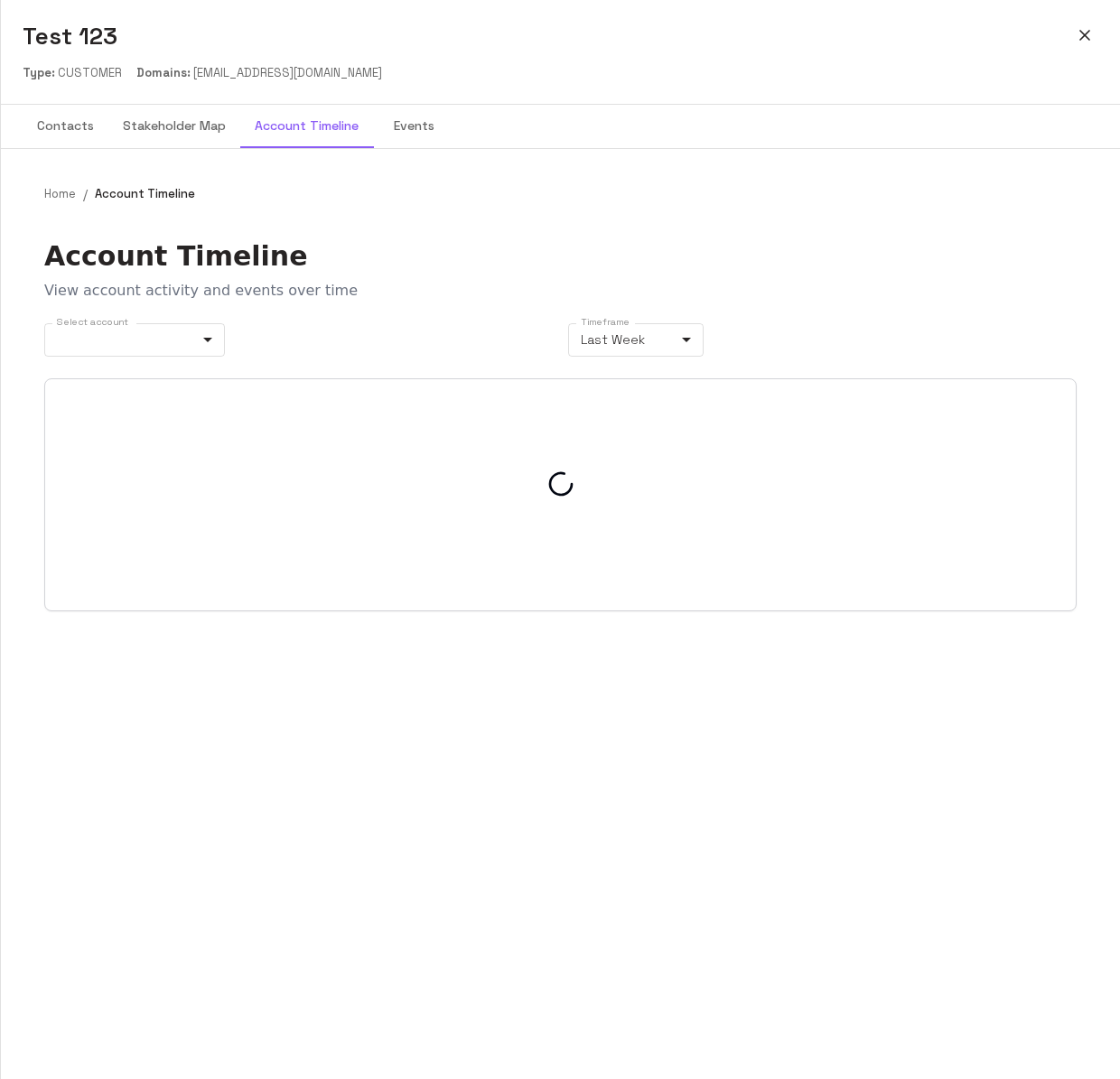
click at [204, 130] on button "Stakeholder Map" at bounding box center [174, 126] width 131 height 43
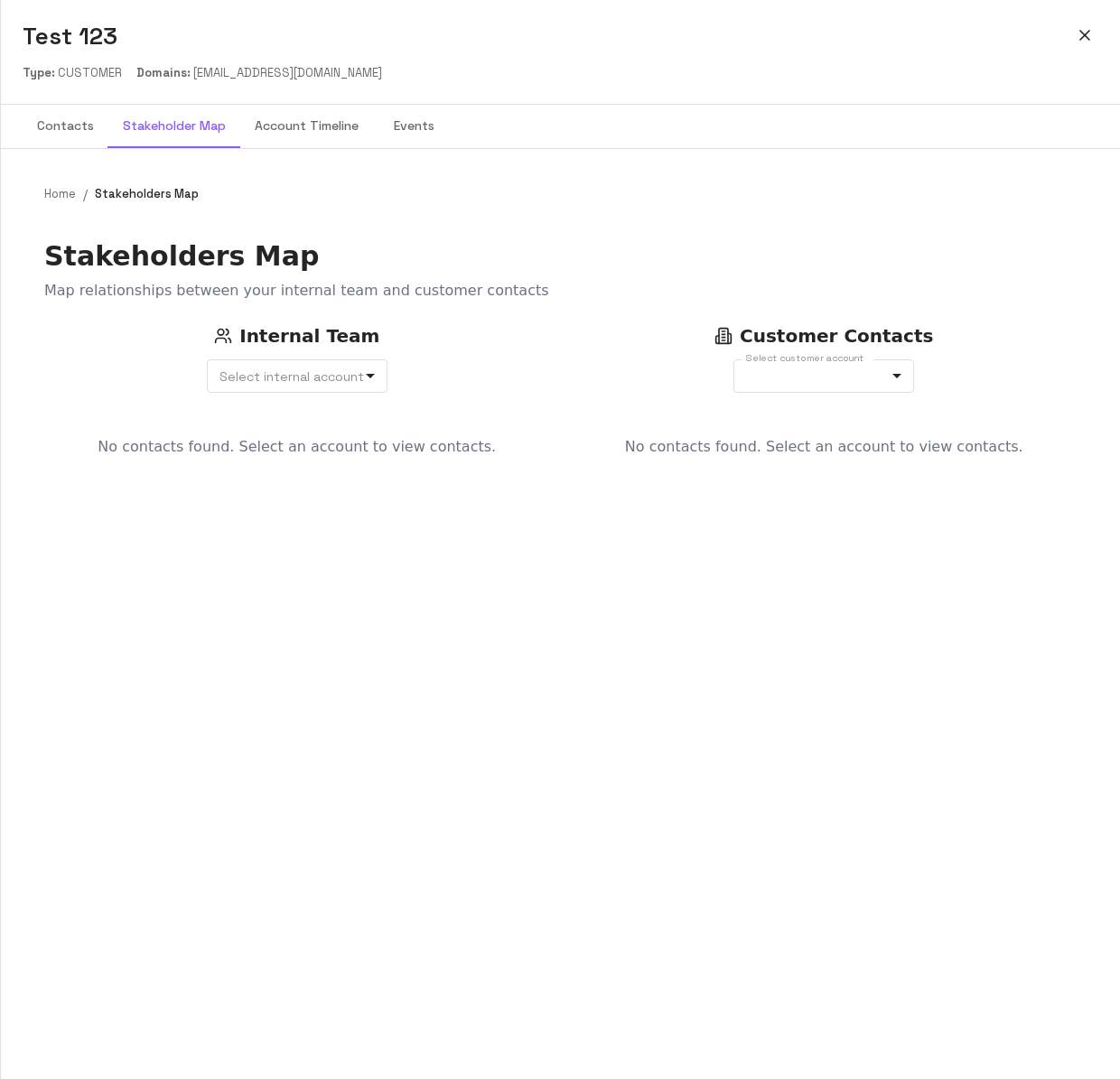
click at [155, 134] on button "Stakeholder Map" at bounding box center [174, 126] width 131 height 43
click at [85, 142] on button "Contacts" at bounding box center [66, 126] width 86 height 43
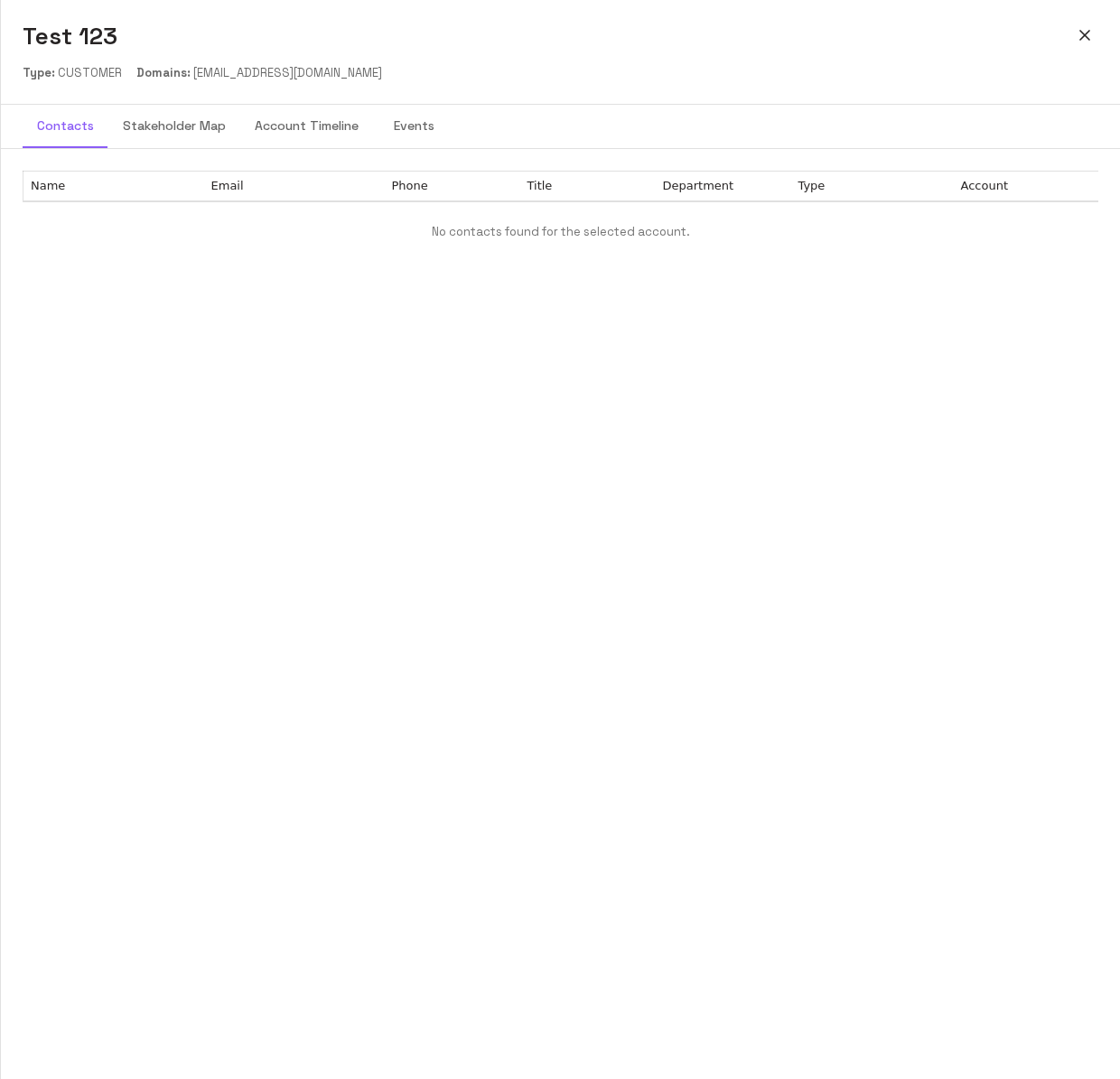
click at [196, 129] on button "Stakeholder Map" at bounding box center [174, 126] width 131 height 43
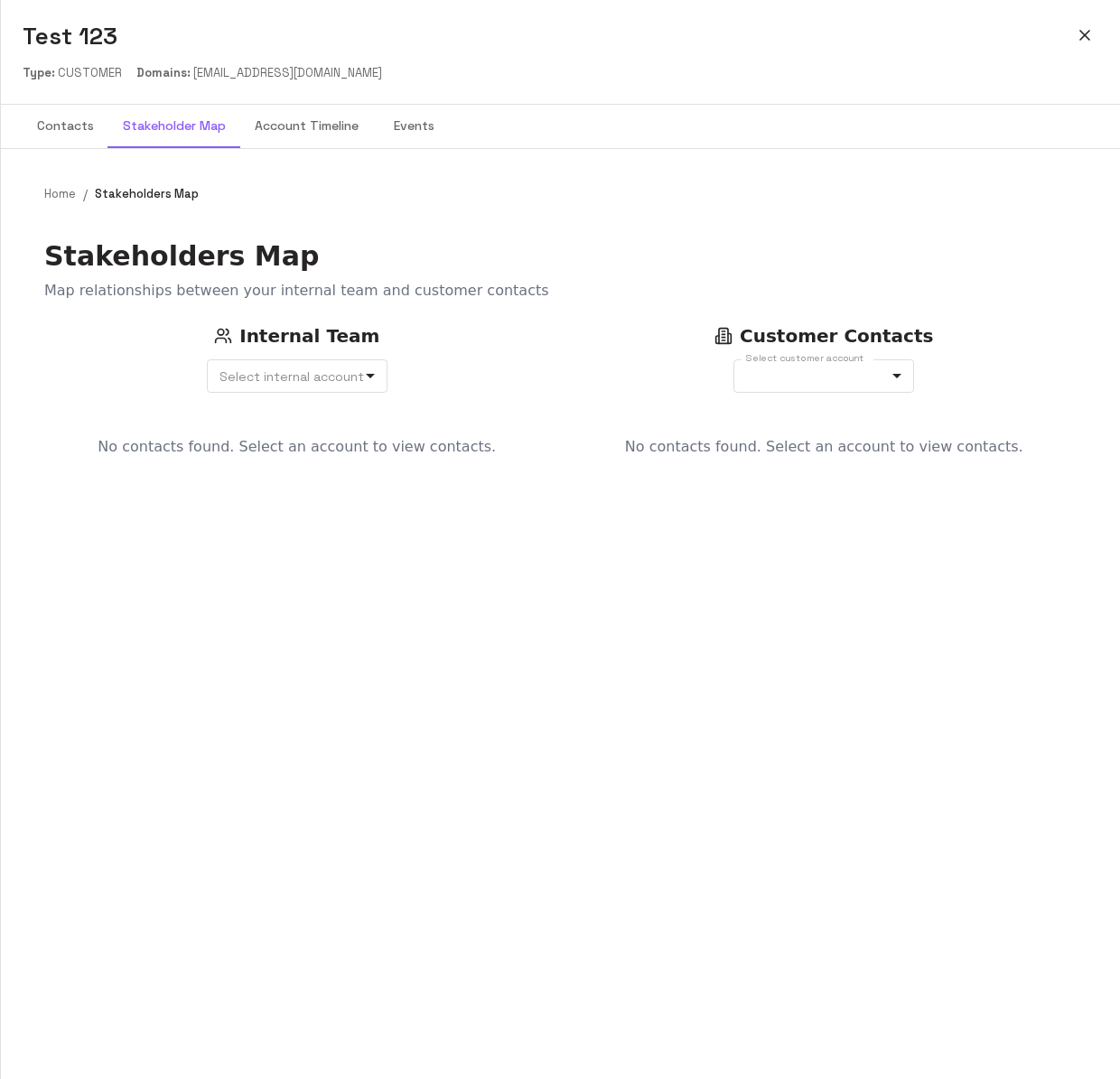
click at [290, 127] on button "Account Timeline" at bounding box center [306, 126] width 132 height 43
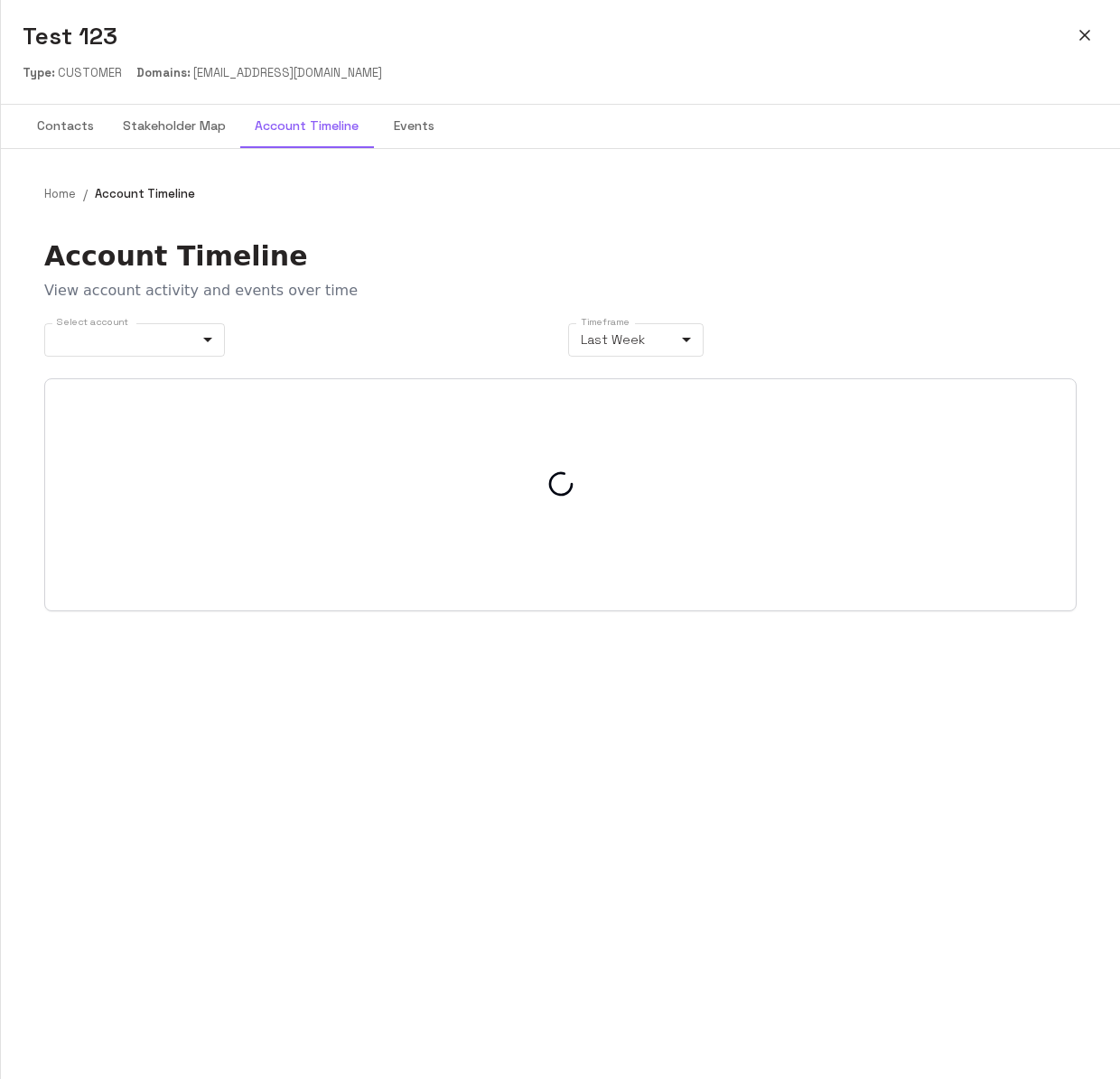
click at [185, 127] on button "Stakeholder Map" at bounding box center [174, 126] width 131 height 43
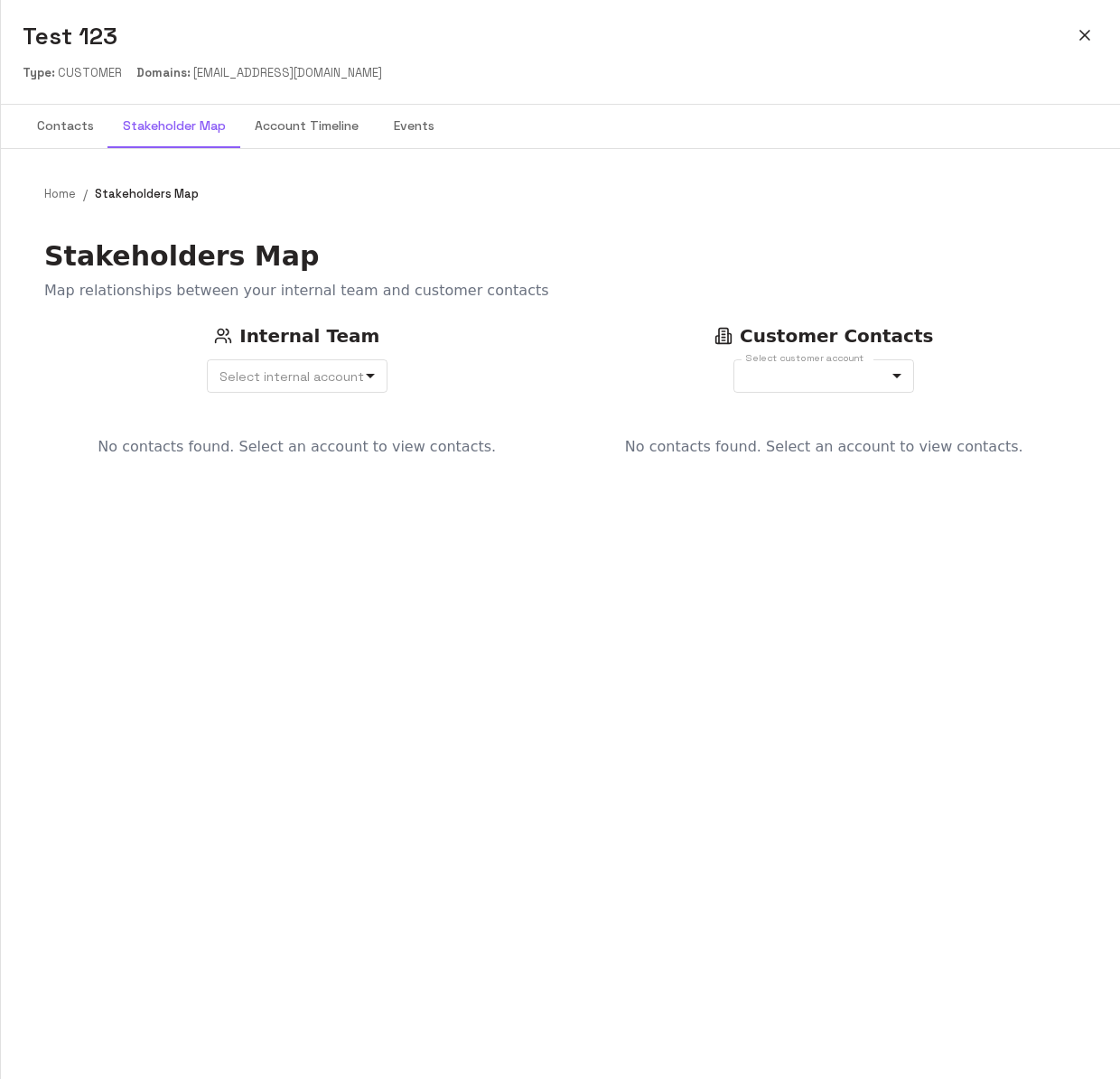
click at [296, 140] on button "Account Timeline" at bounding box center [306, 126] width 132 height 43
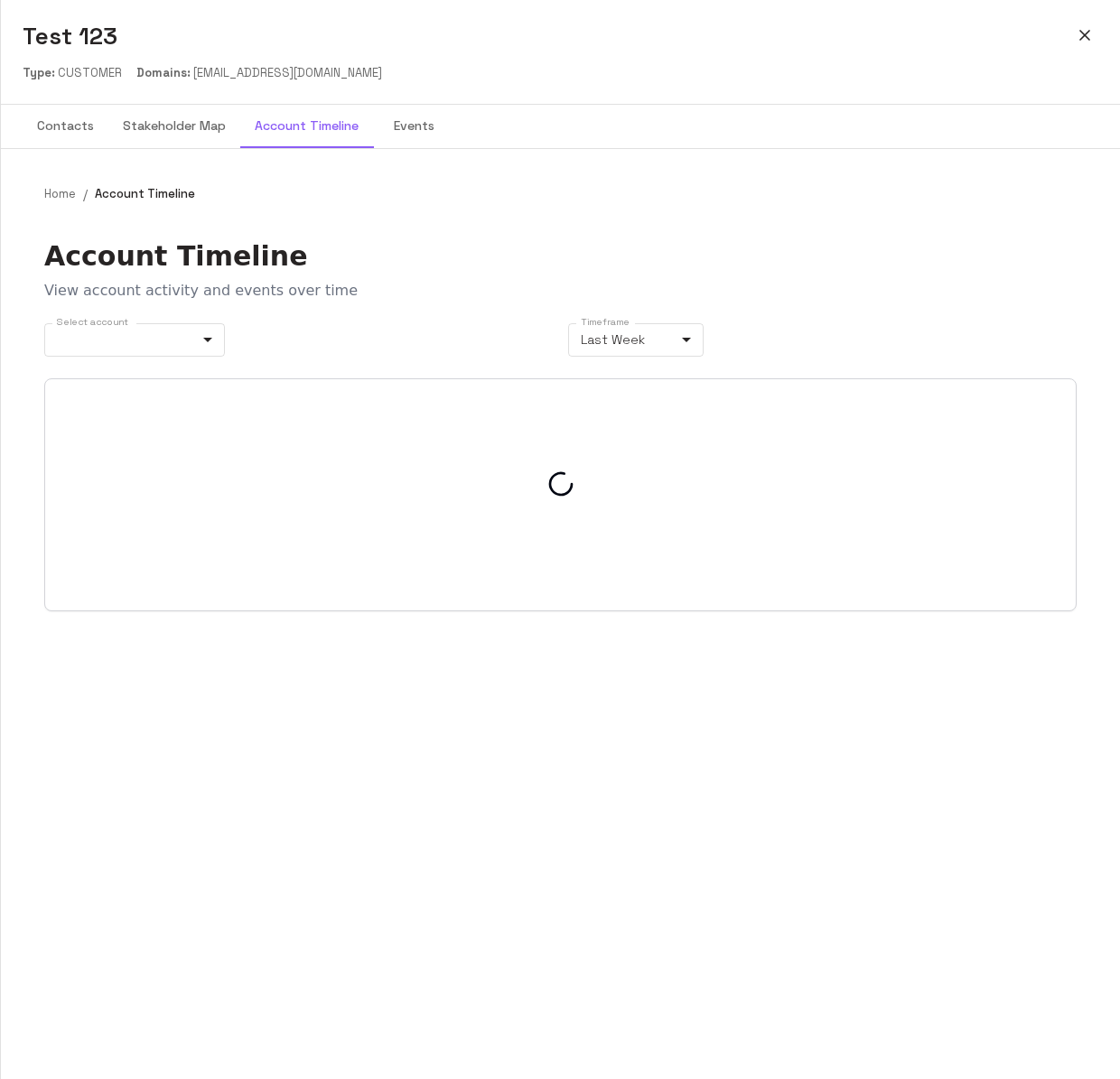
click at [397, 133] on button "Events" at bounding box center [413, 126] width 81 height 43
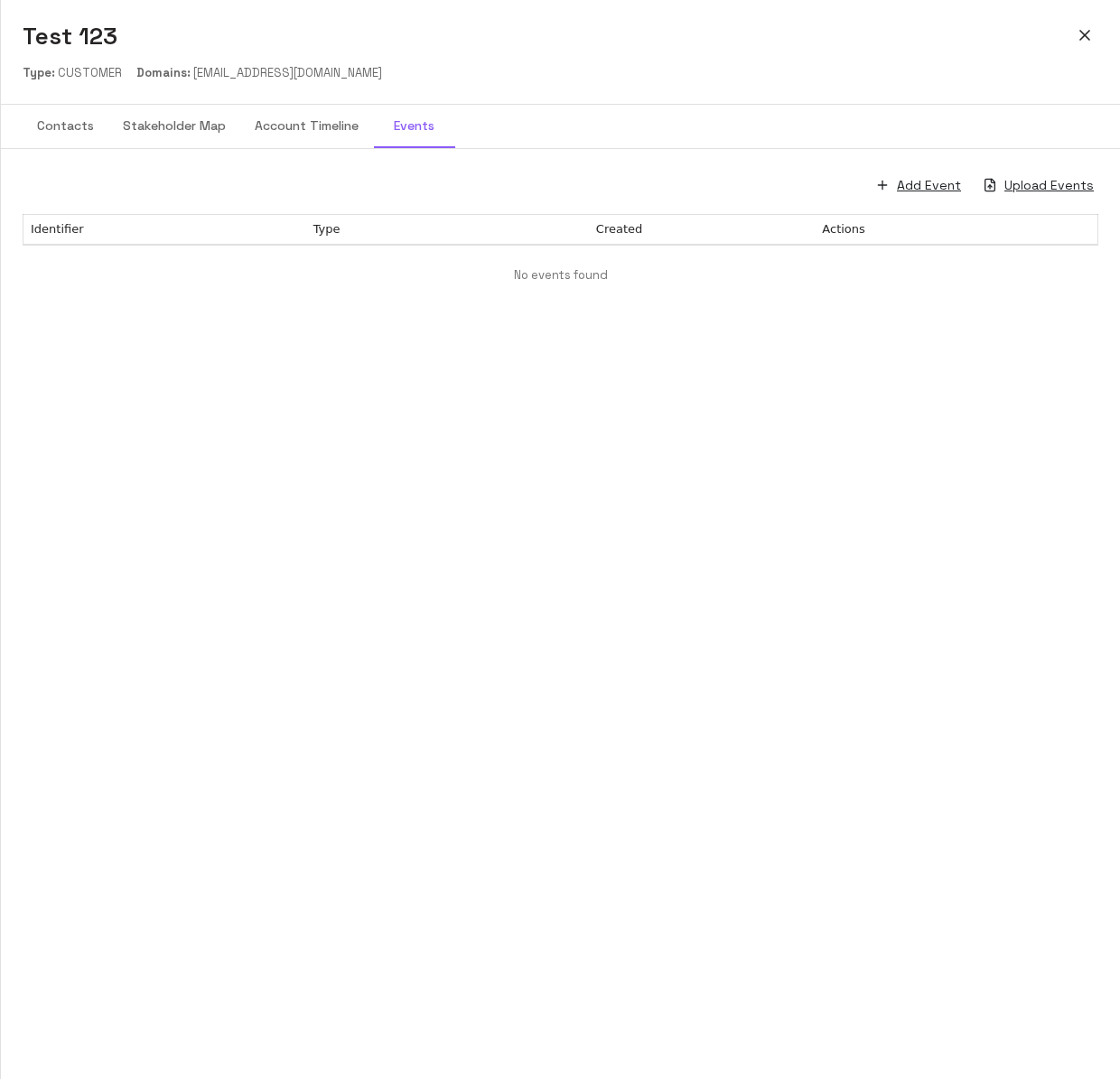
click at [341, 134] on button "Account Timeline" at bounding box center [306, 126] width 132 height 43
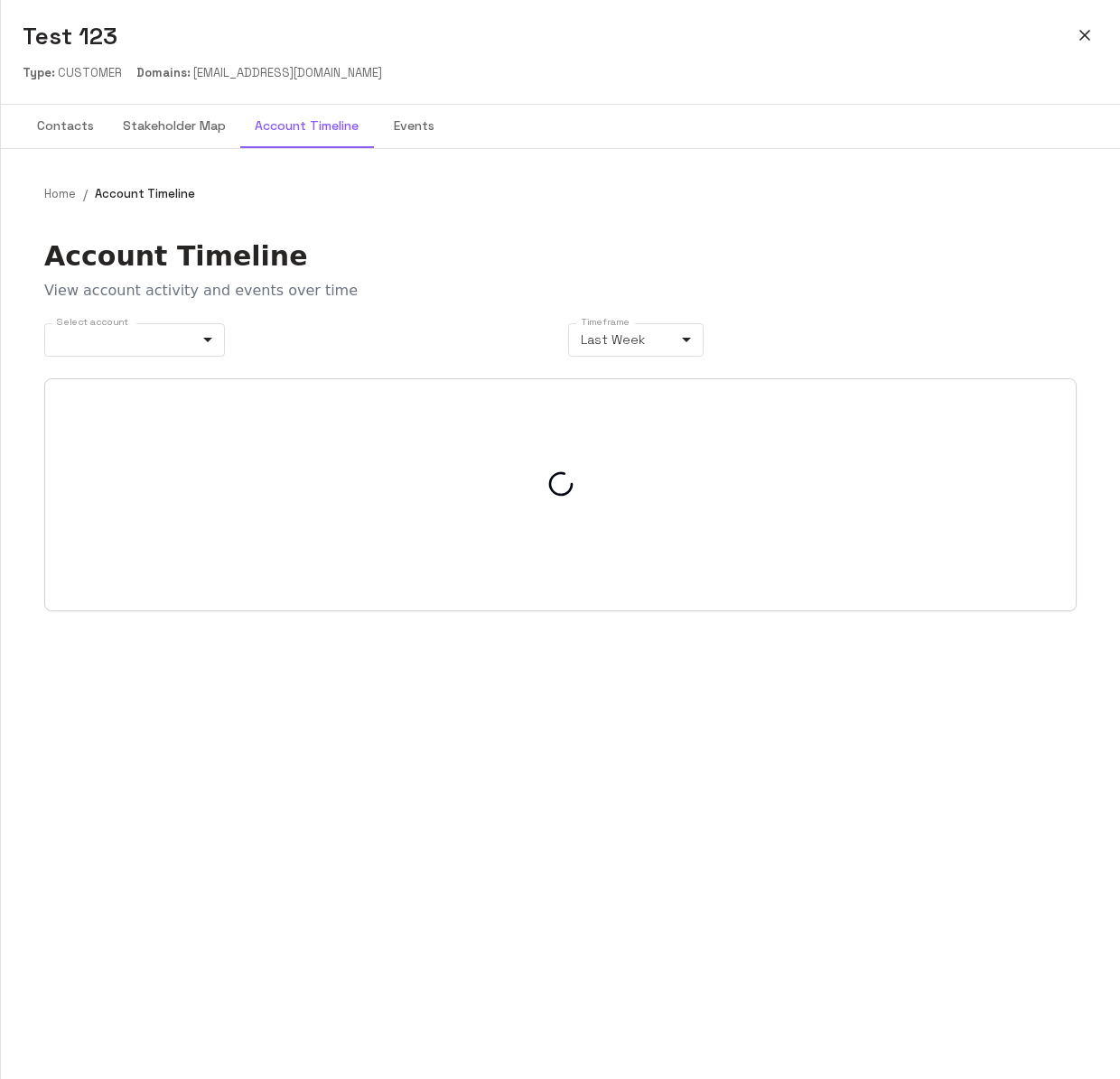
click at [203, 133] on button "Stakeholder Map" at bounding box center [174, 126] width 131 height 43
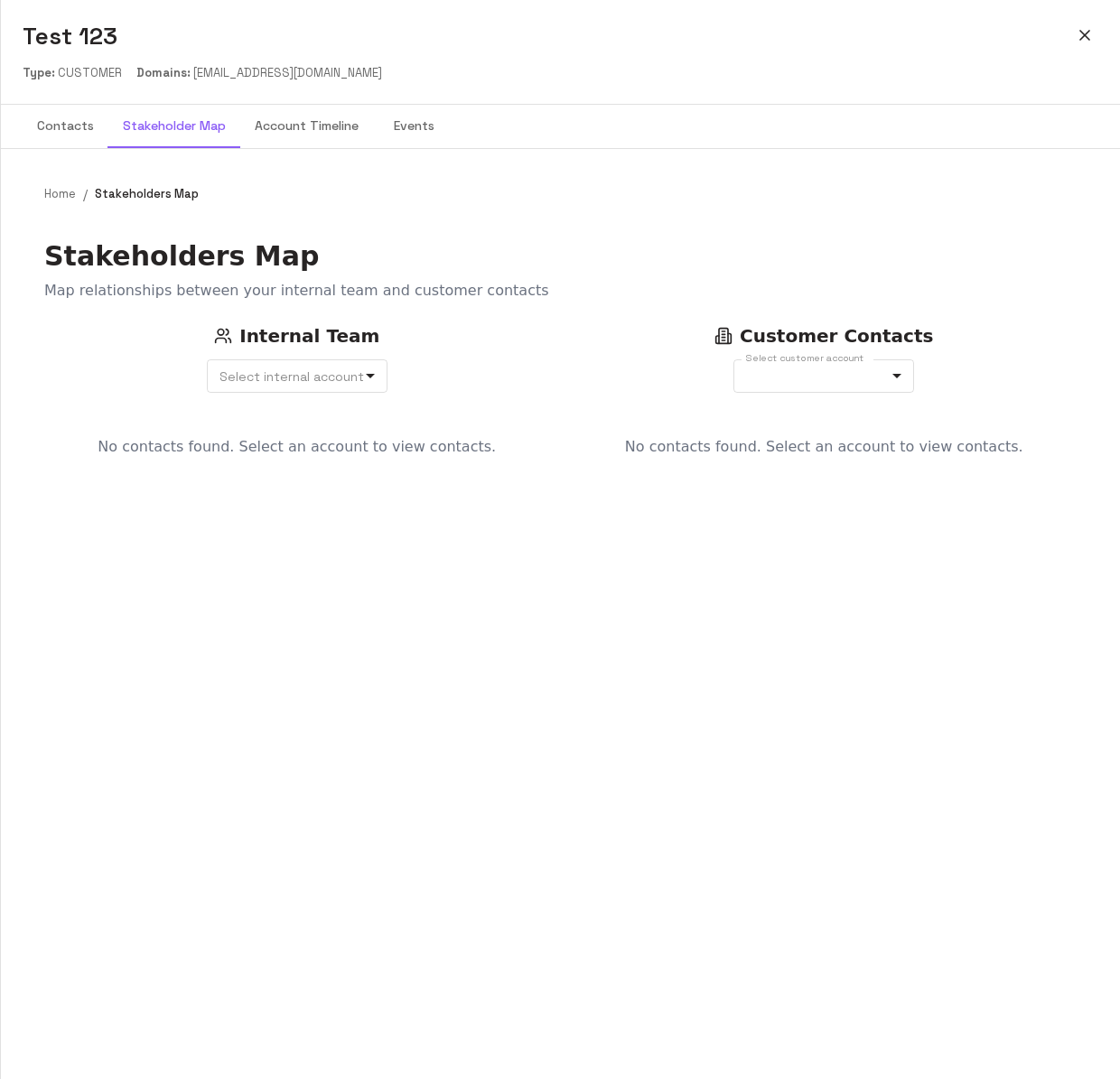
click at [387, 133] on button "Events" at bounding box center [413, 126] width 81 height 43
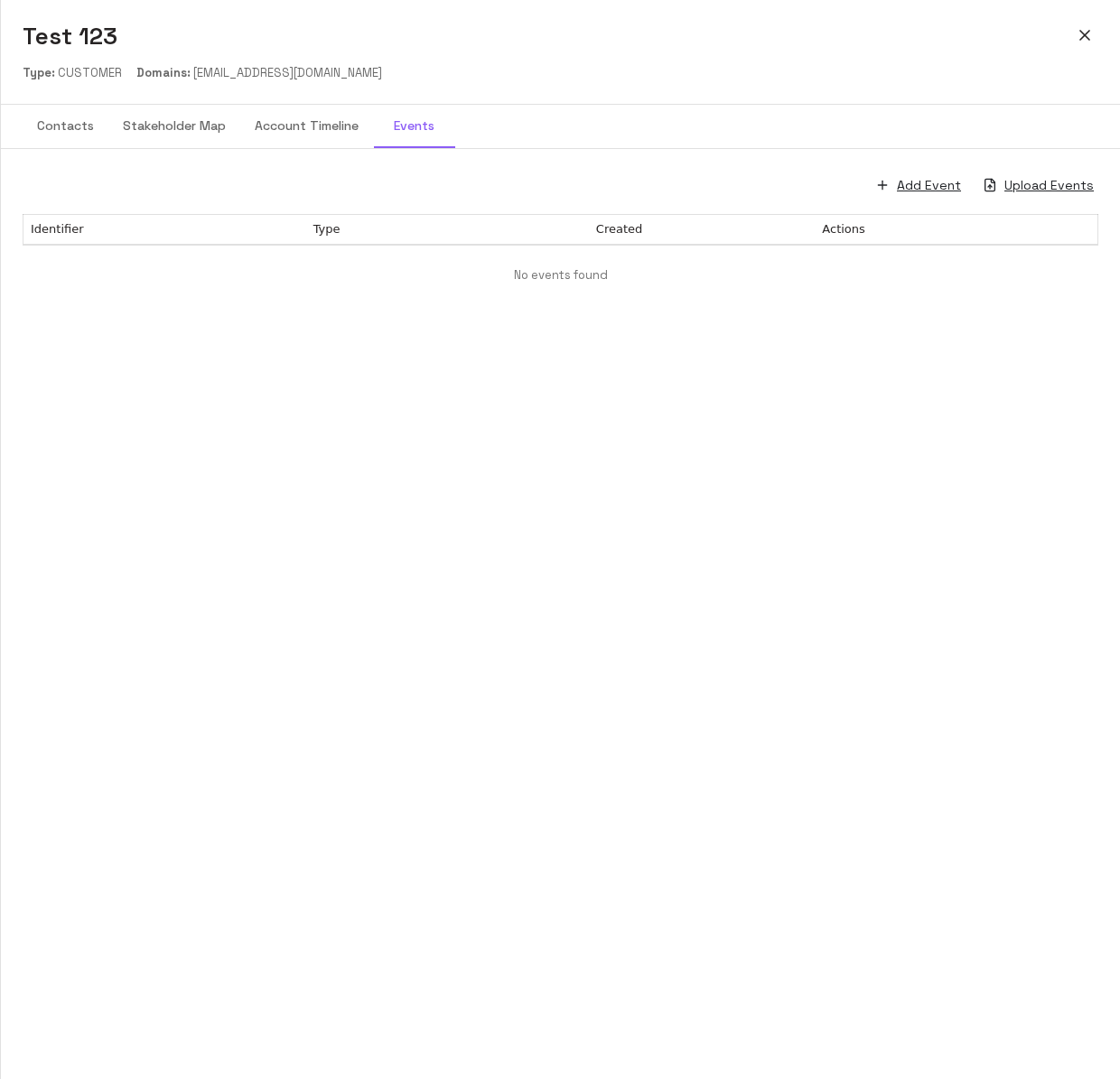
click at [653, 353] on div "Add Event Upload Events Identifier Type Created Actions No events found" at bounding box center [560, 613] width 1119 height 930
click at [922, 187] on button "Add Event" at bounding box center [919, 185] width 93 height 30
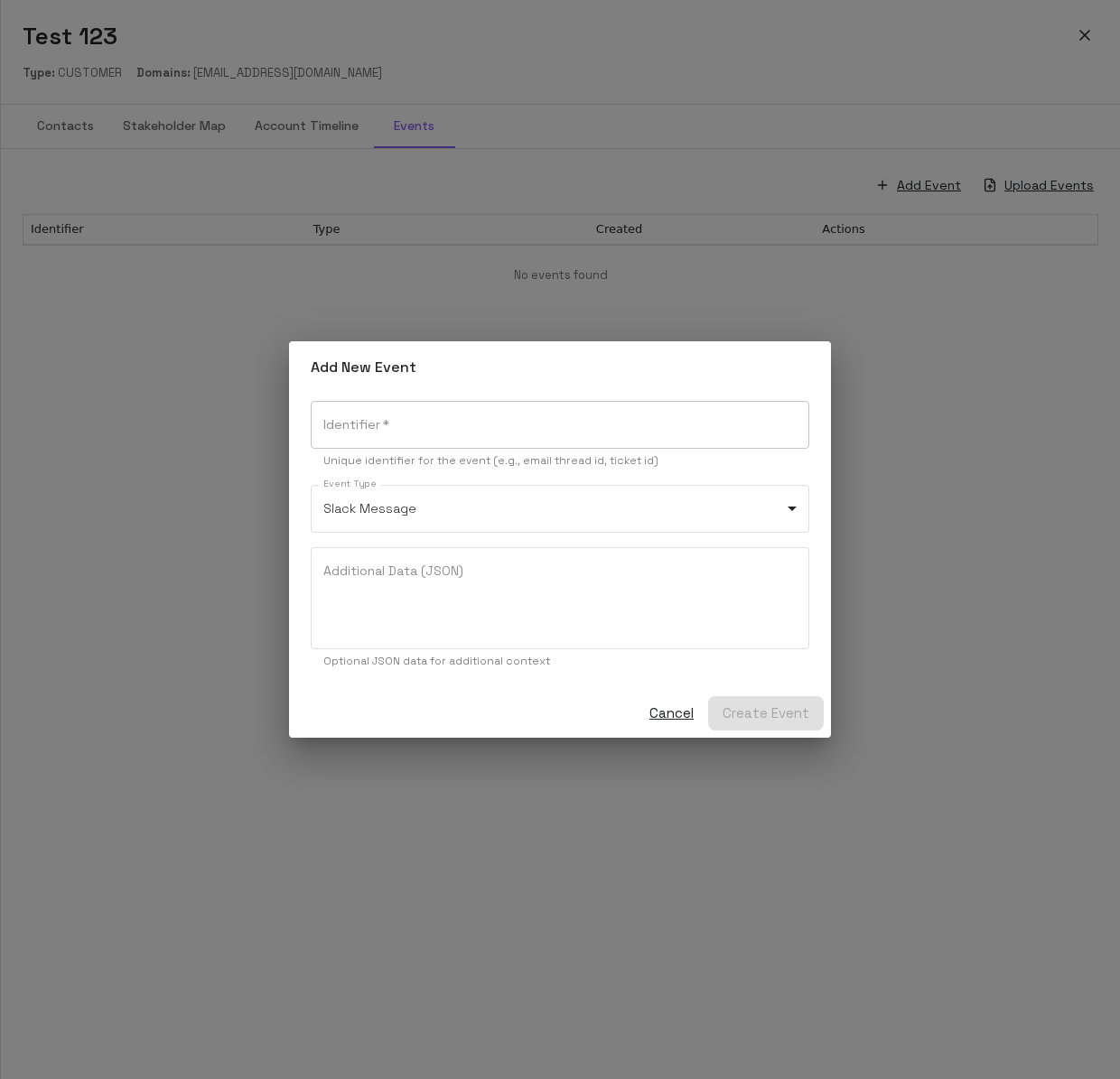
click at [673, 422] on input "Identifier   *" at bounding box center [560, 424] width 498 height 47
click at [663, 393] on div "**********" at bounding box center [560, 540] width 542 height 396
click at [613, 507] on body "**********" at bounding box center [560, 540] width 1120 height 1079
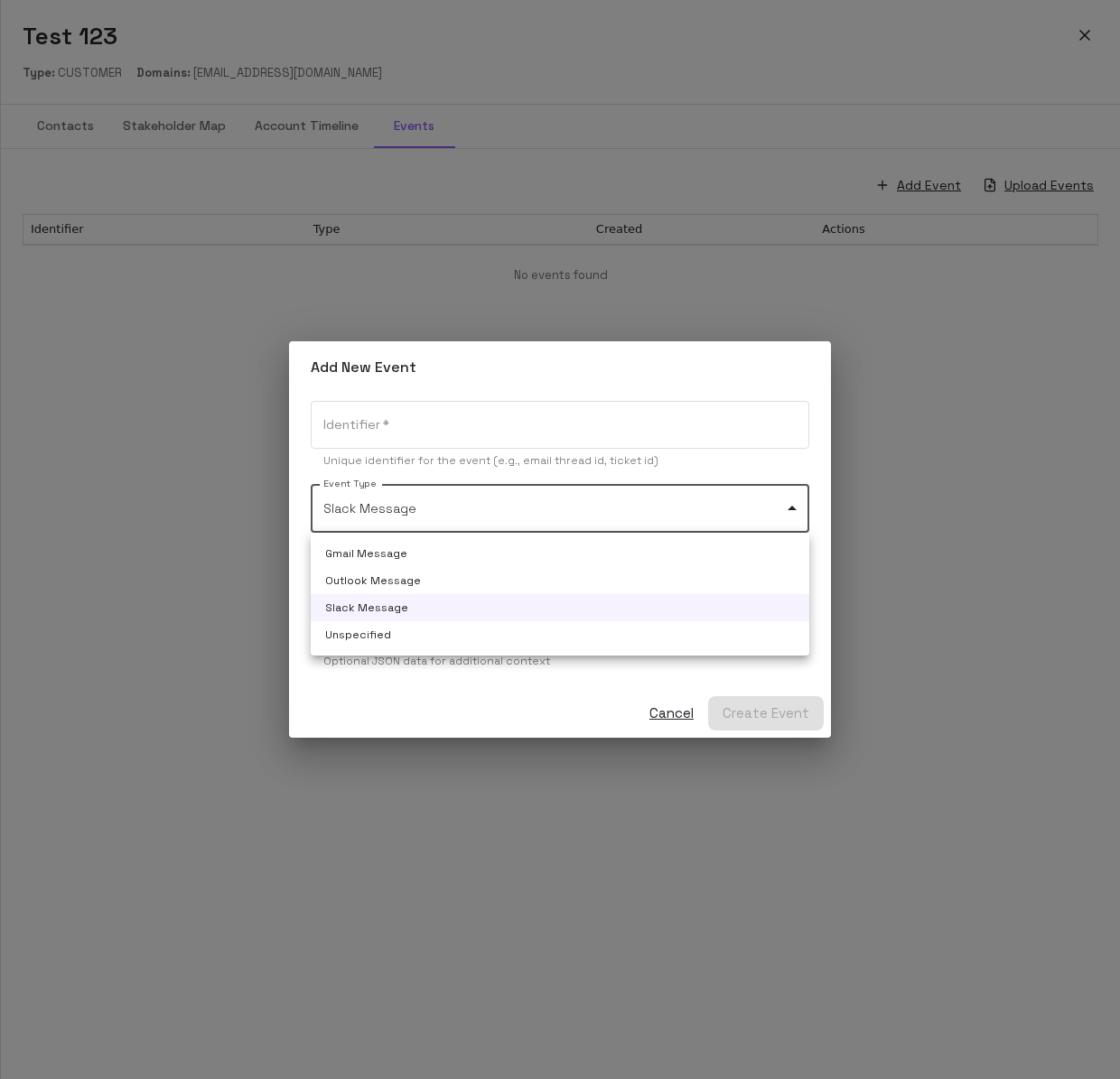
click at [604, 394] on div at bounding box center [560, 540] width 1120 height 1079
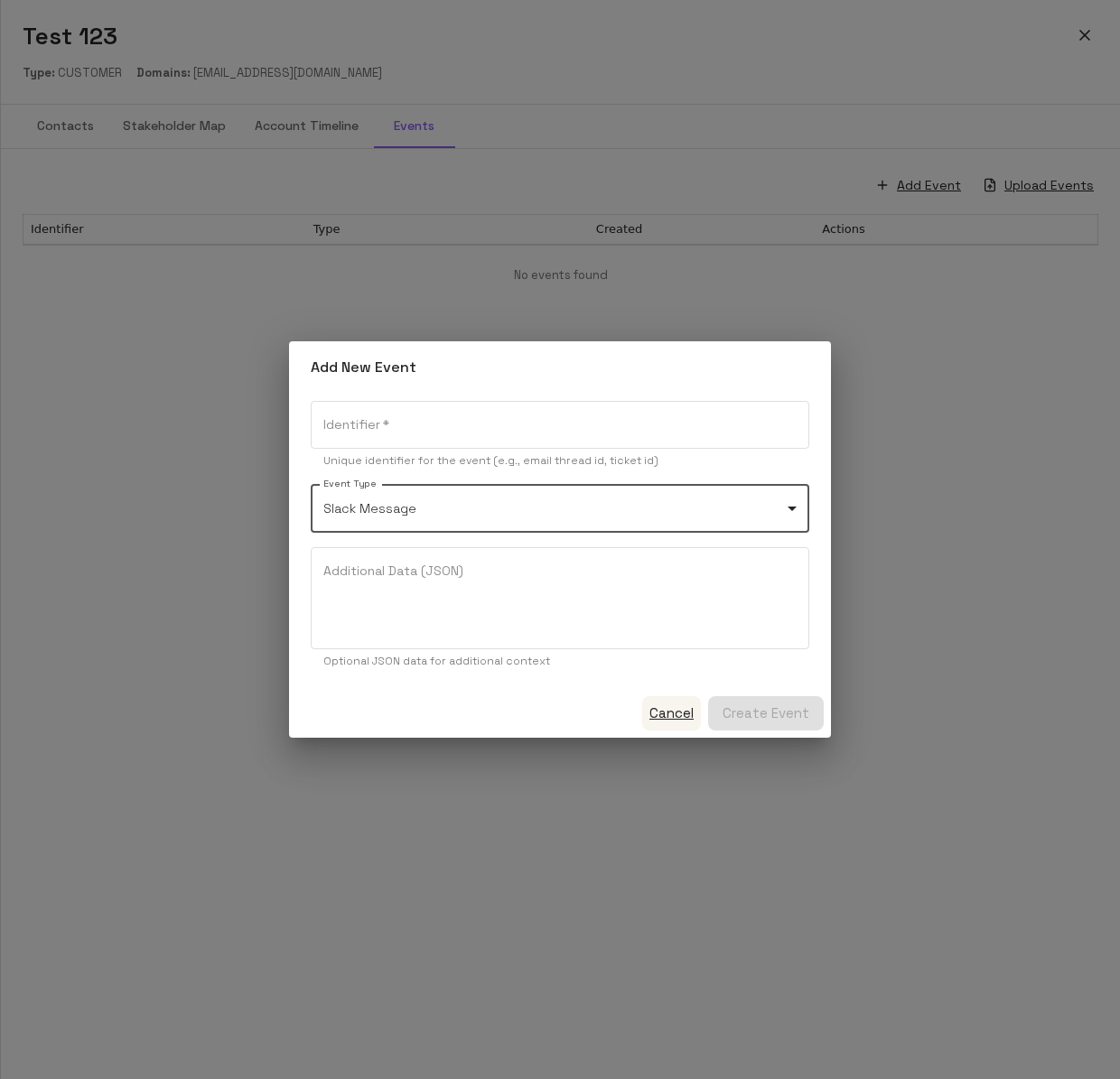
click at [687, 718] on button "Cancel" at bounding box center [671, 714] width 58 height 35
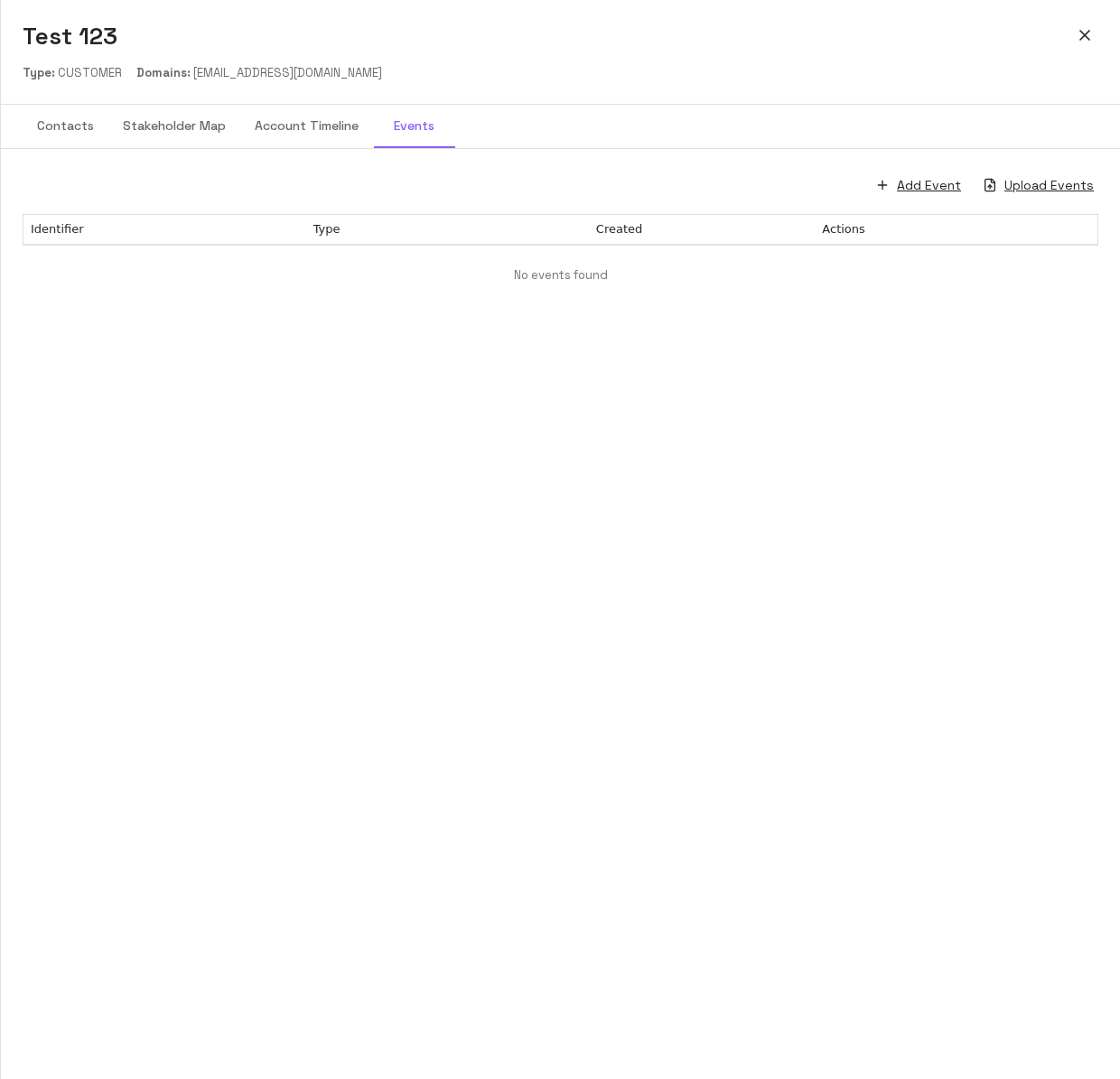
click at [1075, 39] on icon "button" at bounding box center [1084, 36] width 18 height 18
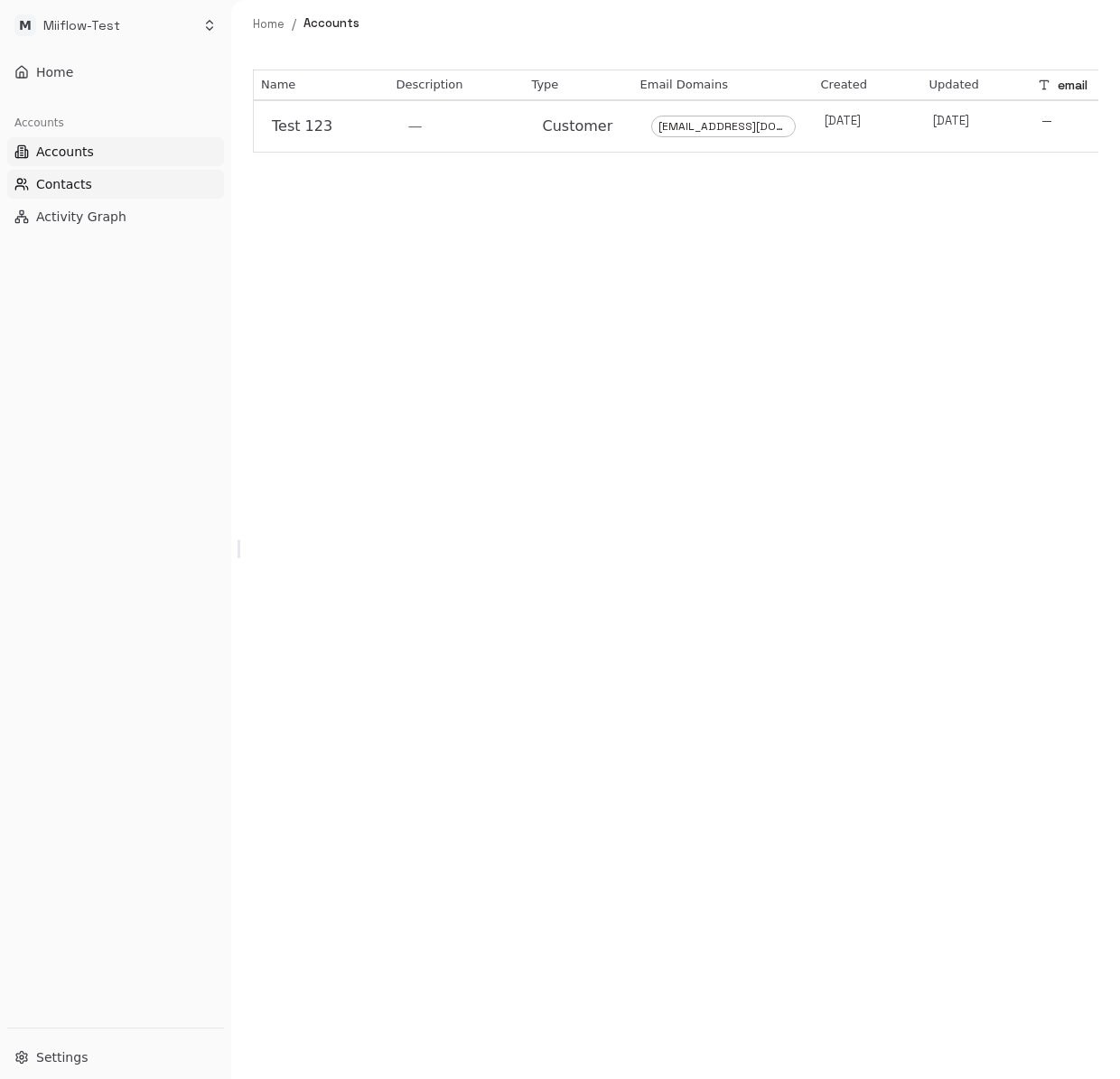
click at [105, 183] on button "Contacts" at bounding box center [115, 184] width 216 height 29
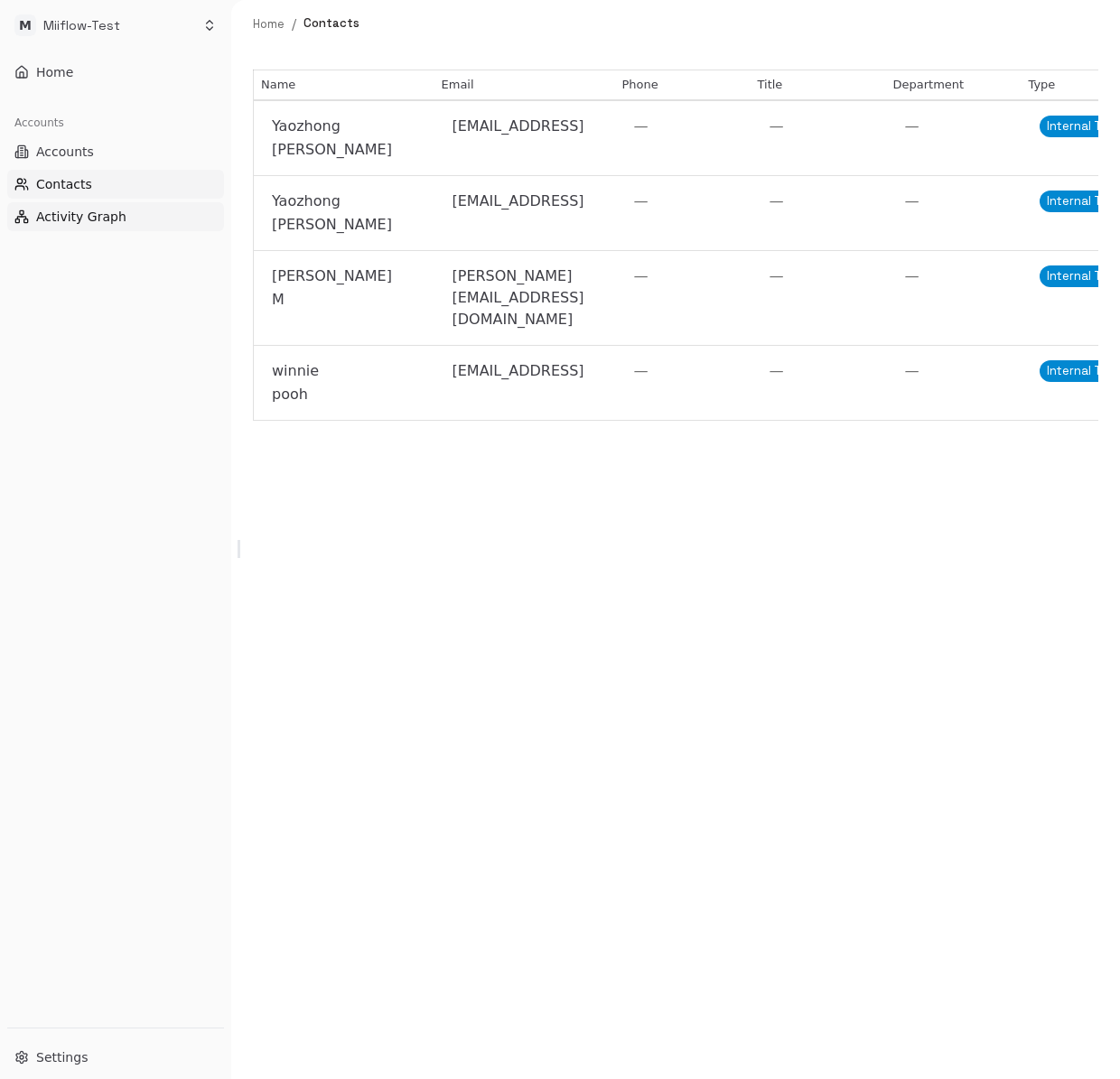
click at [111, 214] on span "Activity Graph" at bounding box center [81, 217] width 90 height 18
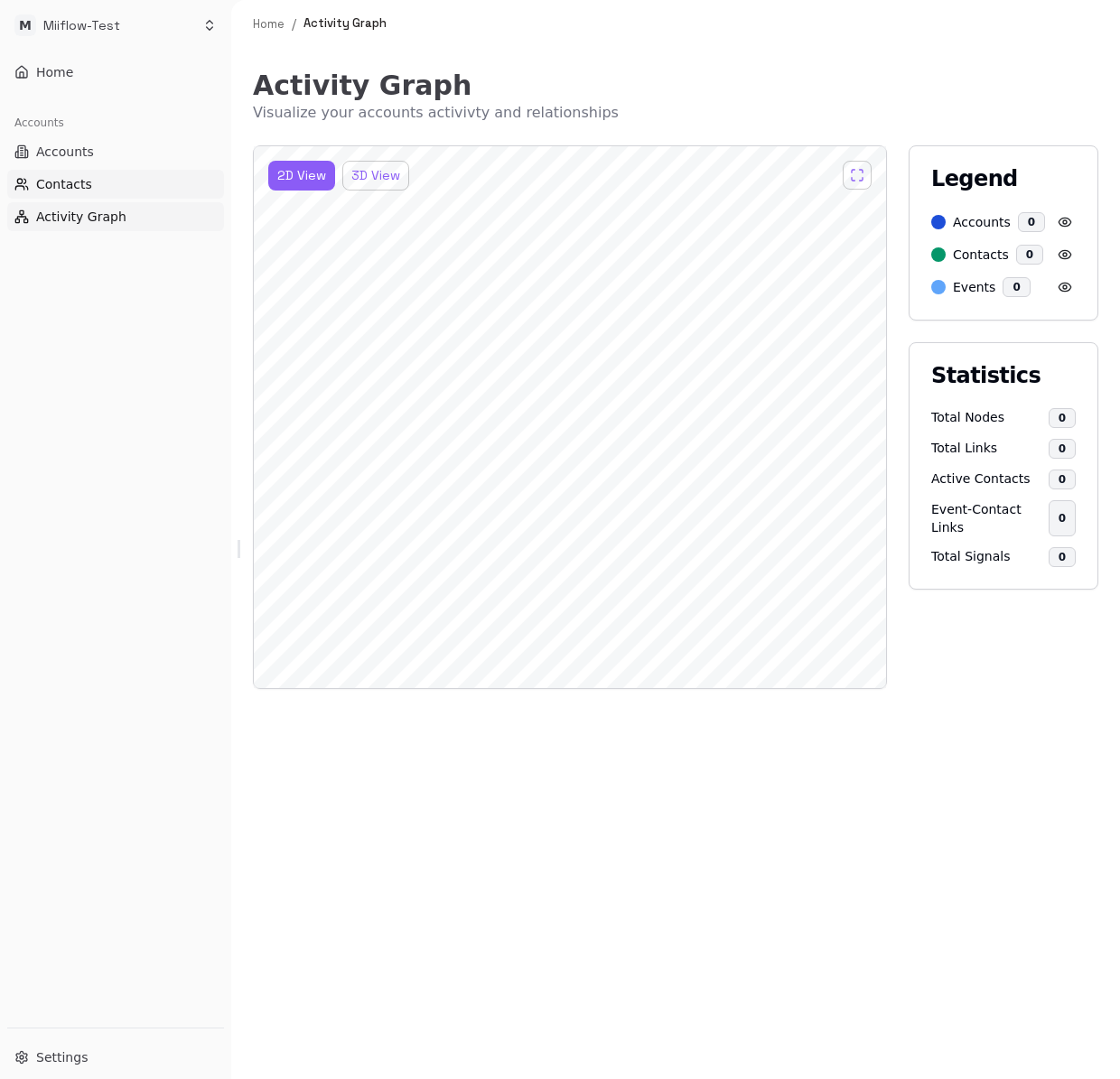
click at [102, 193] on button "Contacts" at bounding box center [115, 184] width 216 height 29
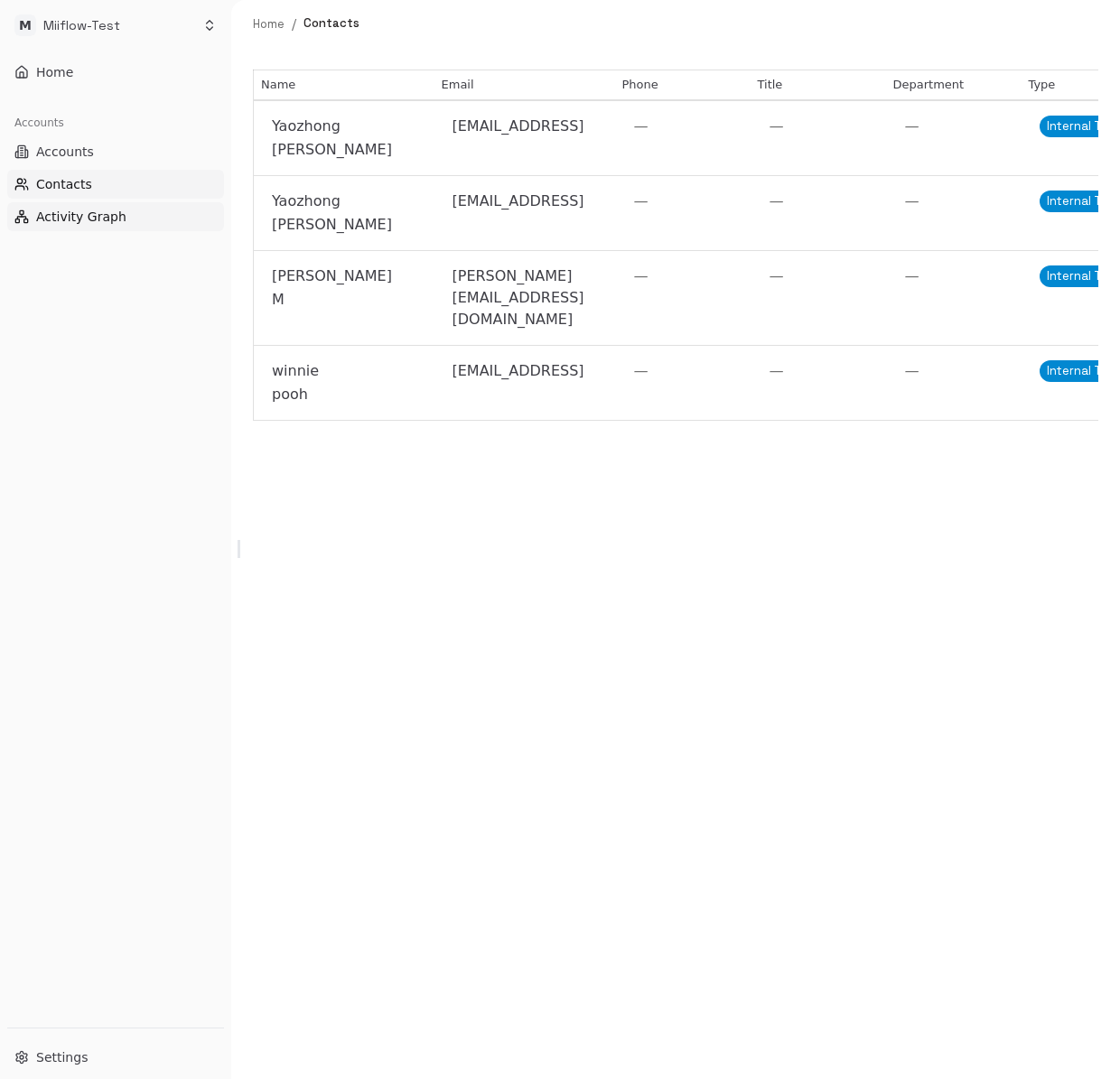
click at [94, 229] on button "Activity Graph" at bounding box center [115, 217] width 216 height 29
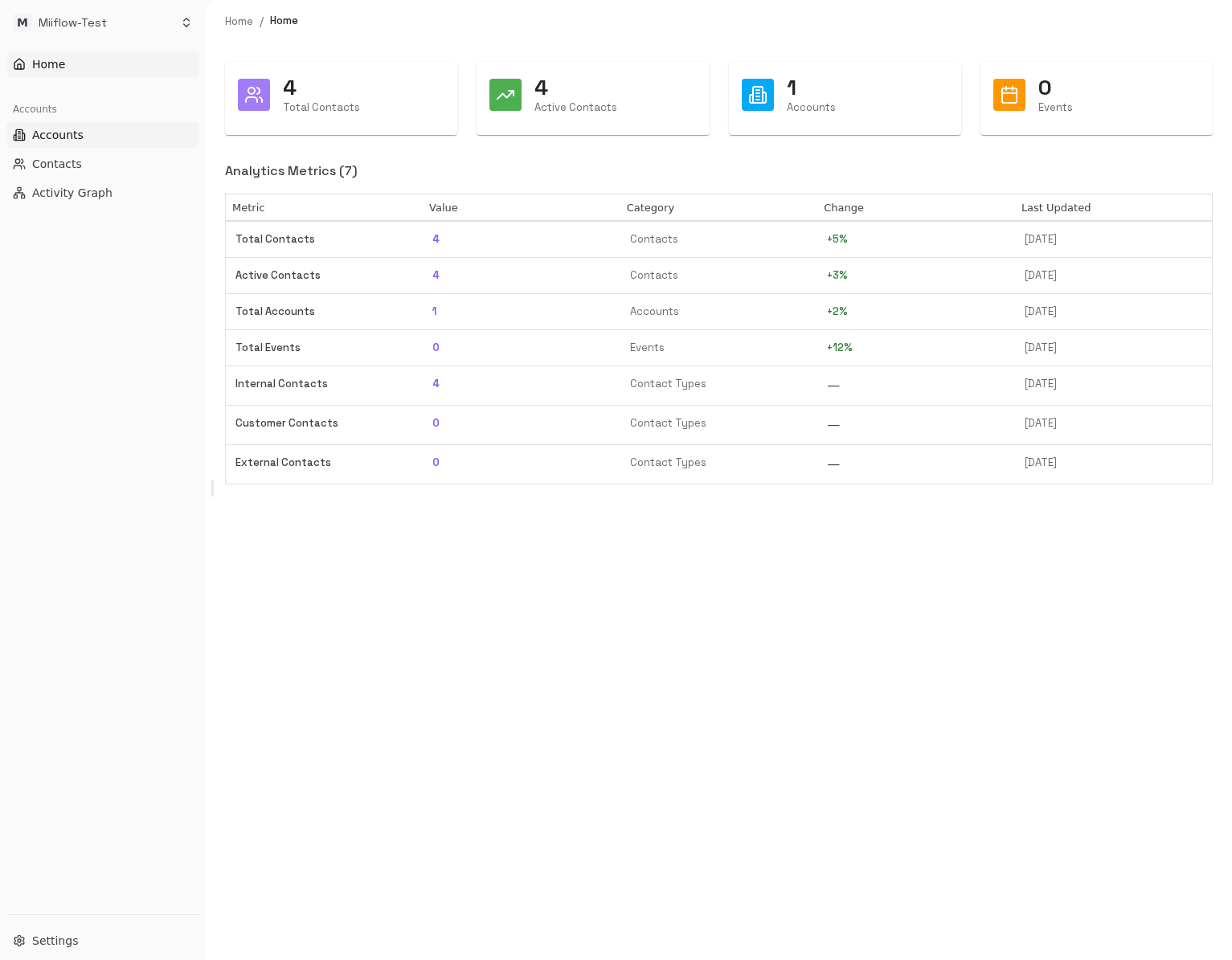
click at [89, 138] on button "Accounts" at bounding box center [102, 135] width 192 height 26
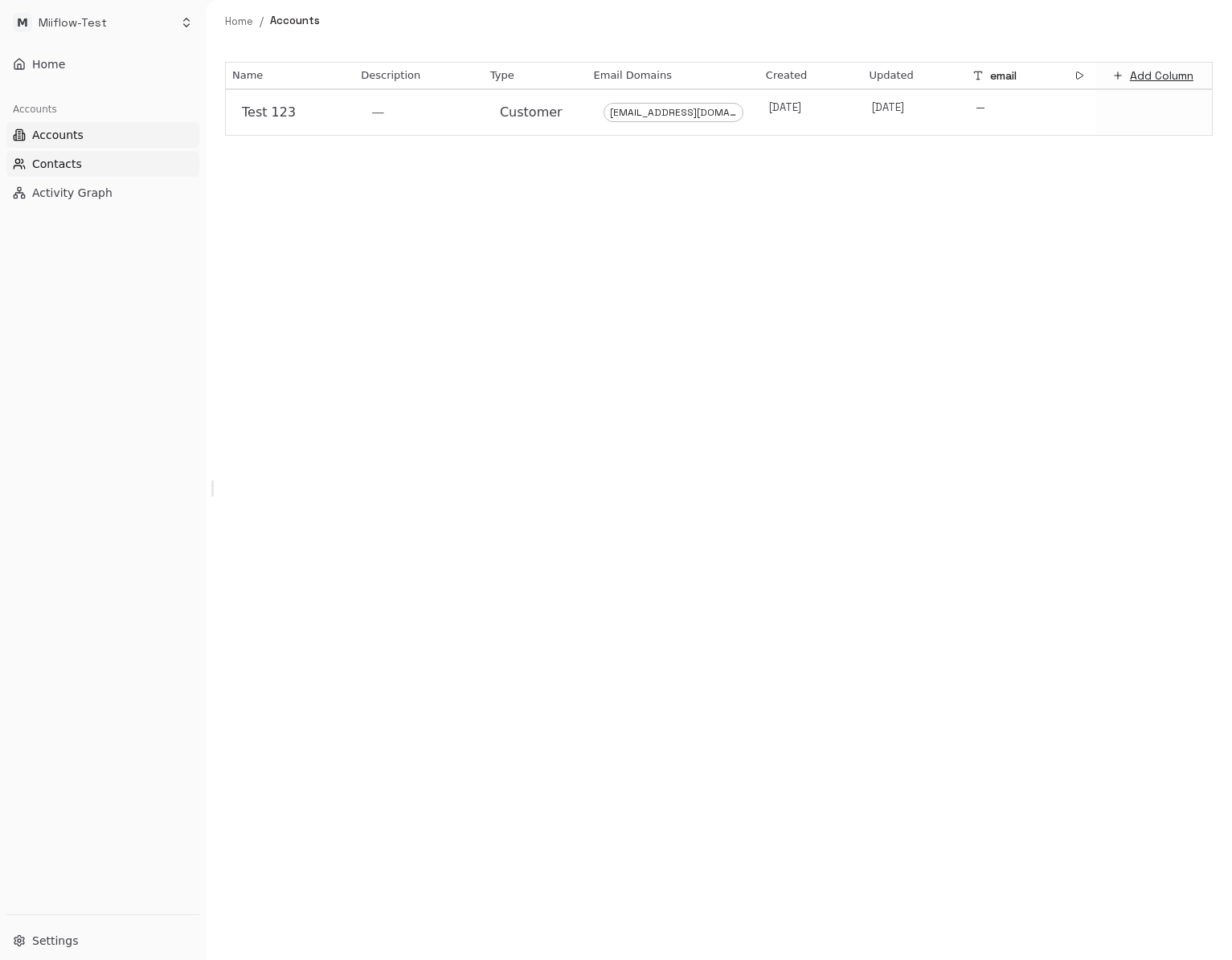
click at [76, 166] on span "Contacts" at bounding box center [57, 164] width 50 height 16
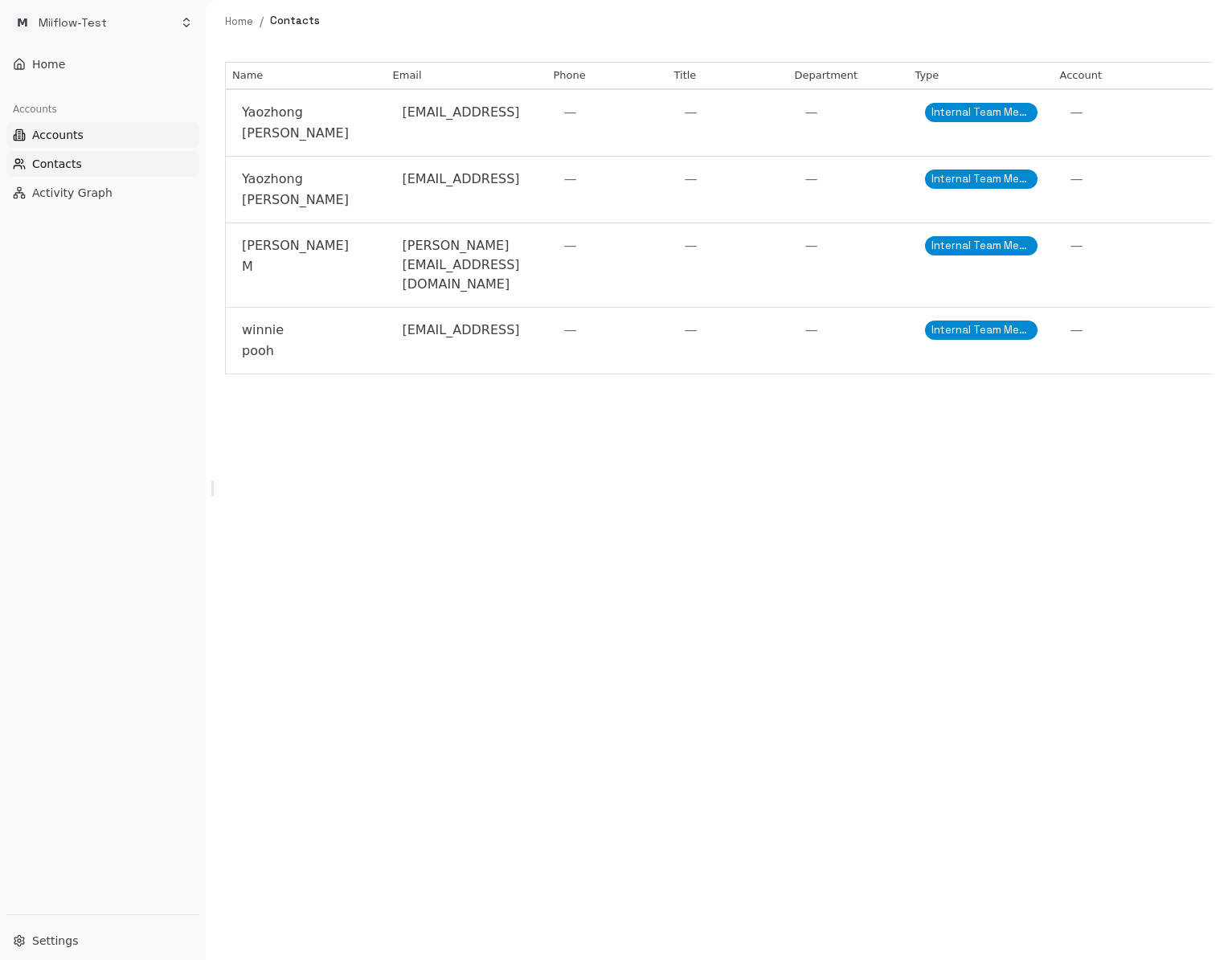
click at [77, 139] on span "Accounts" at bounding box center [58, 135] width 51 height 16
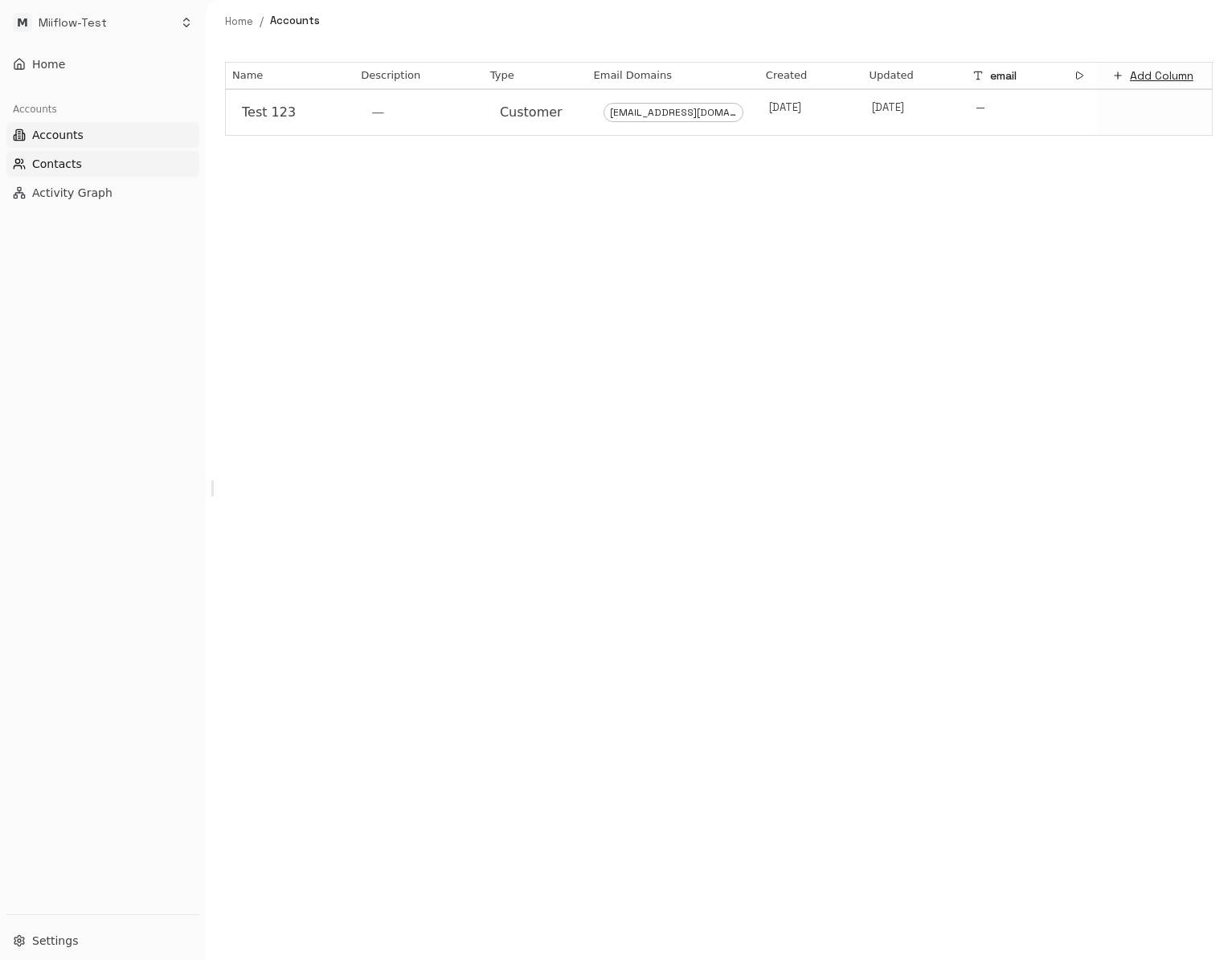
click at [71, 159] on span "Contacts" at bounding box center [57, 164] width 50 height 16
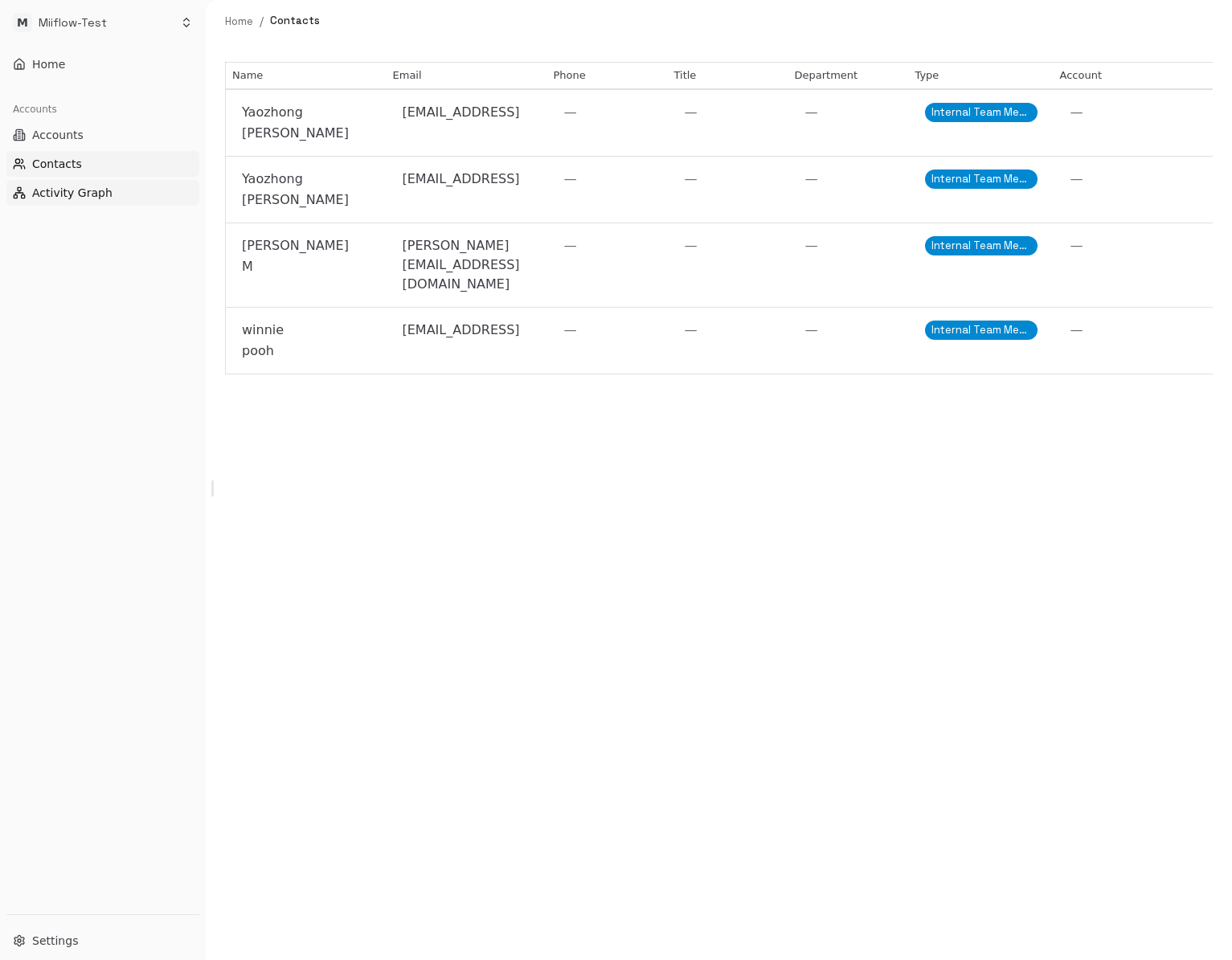
click at [71, 184] on button "Activity Graph" at bounding box center [102, 193] width 192 height 26
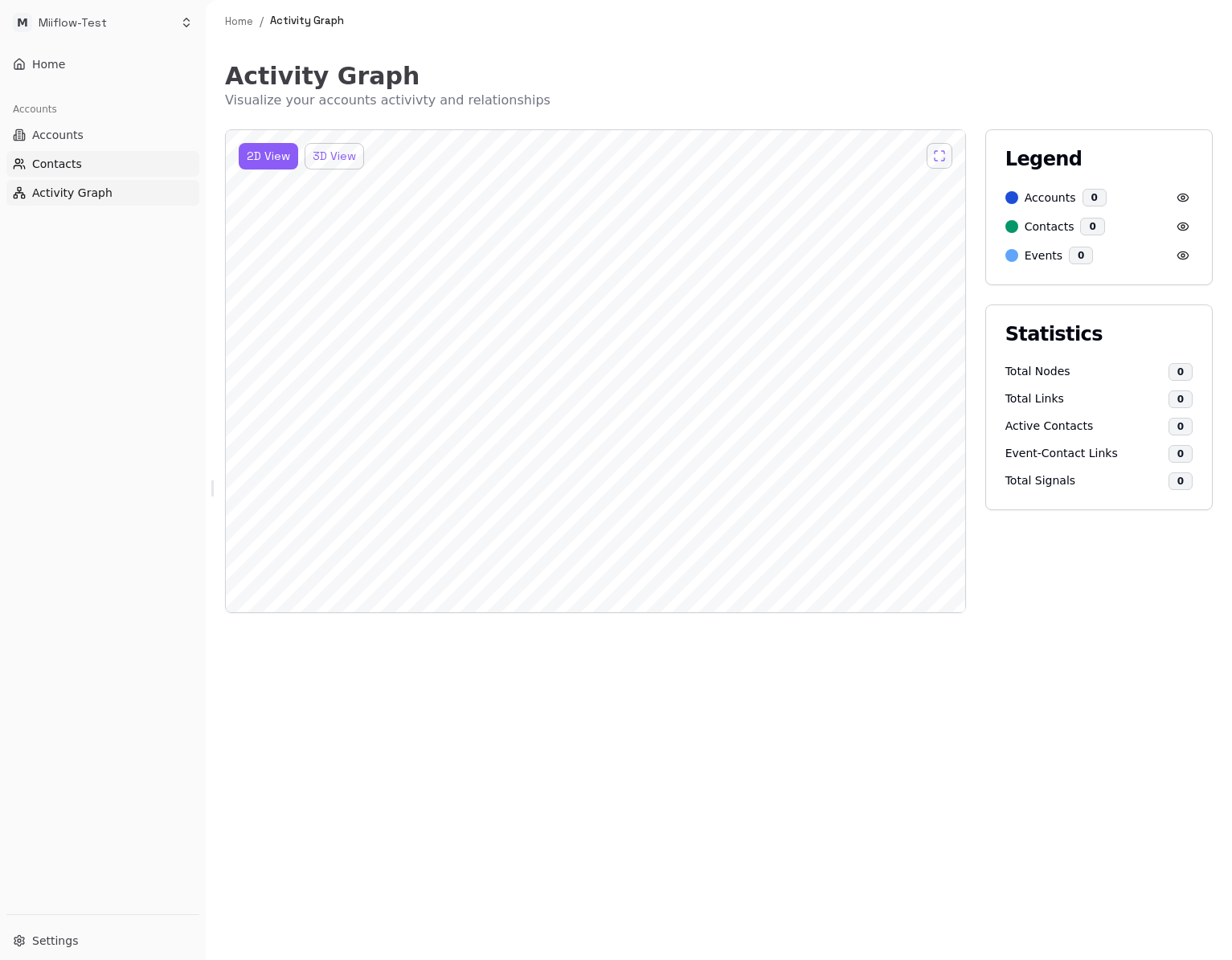
click at [60, 162] on span "Contacts" at bounding box center [57, 164] width 50 height 16
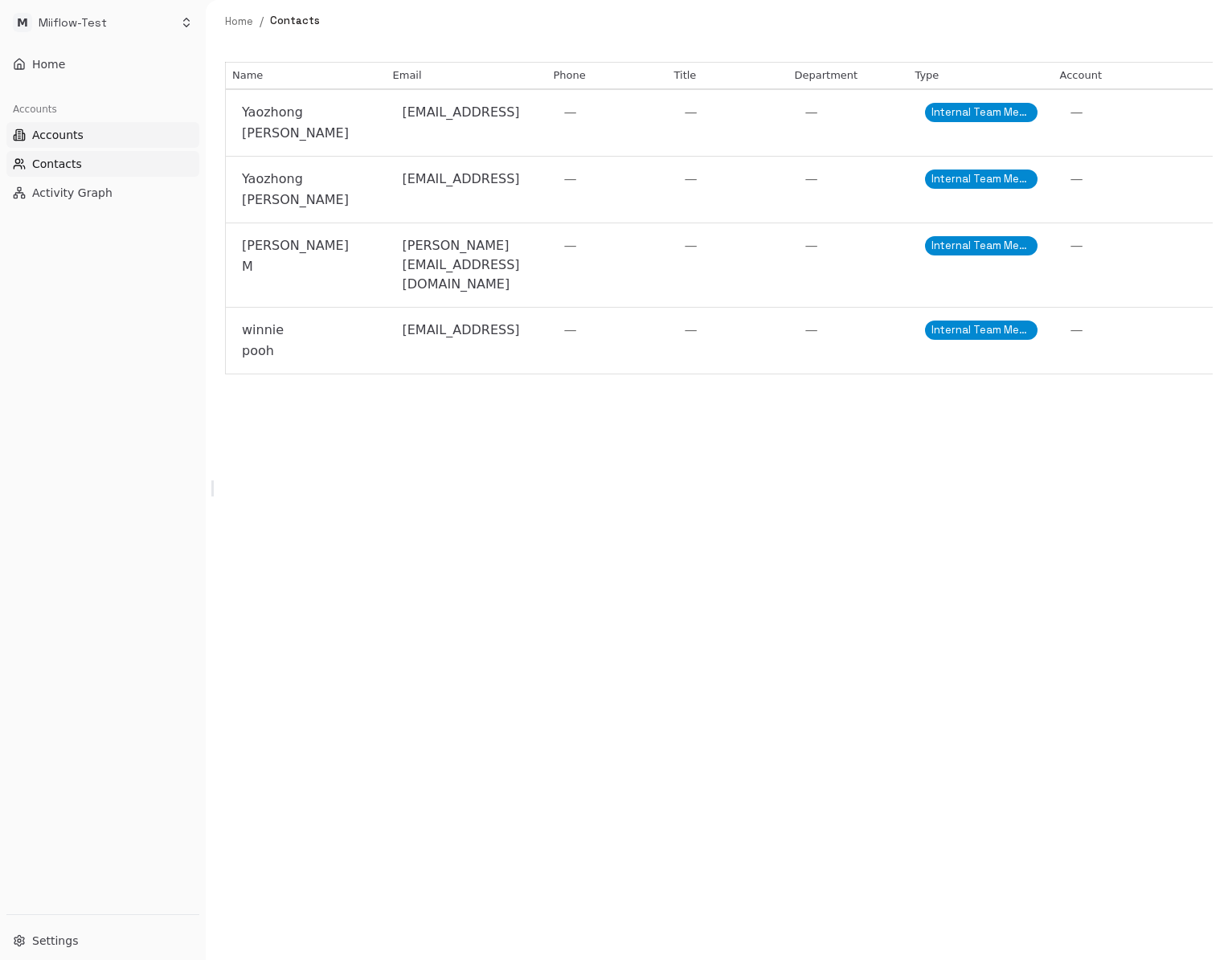
click at [69, 134] on span "Accounts" at bounding box center [58, 135] width 51 height 16
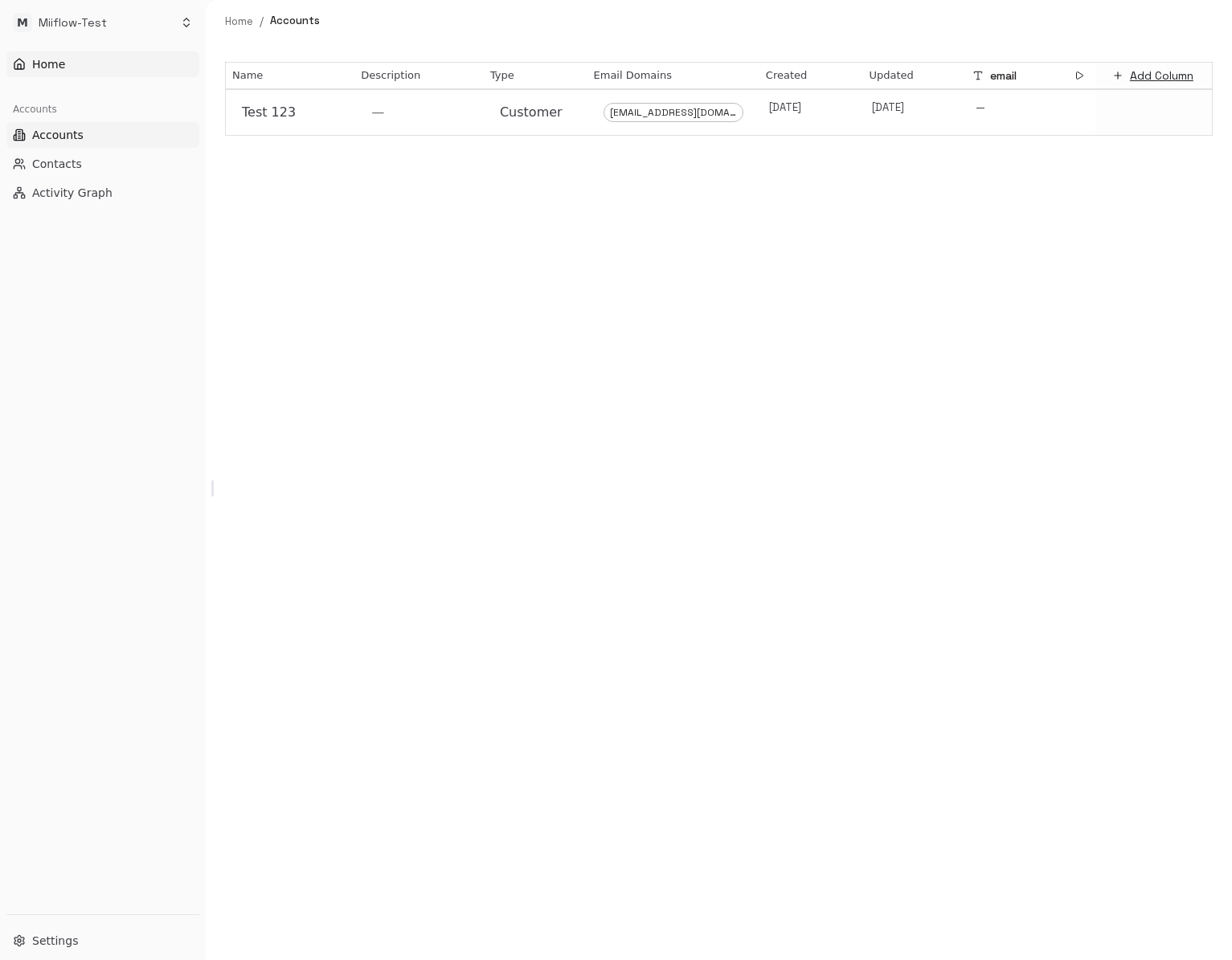
click at [77, 58] on button "Home" at bounding box center [102, 64] width 192 height 26
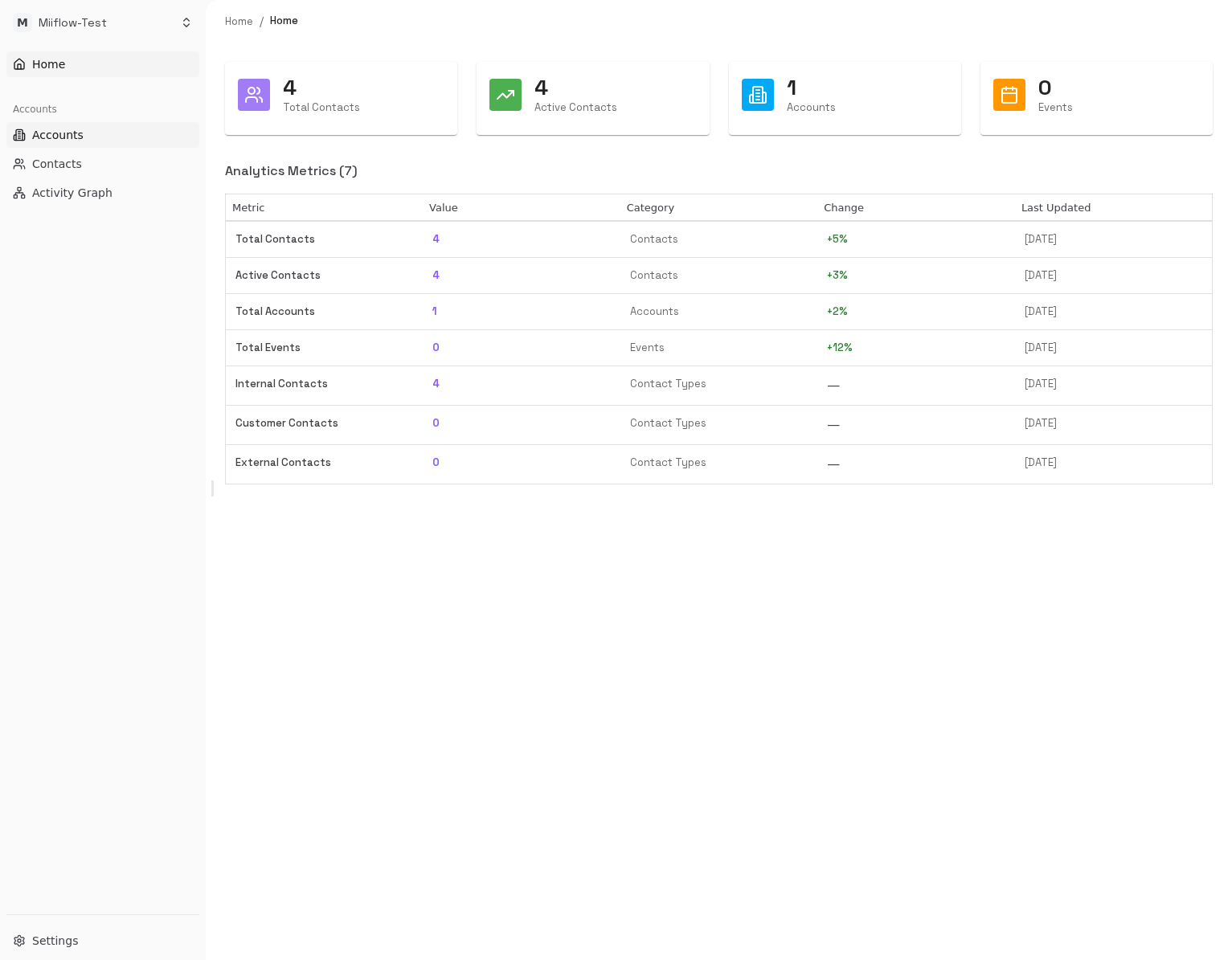
click at [82, 141] on button "Accounts" at bounding box center [102, 135] width 192 height 26
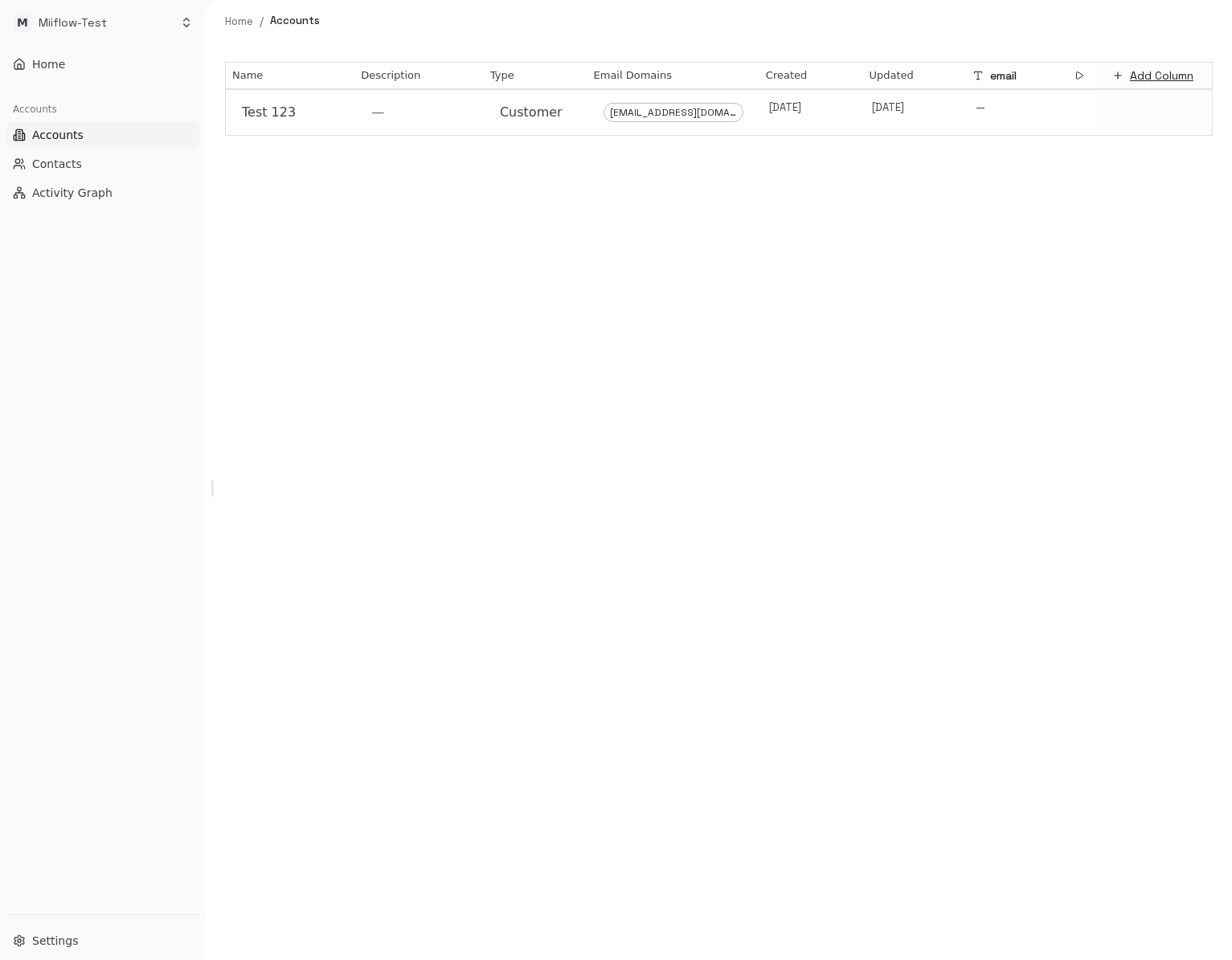
click at [856, 313] on div "Name Description Type Email Domains Created Updated email Add Column Test 123 —…" at bounding box center [718, 501] width 1026 height 918
click at [119, 156] on button "Contacts" at bounding box center [102, 164] width 192 height 26
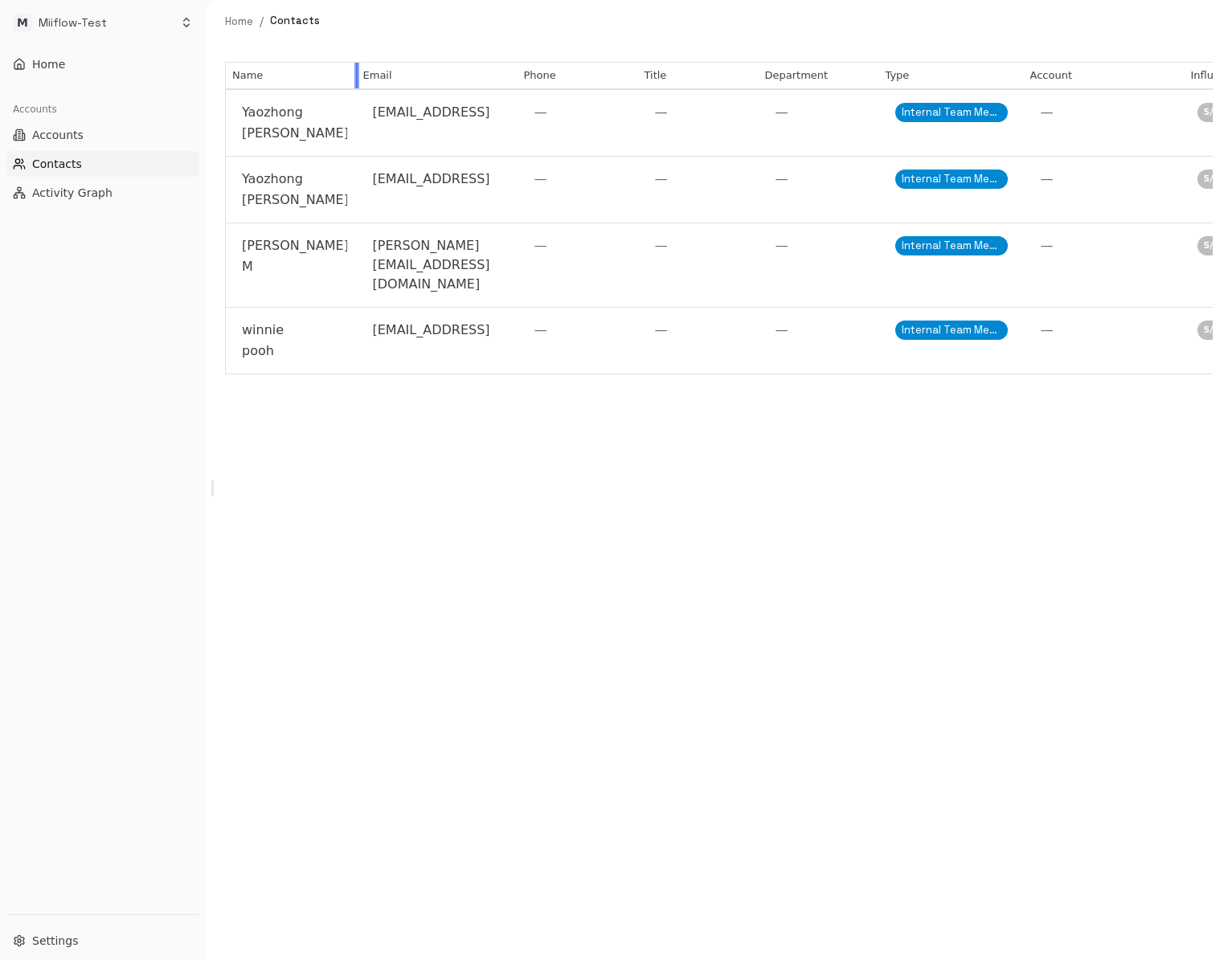
drag, startPoint x: 386, startPoint y: 74, endPoint x: 355, endPoint y: 104, distance: 43.1
click at [355, 105] on table "Name Email Phone Title Department Type Account Influence Status email Add [PERS…" at bounding box center [948, 218] width 1446 height 313
click at [337, 190] on icon "button" at bounding box center [338, 190] width 10 height 10
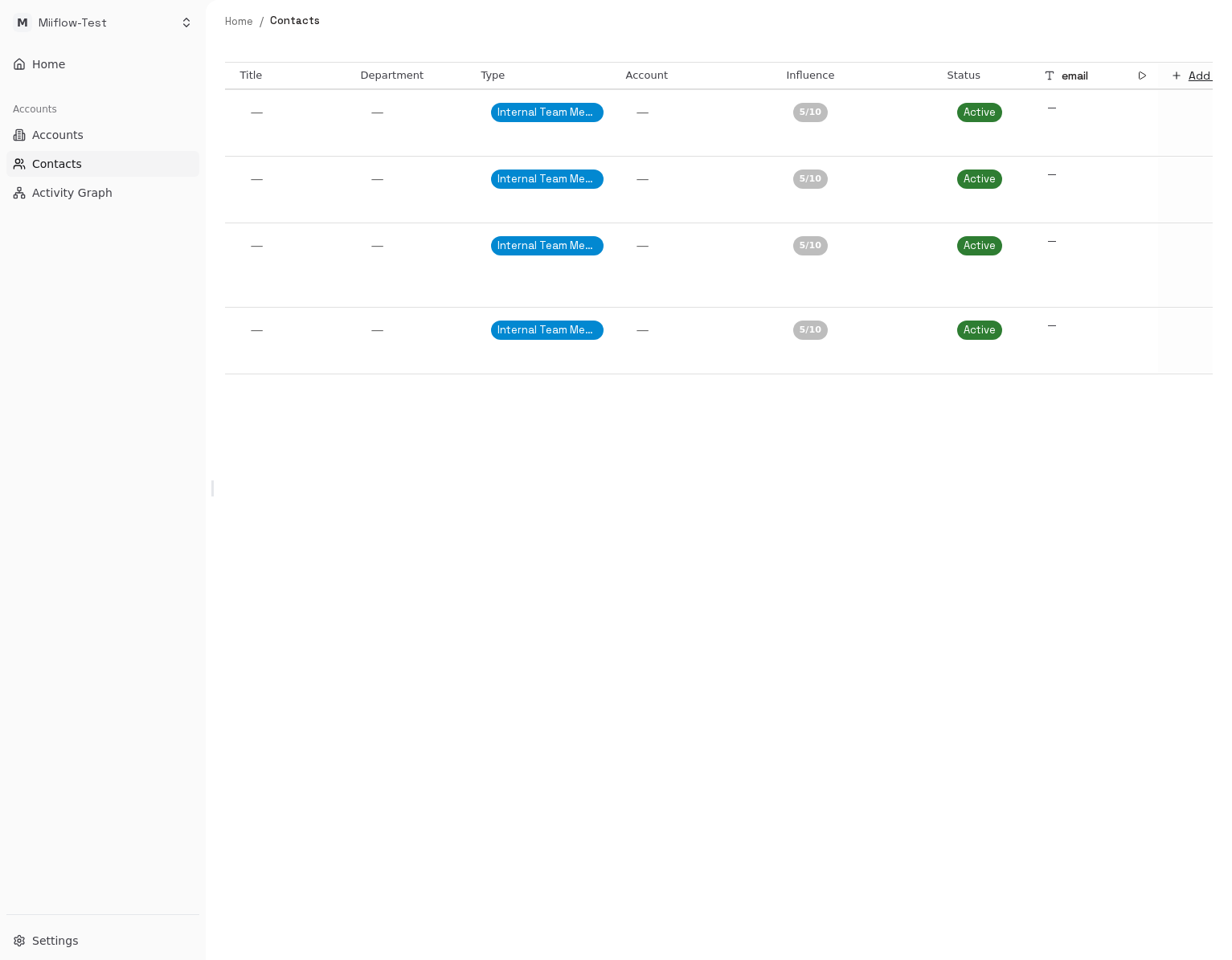
scroll to position [0, 460]
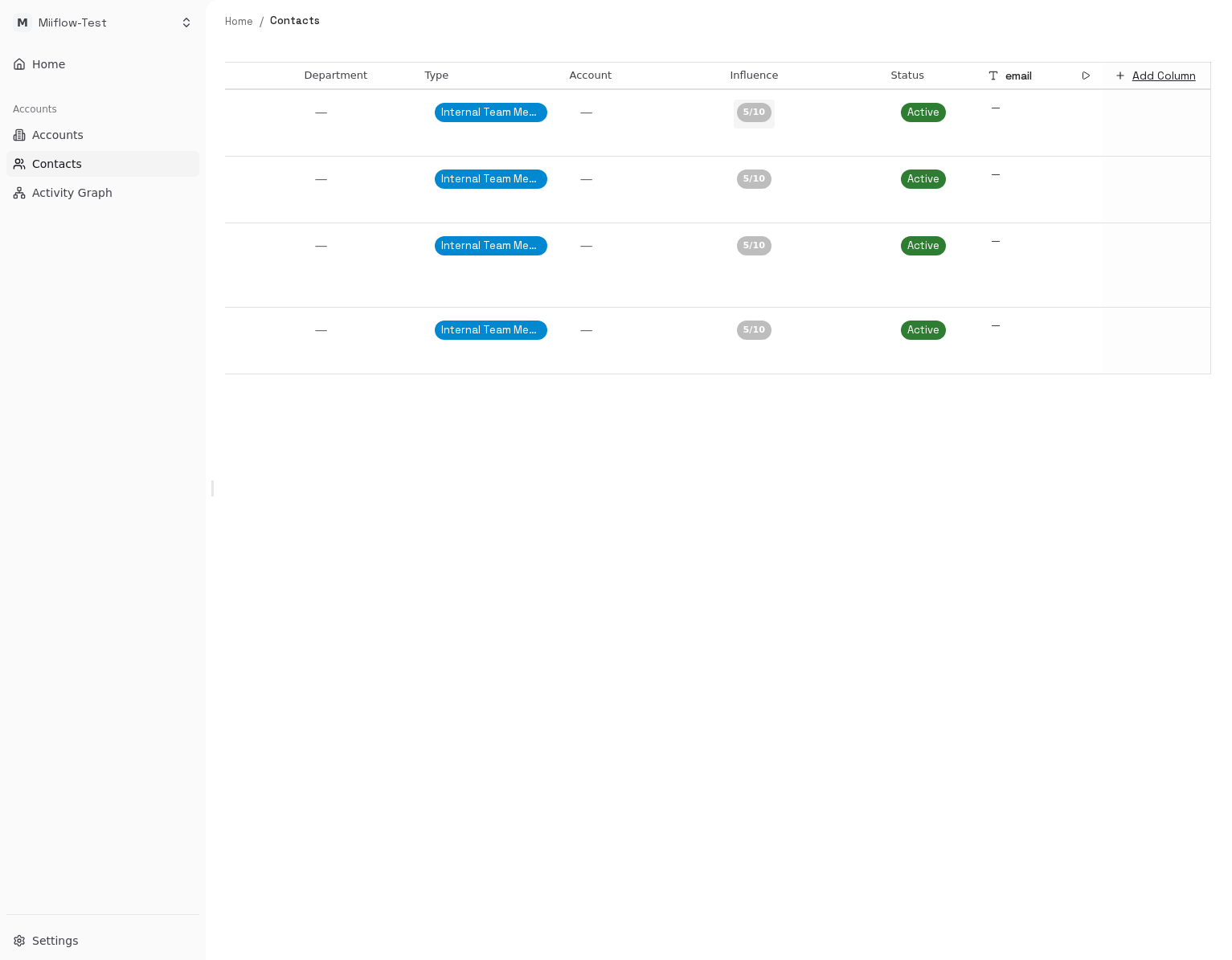
click at [761, 115] on div "5 /10" at bounding box center [754, 113] width 35 height 19
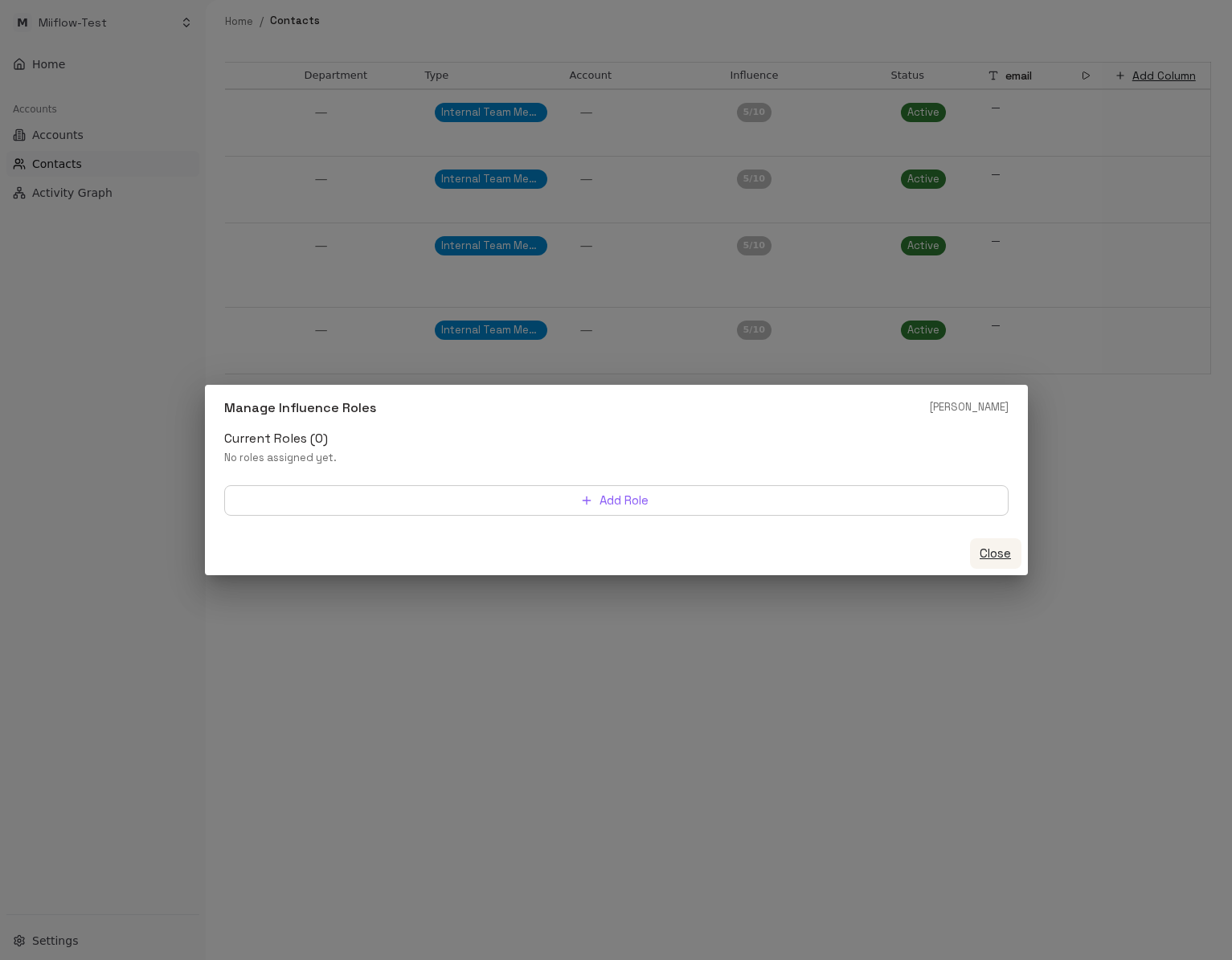
click at [996, 556] on button "Close" at bounding box center [995, 554] width 51 height 31
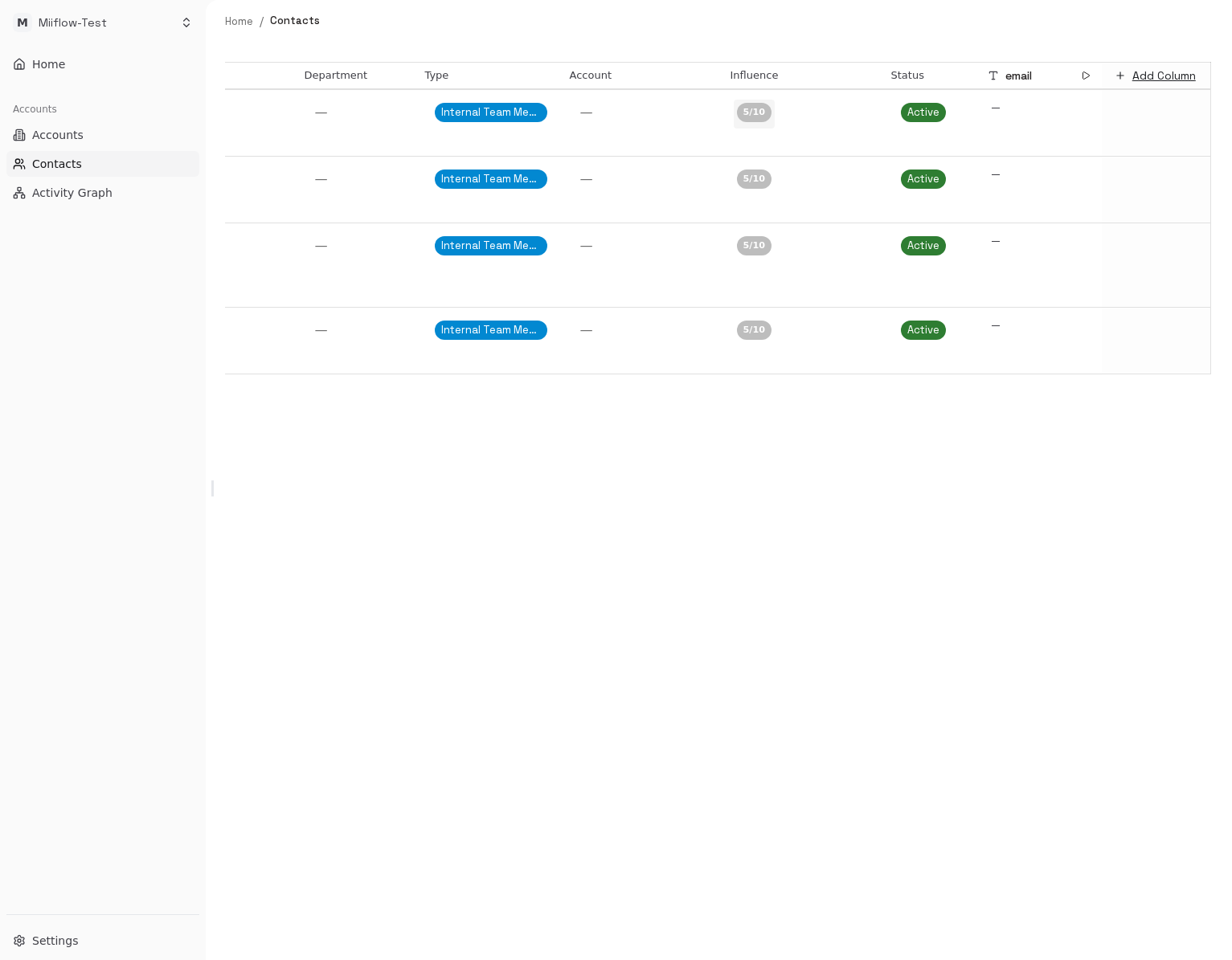
click at [756, 118] on div "5 /10" at bounding box center [754, 113] width 35 height 19
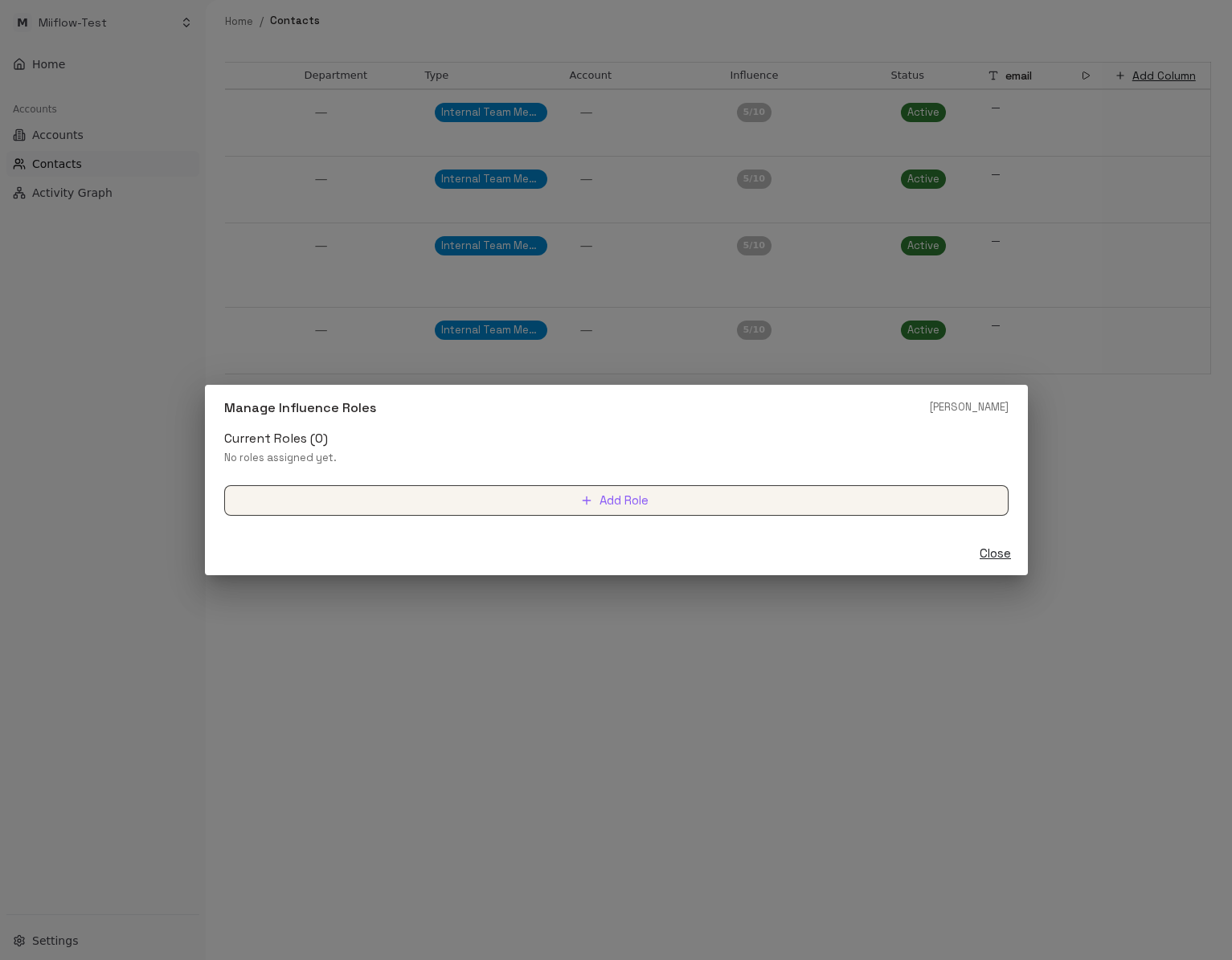
click at [627, 505] on button "Add Role" at bounding box center [616, 501] width 785 height 31
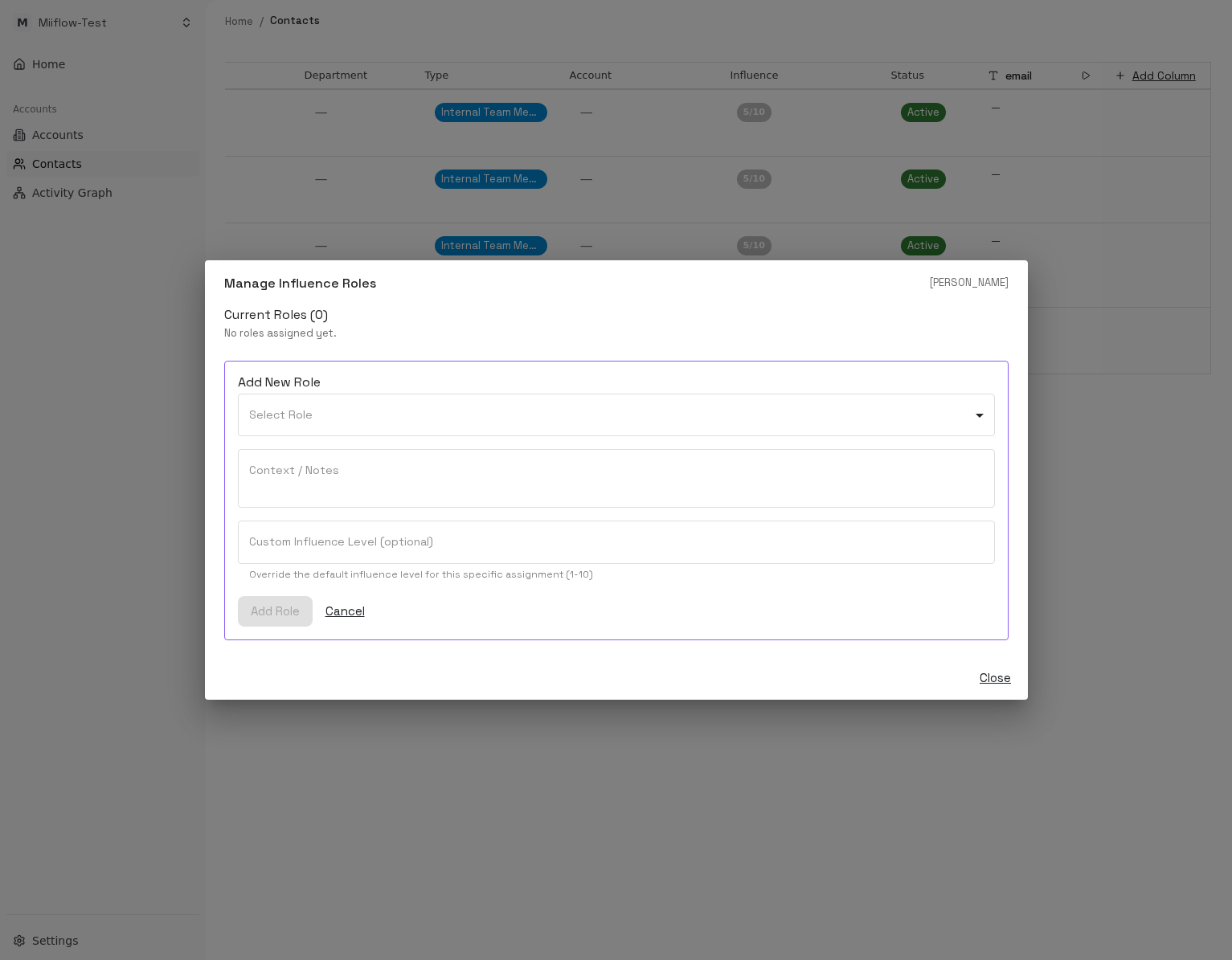
click at [510, 668] on div "Close" at bounding box center [616, 677] width 823 height 43
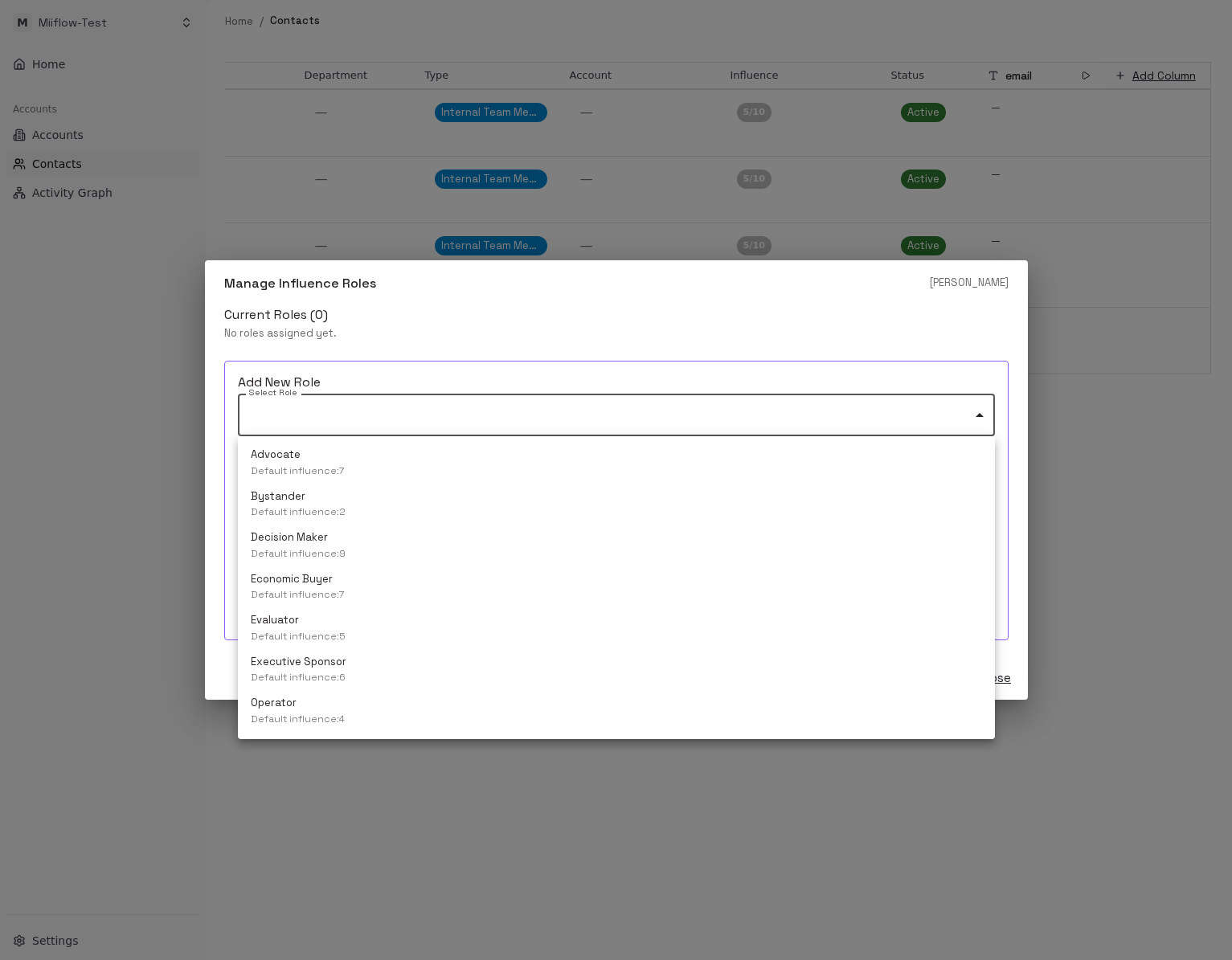
click at [637, 430] on body "[PERSON_NAME]-Test Home Accounts Accounts Contacts Activity Graph Settings Home…" at bounding box center [616, 480] width 1232 height 960
click at [625, 462] on li "Advocate Default influence: 7" at bounding box center [616, 463] width 757 height 41
type input "**********"
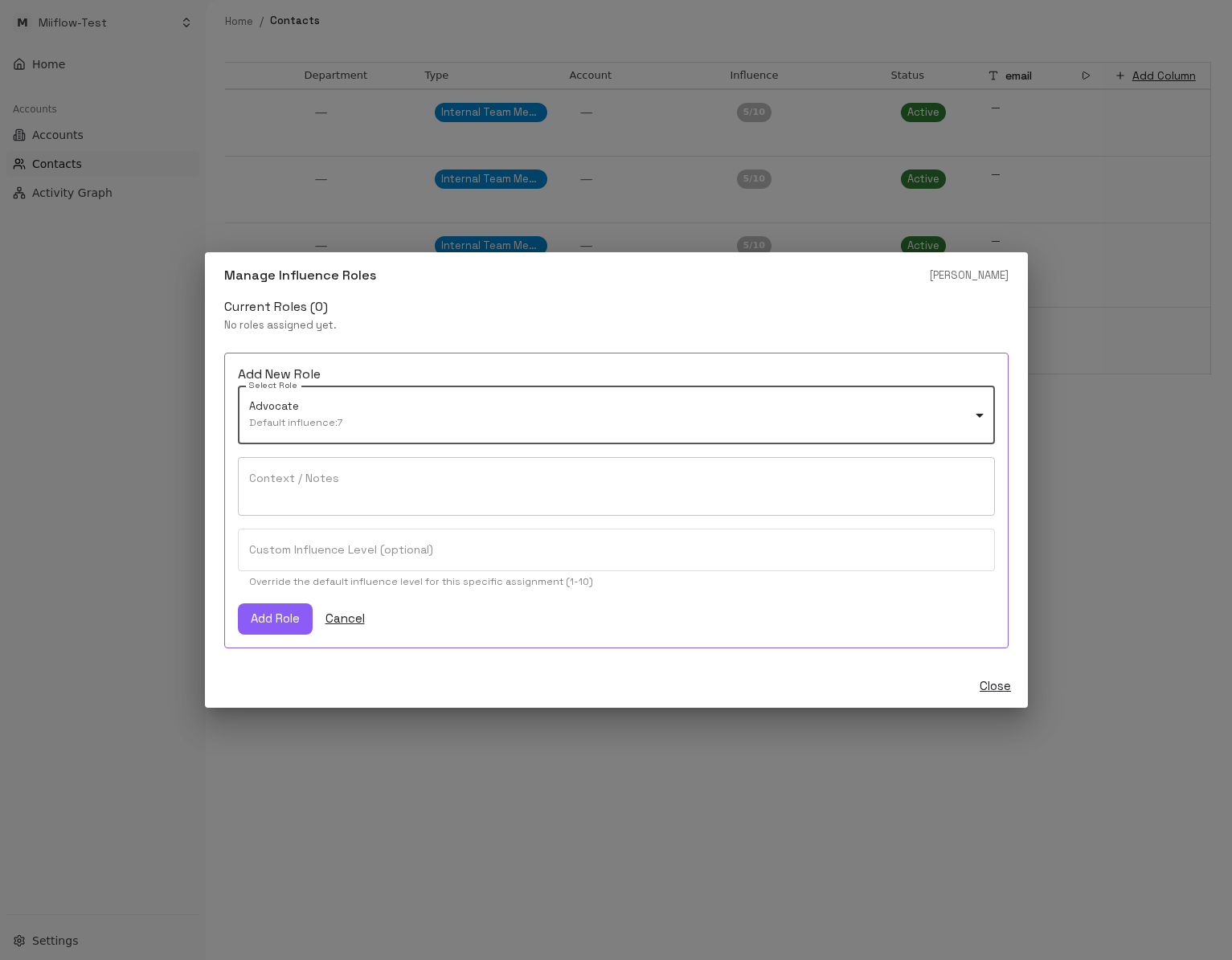
click at [618, 482] on textarea "Context / Notes" at bounding box center [616, 487] width 734 height 32
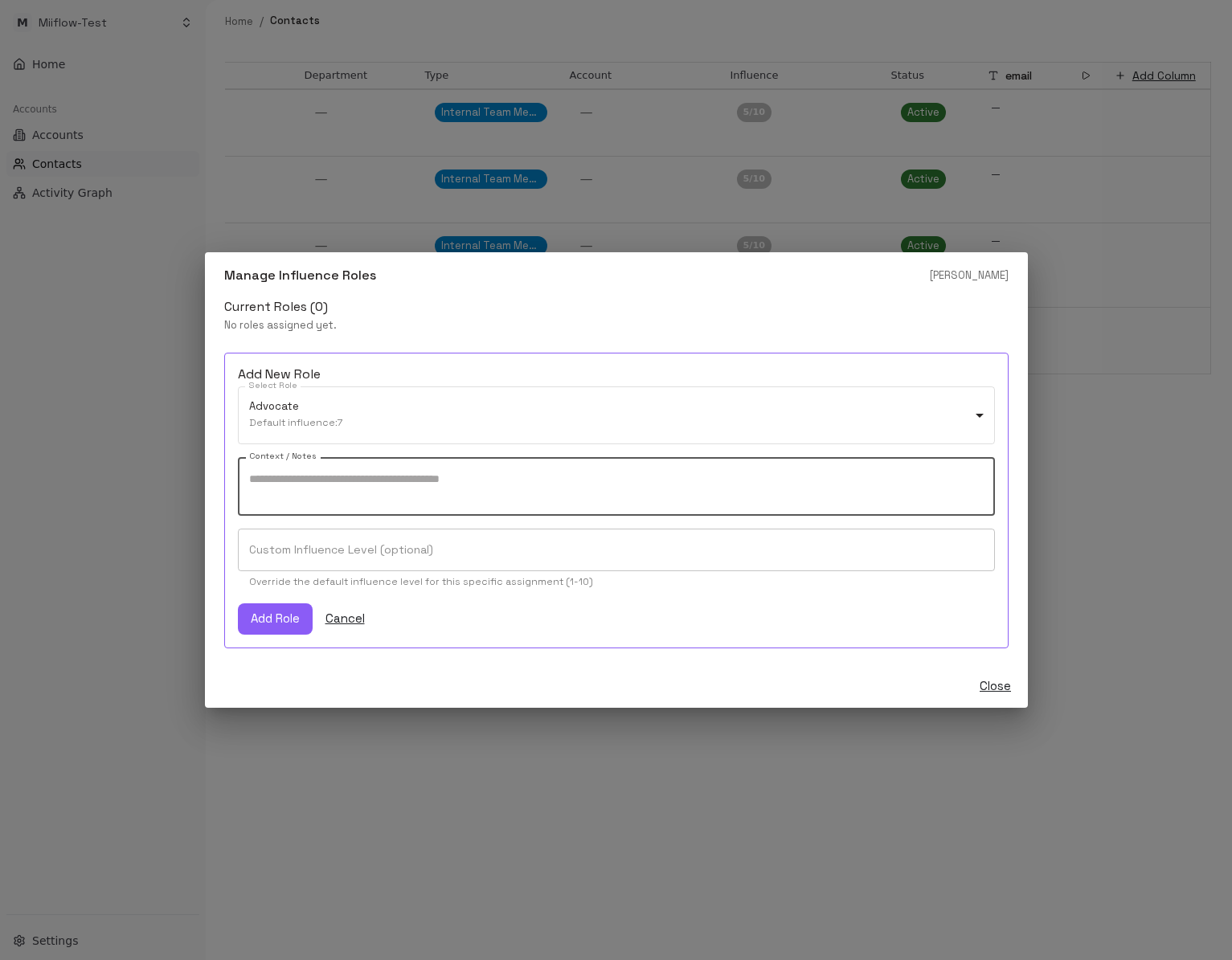
click at [589, 548] on input "Custom Influence Level (optional)" at bounding box center [616, 550] width 757 height 42
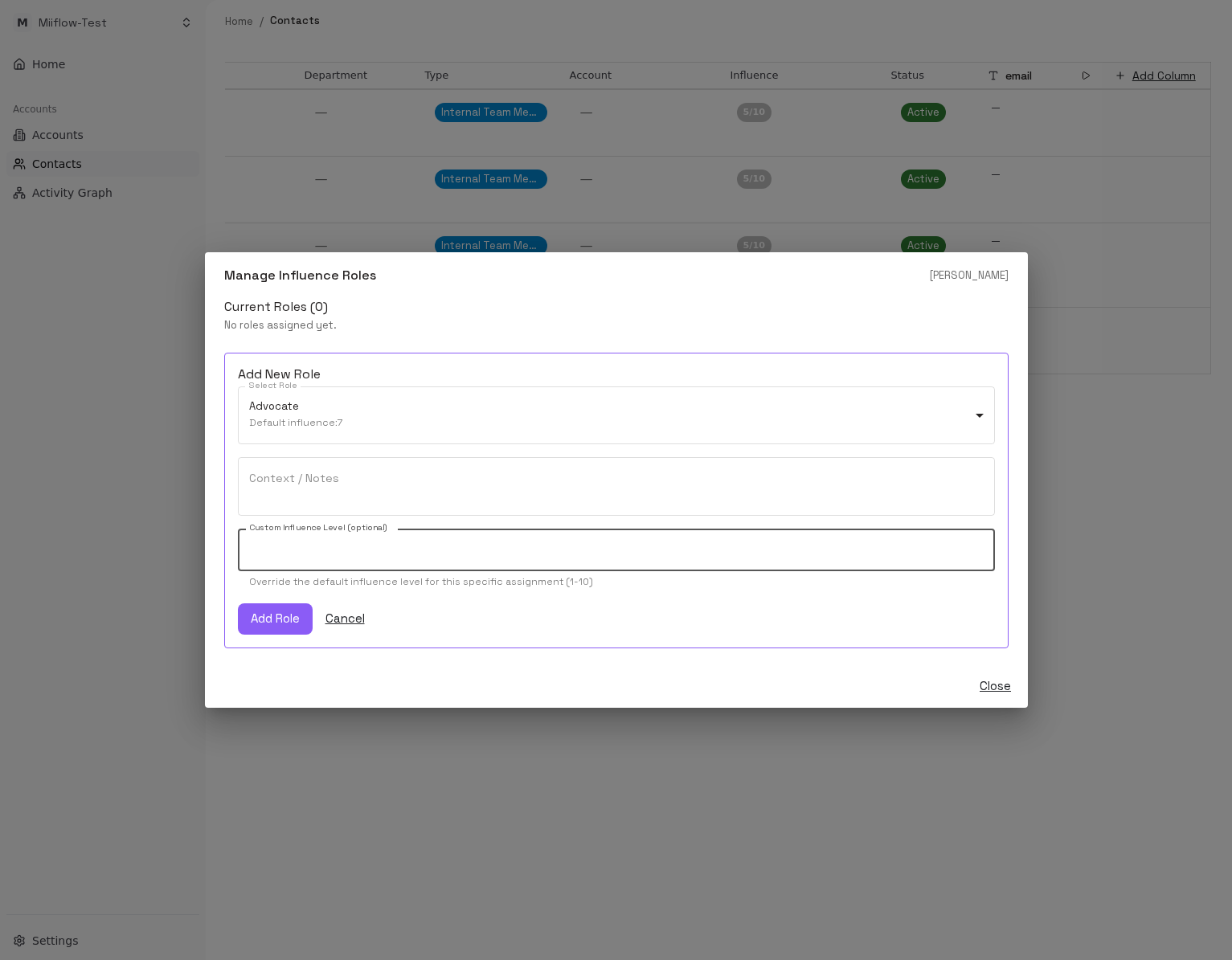
click at [547, 667] on div "Close" at bounding box center [616, 685] width 823 height 43
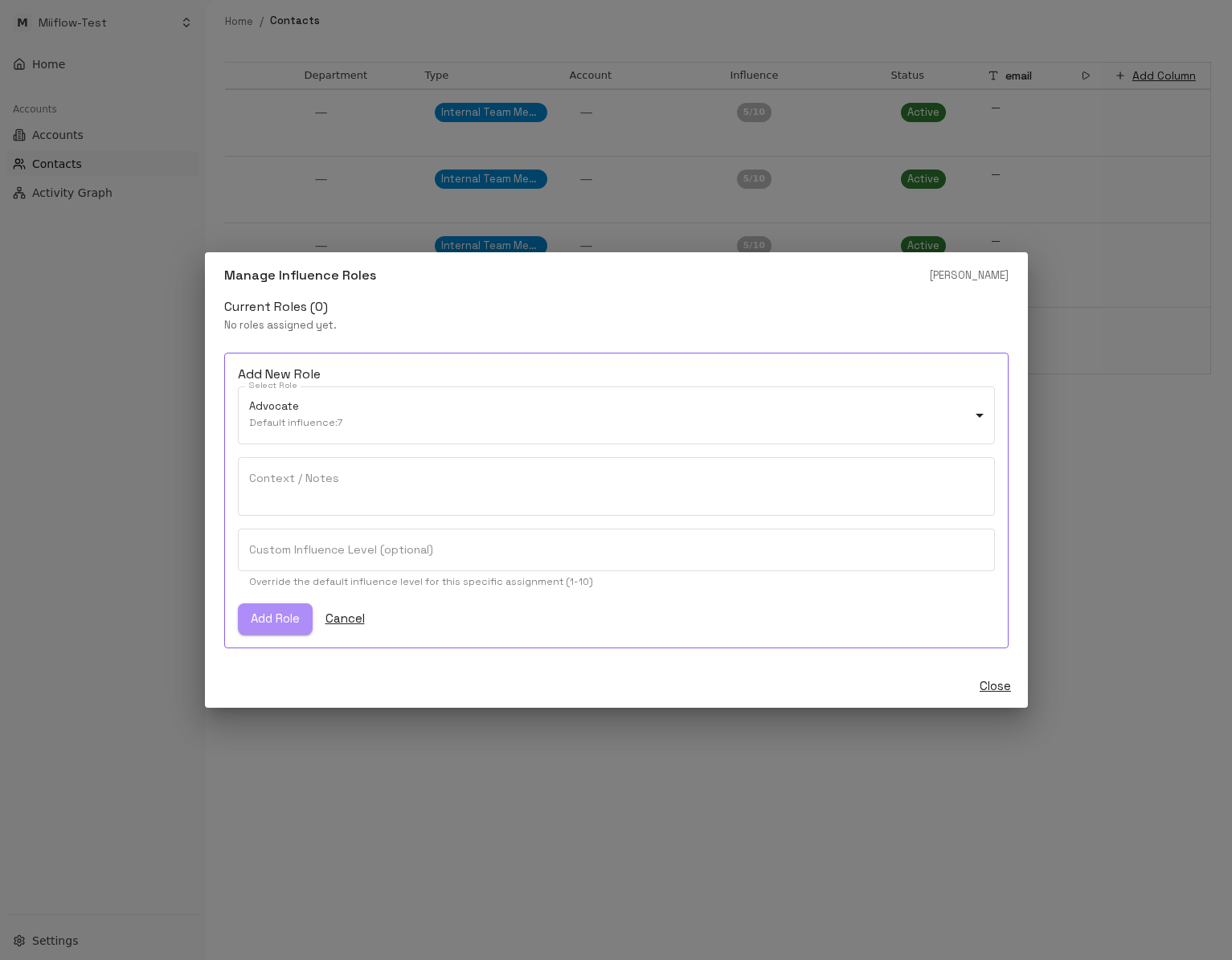
click at [300, 623] on button "Add Role" at bounding box center [275, 619] width 75 height 31
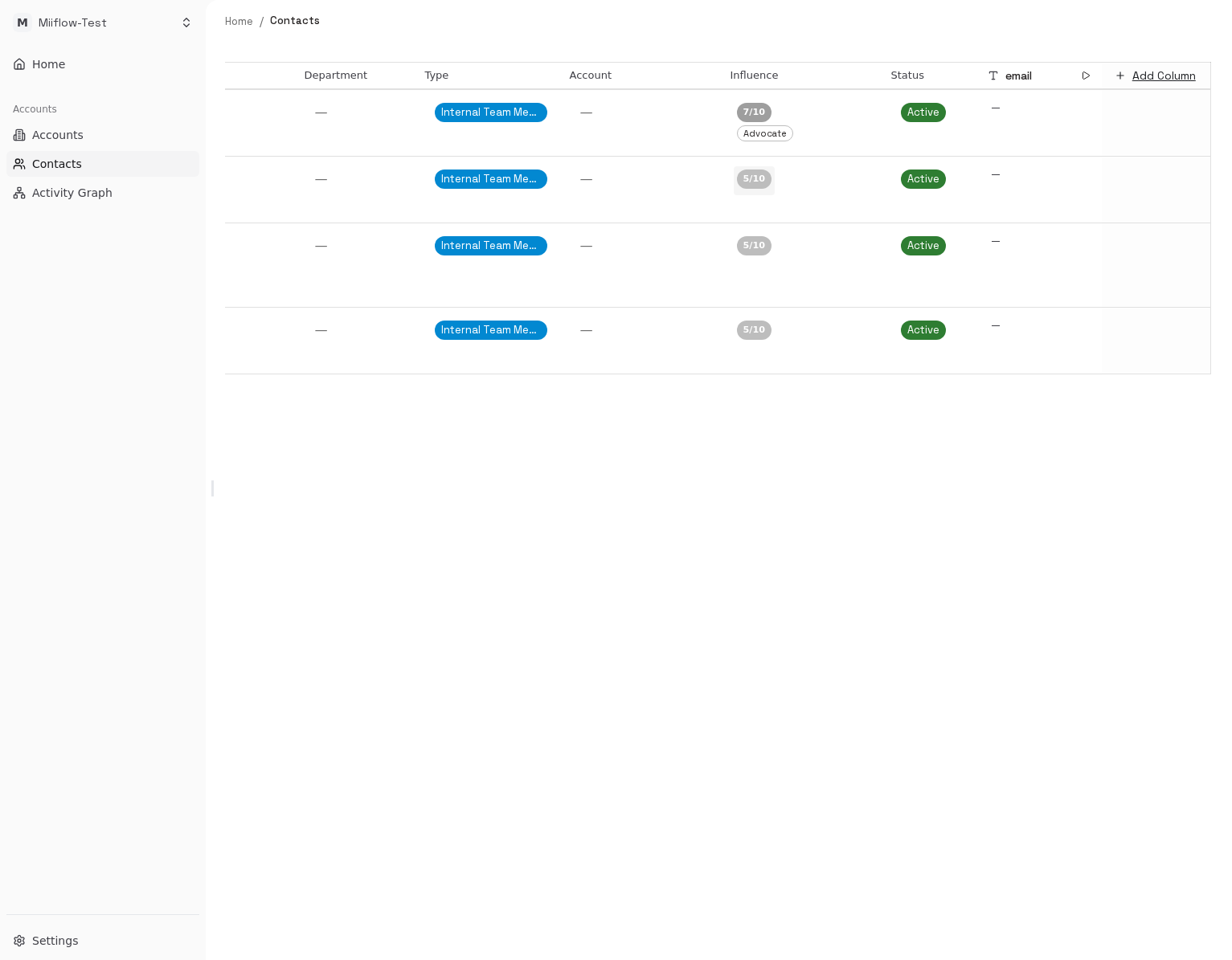
click at [764, 182] on div "5 /10" at bounding box center [754, 179] width 35 height 19
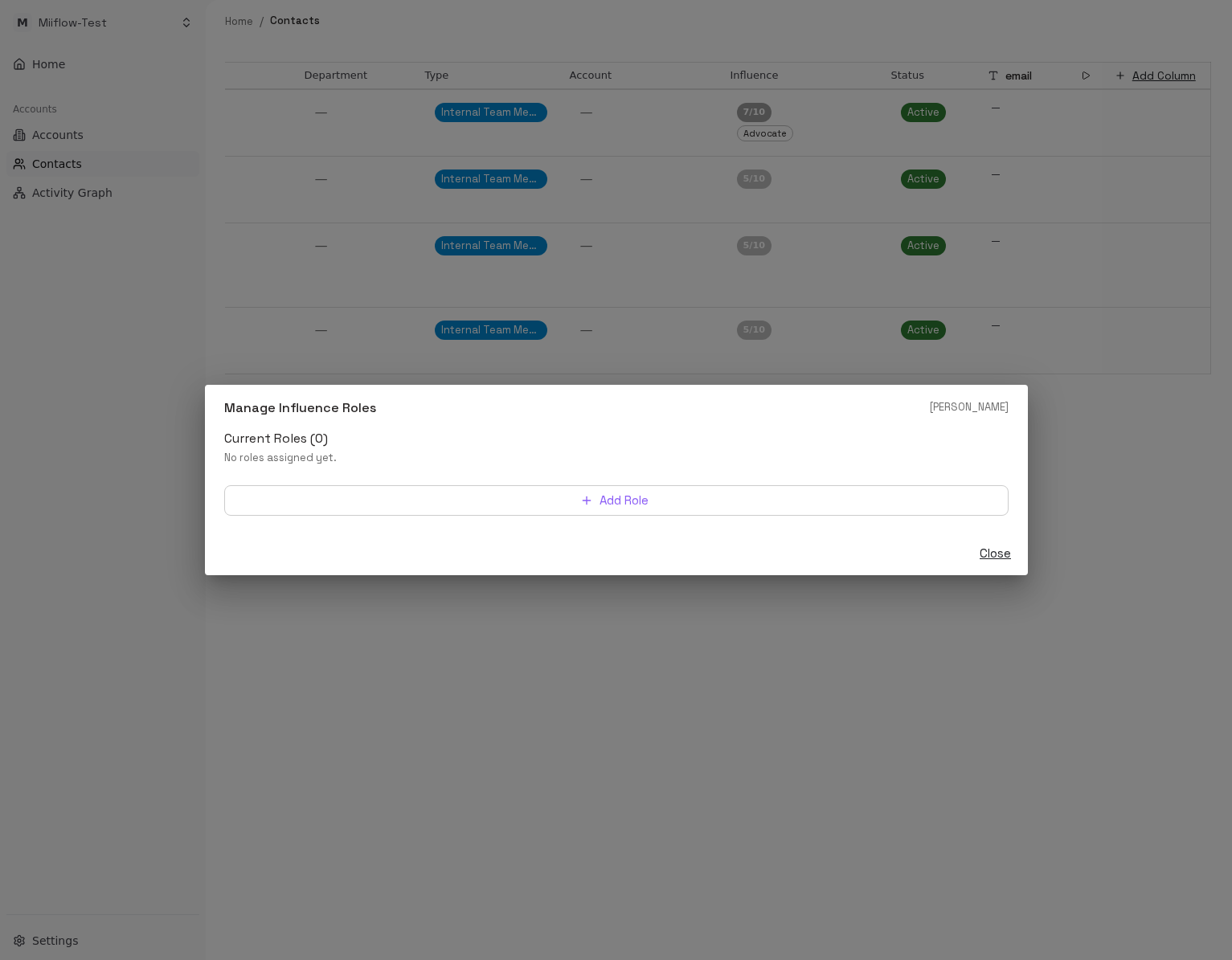
click at [681, 548] on div "Close" at bounding box center [616, 553] width 823 height 43
click at [693, 652] on div "Manage Influence Roles [PERSON_NAME] Current Roles ( 0 ) No roles assigned yet.…" at bounding box center [616, 480] width 1232 height 960
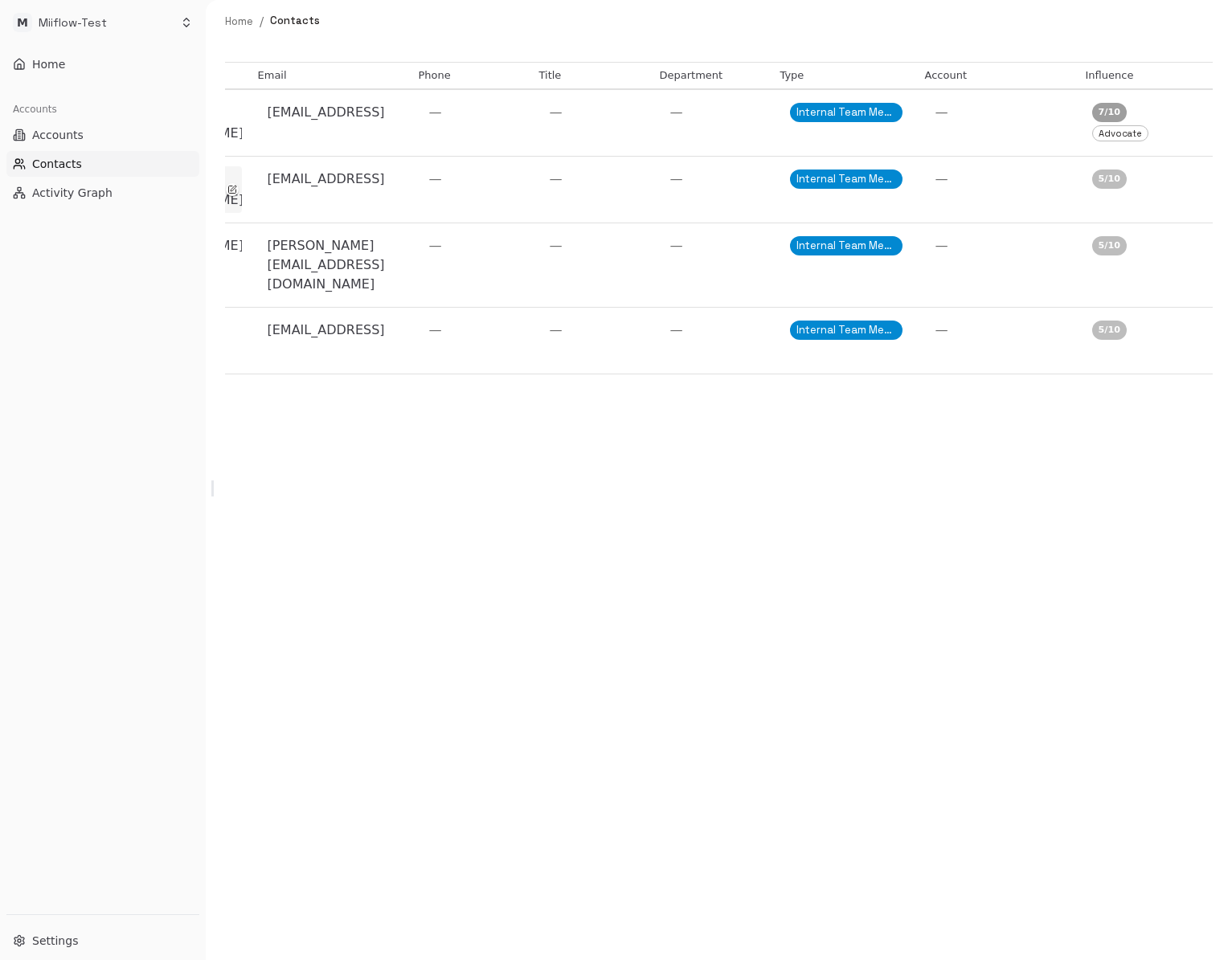
scroll to position [0, 108]
